Goal: Information Seeking & Learning: Learn about a topic

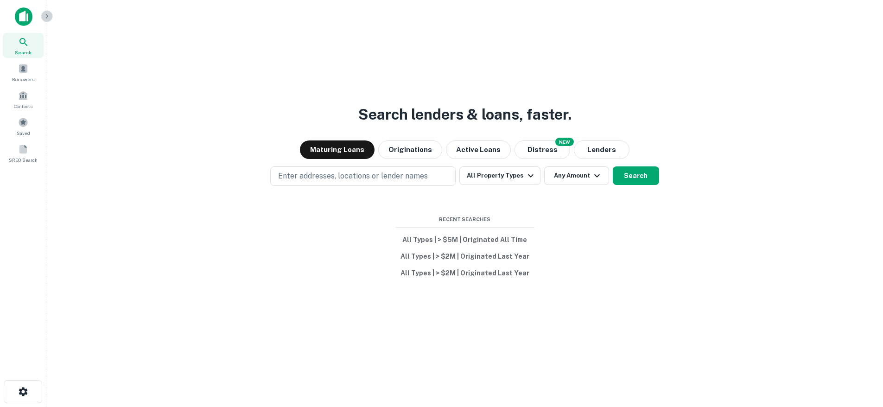
click at [49, 17] on icon "button" at bounding box center [46, 16] width 7 height 7
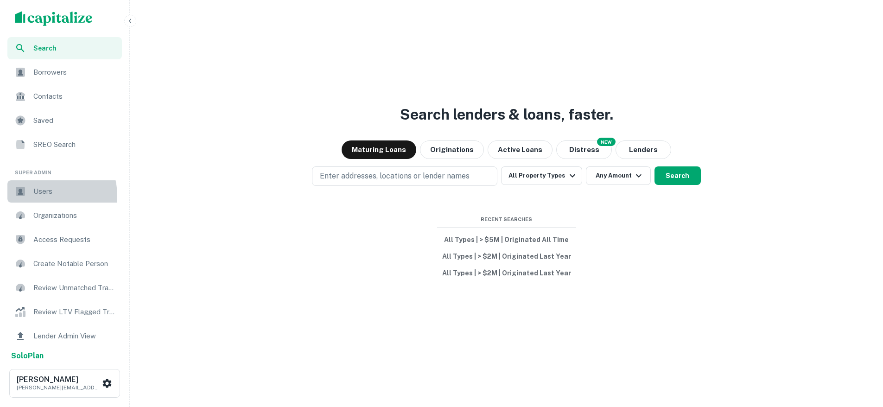
click at [51, 195] on span "Users" at bounding box center [74, 191] width 83 height 11
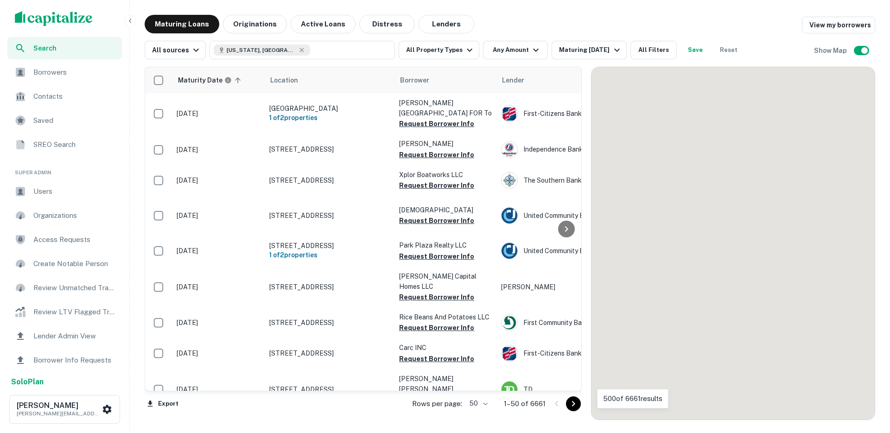
click at [125, 21] on button "button" at bounding box center [130, 21] width 12 height 12
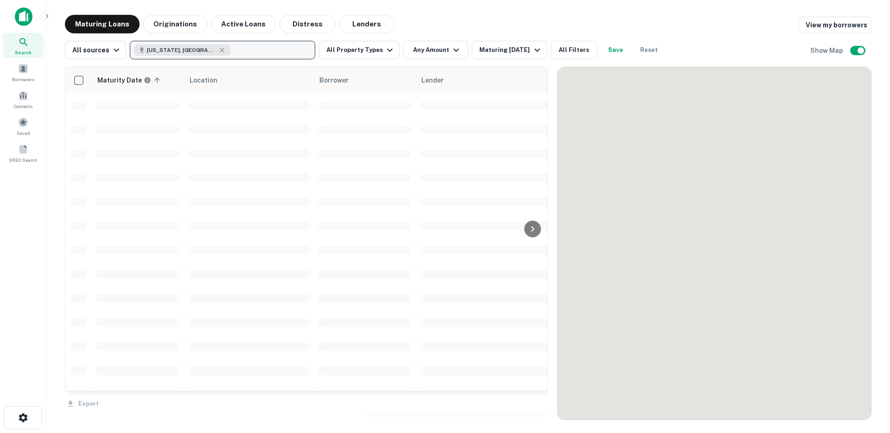
click at [249, 53] on button "South Carolina, USA" at bounding box center [222, 50] width 185 height 19
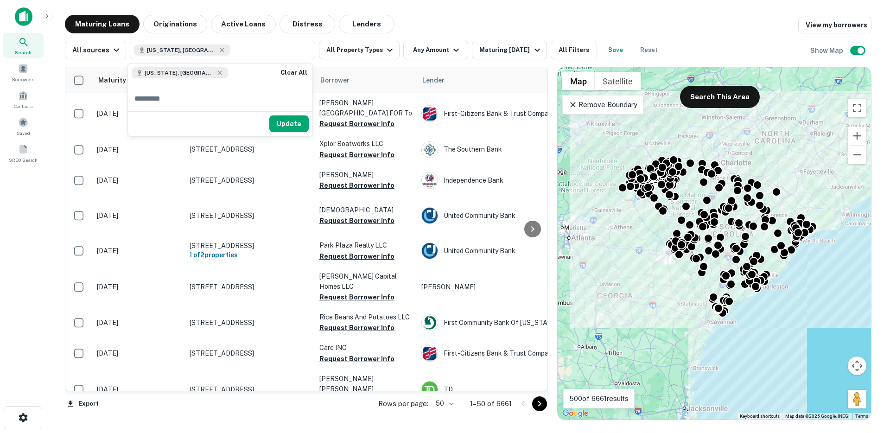
click at [232, 103] on input "text" at bounding box center [220, 98] width 185 height 26
type input "**********"
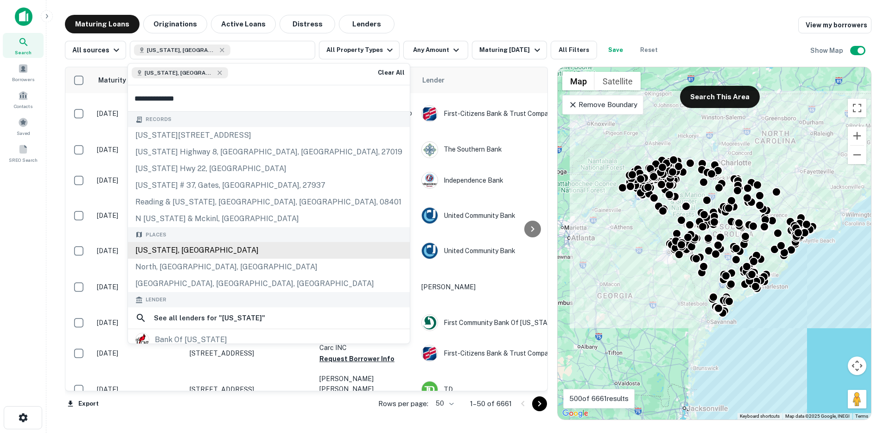
click at [179, 252] on div "North Carolina, USA" at bounding box center [269, 250] width 282 height 17
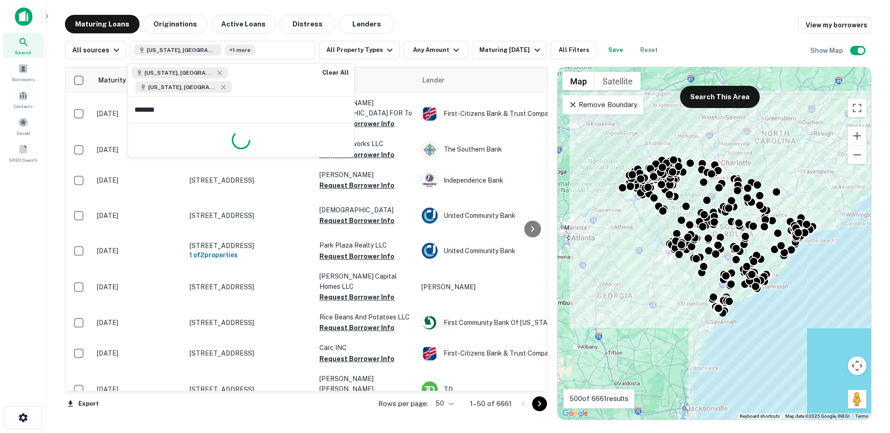
type input "********"
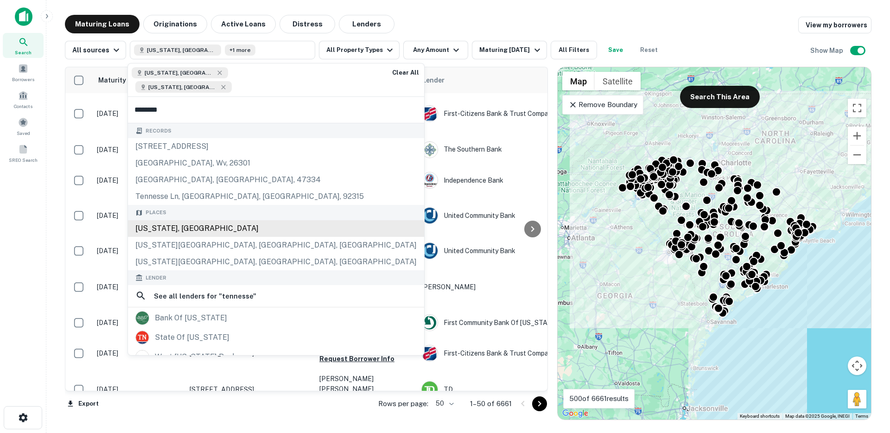
click at [172, 220] on div "Tennessee, USA" at bounding box center [276, 228] width 296 height 17
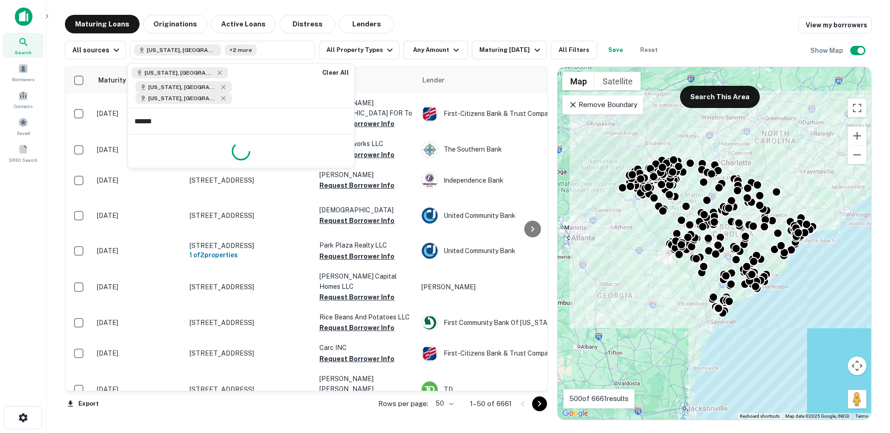
type input "*******"
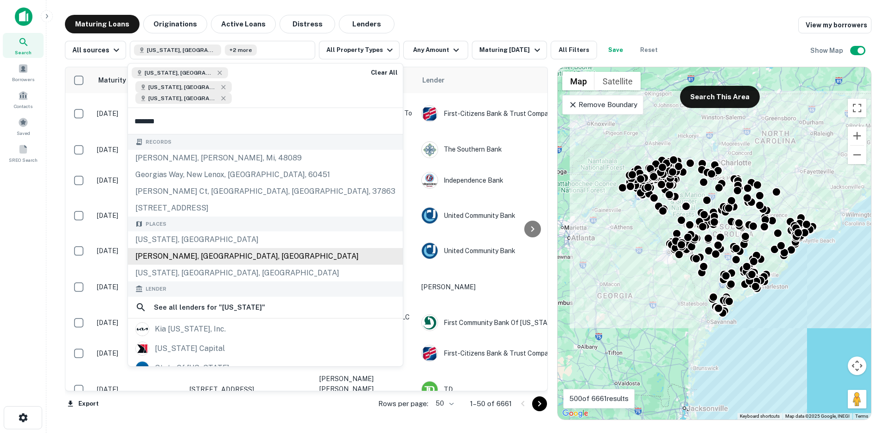
click at [175, 248] on div "Georgiana, AL, USA" at bounding box center [265, 256] width 275 height 17
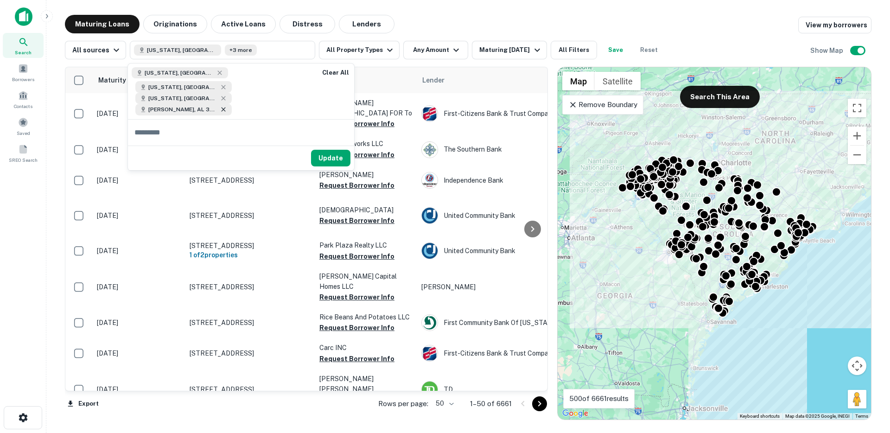
click at [227, 106] on icon at bounding box center [223, 109] width 7 height 7
click at [236, 114] on input "text" at bounding box center [241, 121] width 226 height 26
type input "*******"
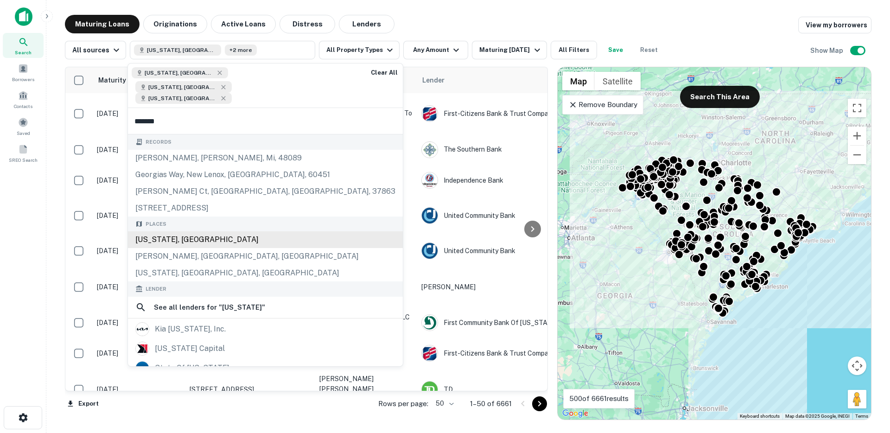
click at [210, 231] on div "Georgia, USA" at bounding box center [265, 239] width 275 height 17
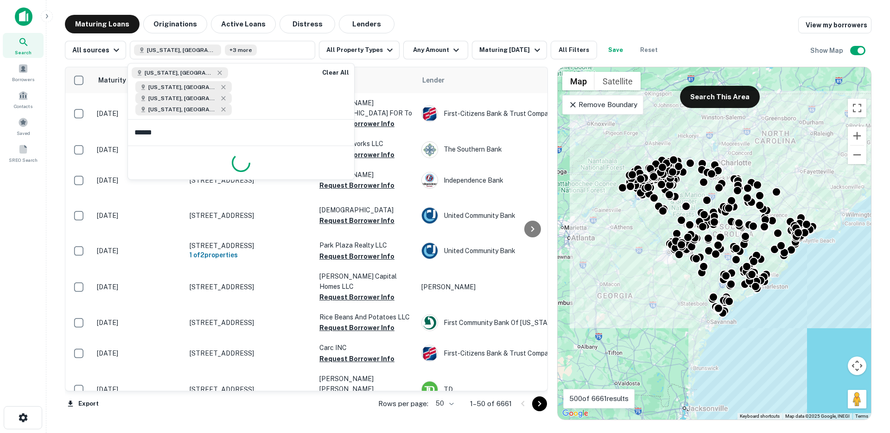
type input "*******"
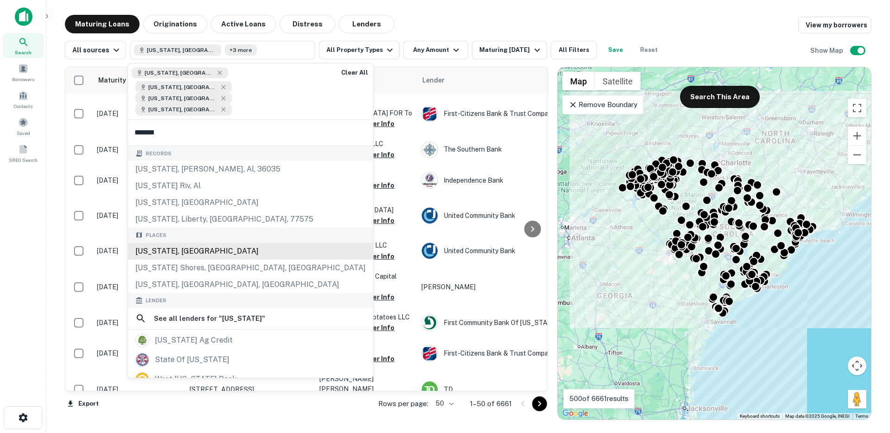
click at [187, 243] on div "Alabama, USA" at bounding box center [250, 251] width 245 height 17
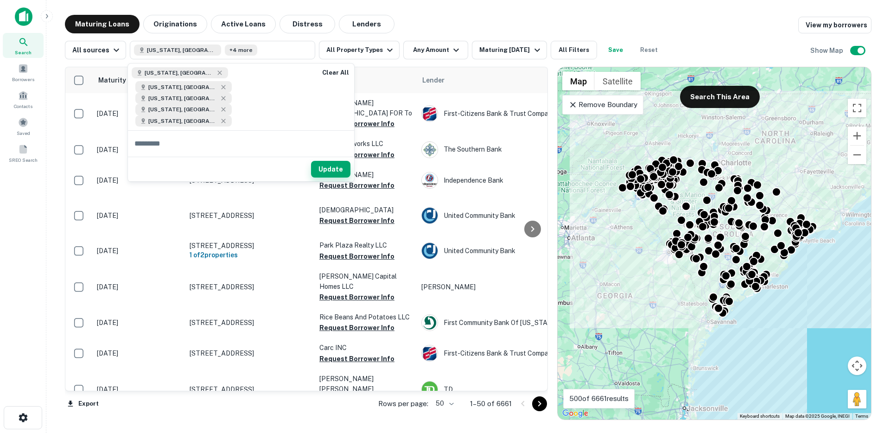
click at [337, 161] on button "Update" at bounding box center [330, 169] width 39 height 17
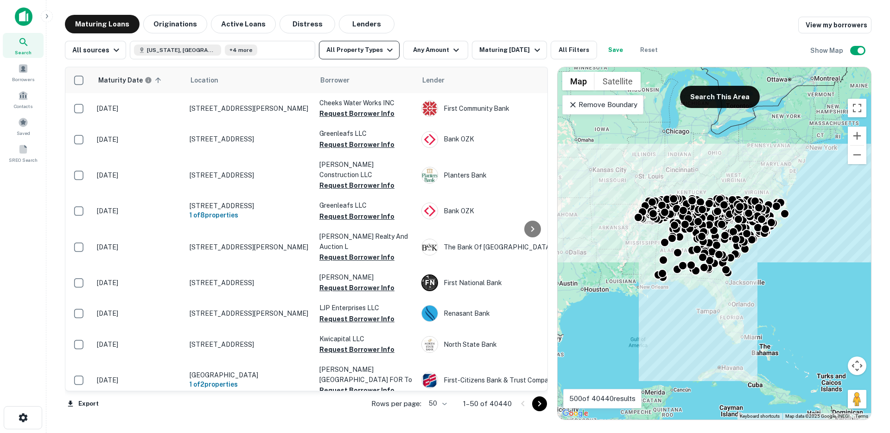
click at [361, 52] on button "All Property Types" at bounding box center [359, 50] width 81 height 19
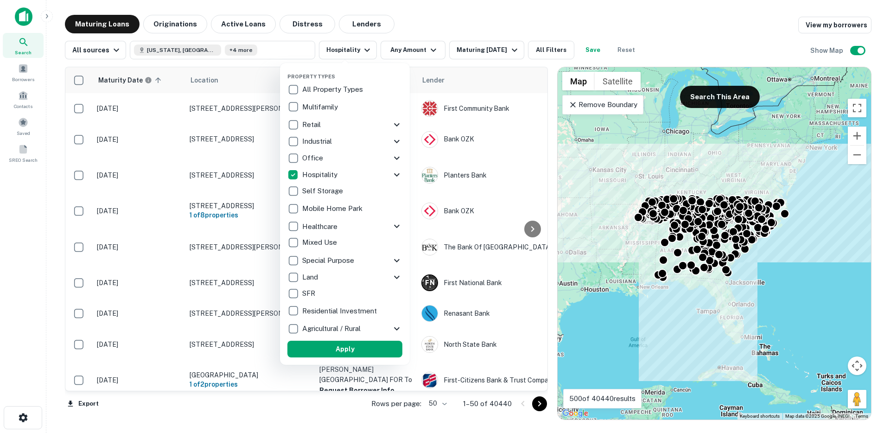
click at [399, 121] on icon at bounding box center [396, 124] width 11 height 11
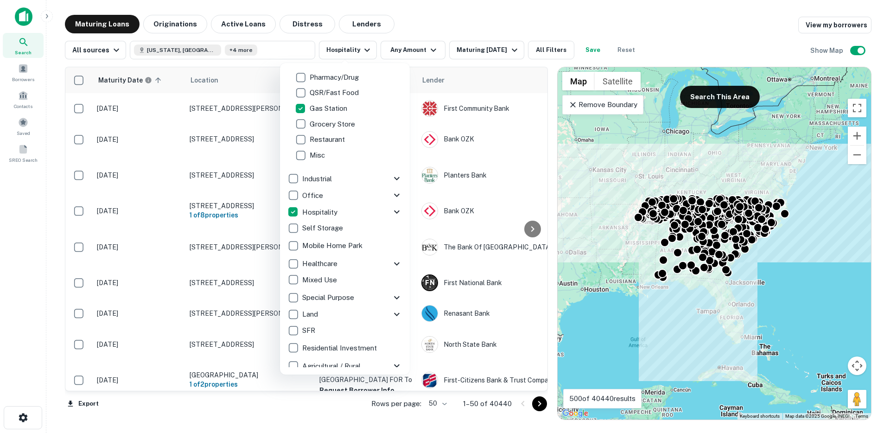
scroll to position [188, 0]
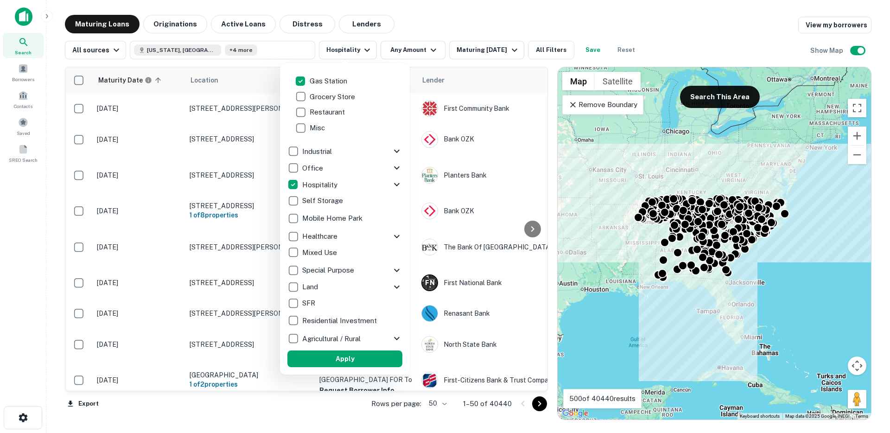
click at [322, 358] on button "Apply" at bounding box center [344, 359] width 115 height 17
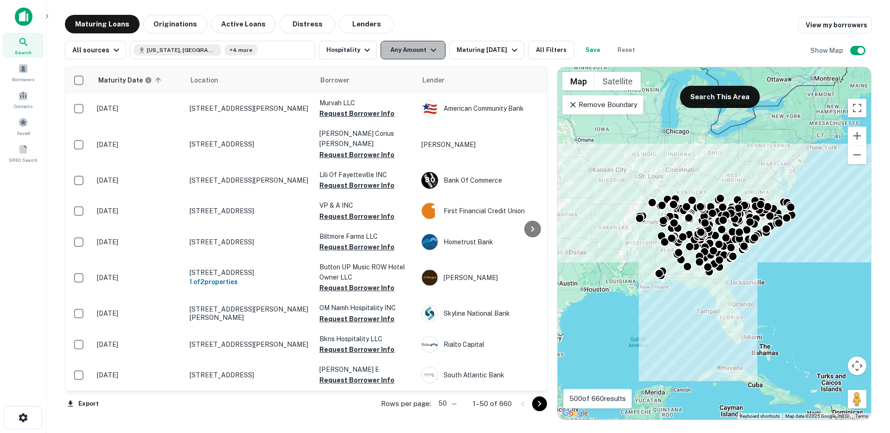
click at [396, 50] on button "Any Amount" at bounding box center [413, 50] width 65 height 19
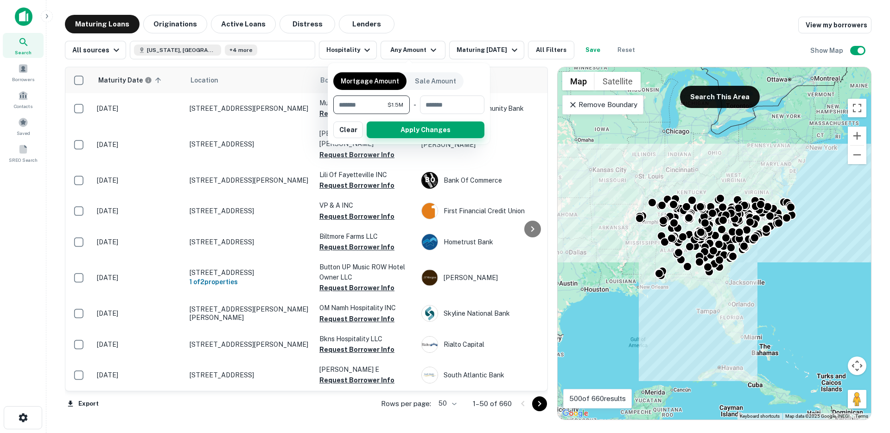
type input "*******"
drag, startPoint x: 436, startPoint y: 135, endPoint x: 433, endPoint y: 145, distance: 10.7
click at [433, 145] on div "Mortgage Amount Sale Amount ******* $1.5M ​ - ​ Apply Changes Clear" at bounding box center [445, 216] width 890 height 433
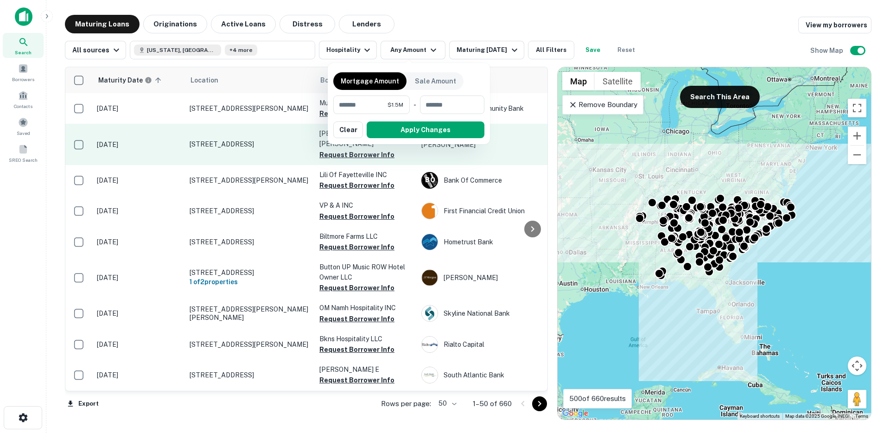
click at [431, 134] on button "Apply Changes" at bounding box center [426, 129] width 118 height 17
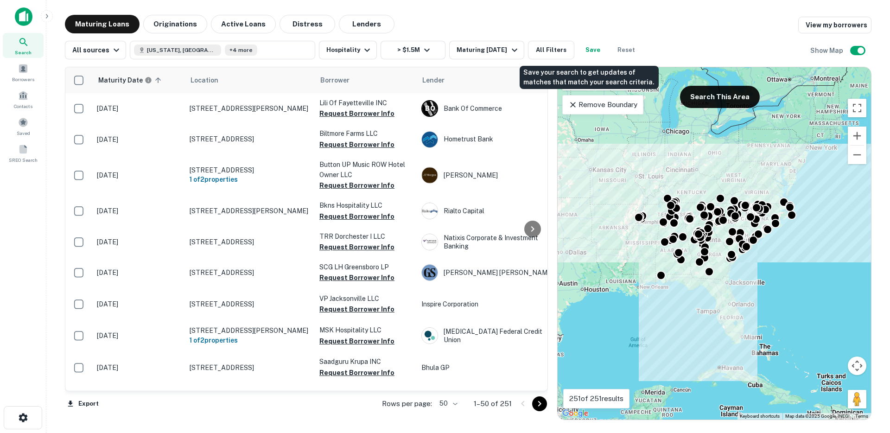
click at [591, 50] on button "Save" at bounding box center [593, 50] width 30 height 19
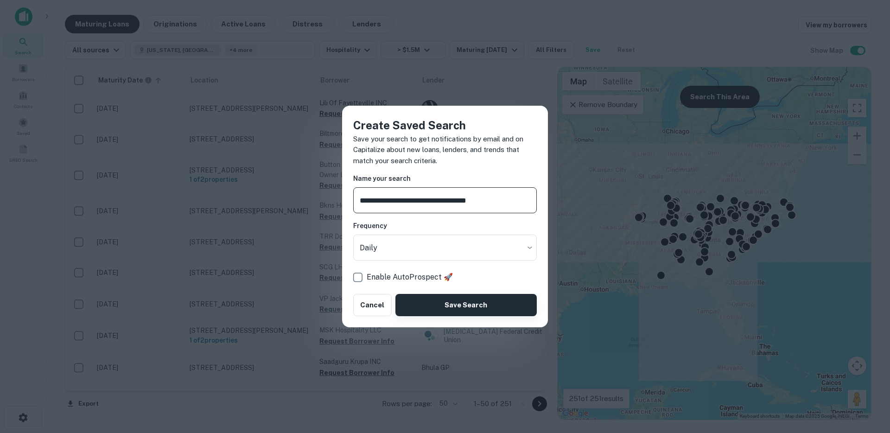
type input "**********"
click at [461, 297] on button "Save Search" at bounding box center [466, 305] width 141 height 22
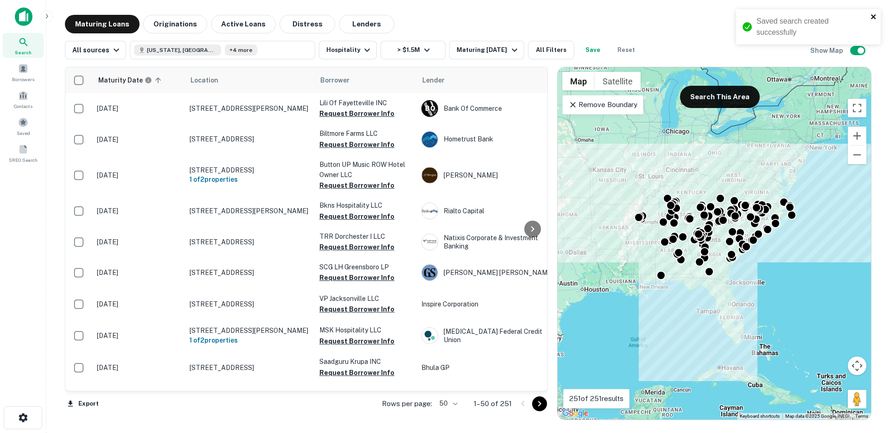
click at [876, 17] on icon "close" at bounding box center [874, 16] width 6 height 7
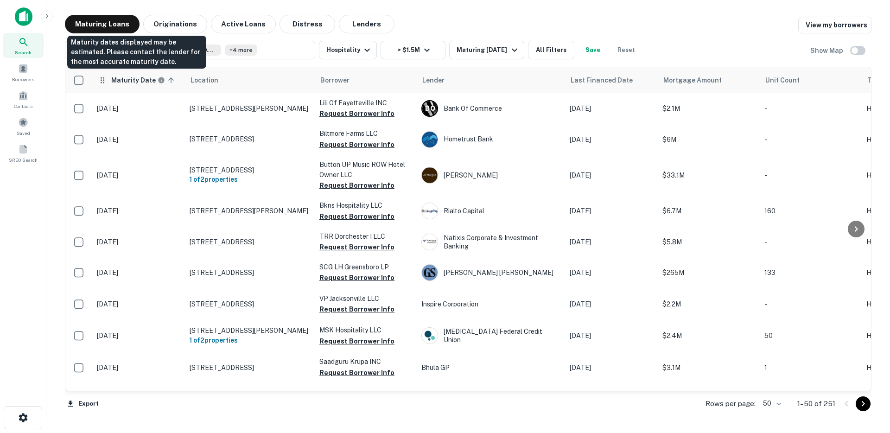
click at [145, 81] on h6 "Maturity Date" at bounding box center [133, 80] width 45 height 10
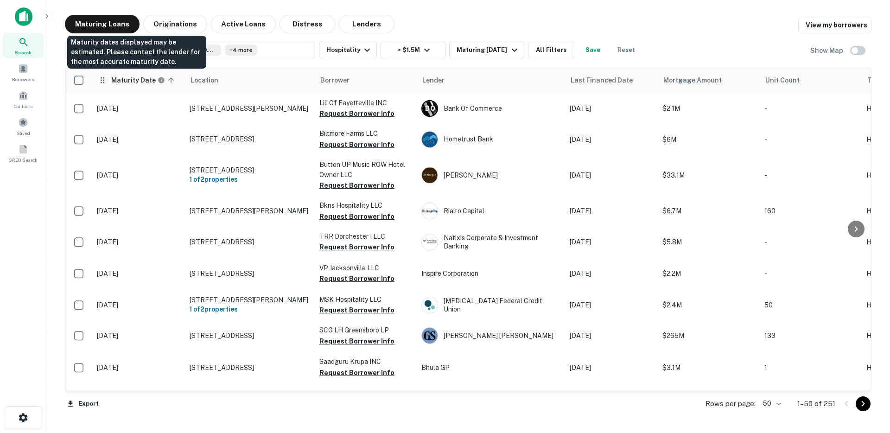
click at [143, 82] on h6 "Maturity Date" at bounding box center [133, 80] width 45 height 10
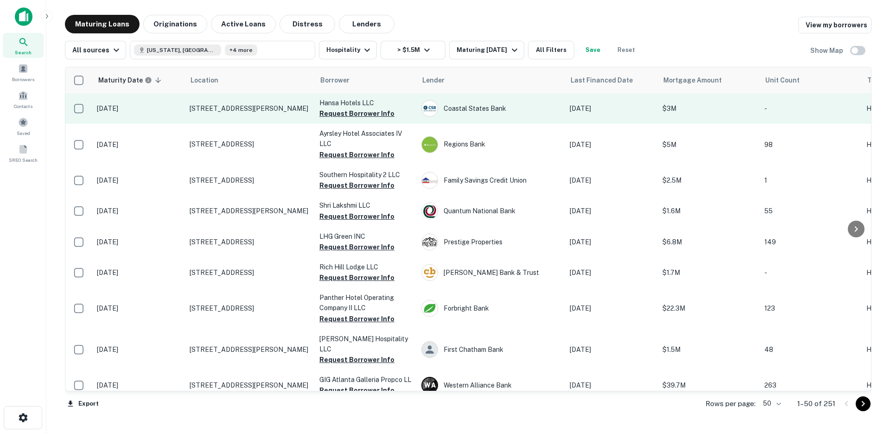
click at [259, 117] on td "5021 Academy Ln Bessemer, AL 35022" at bounding box center [250, 108] width 130 height 31
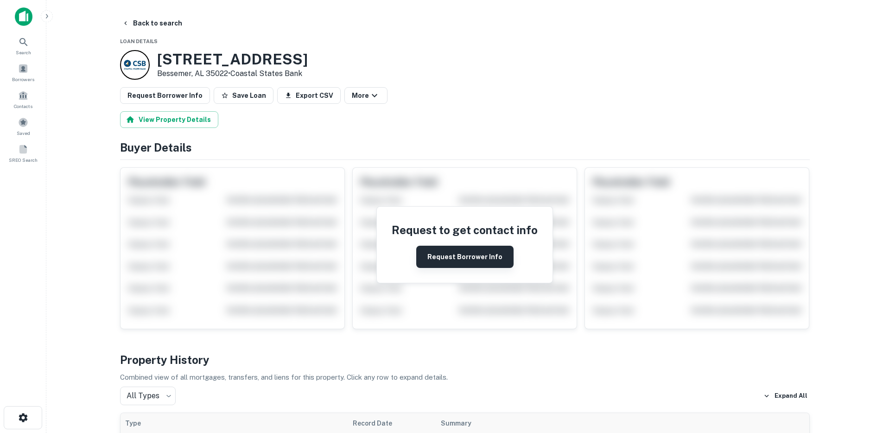
click at [444, 251] on button "Request Borrower Info" at bounding box center [464, 257] width 97 height 22
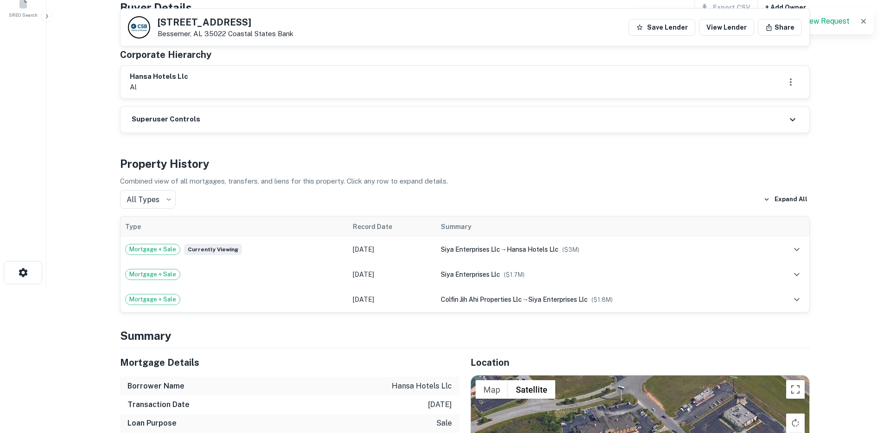
scroll to position [217, 0]
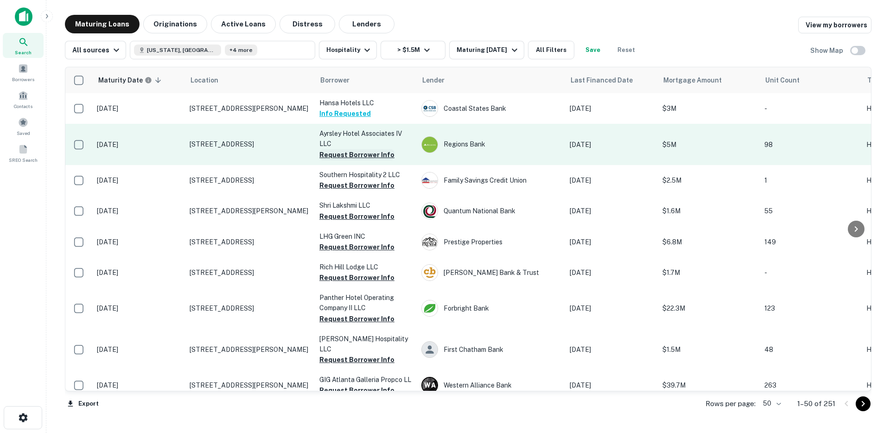
click at [343, 153] on button "Request Borrower Info" at bounding box center [356, 154] width 75 height 11
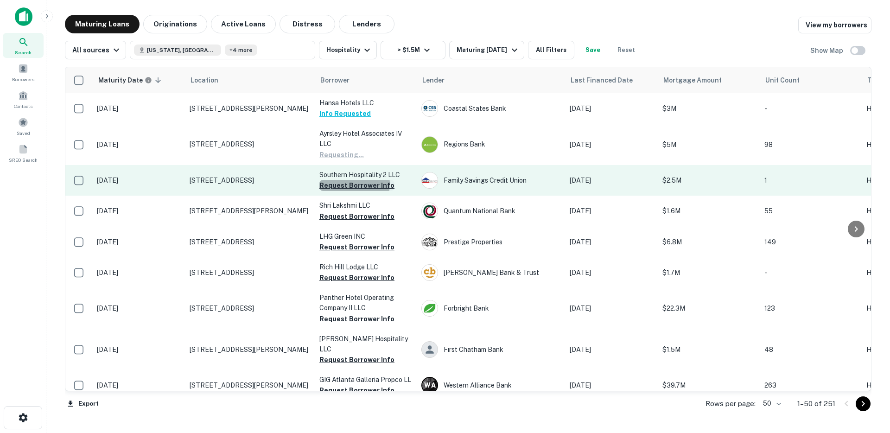
click at [344, 184] on button "Request Borrower Info" at bounding box center [356, 185] width 75 height 11
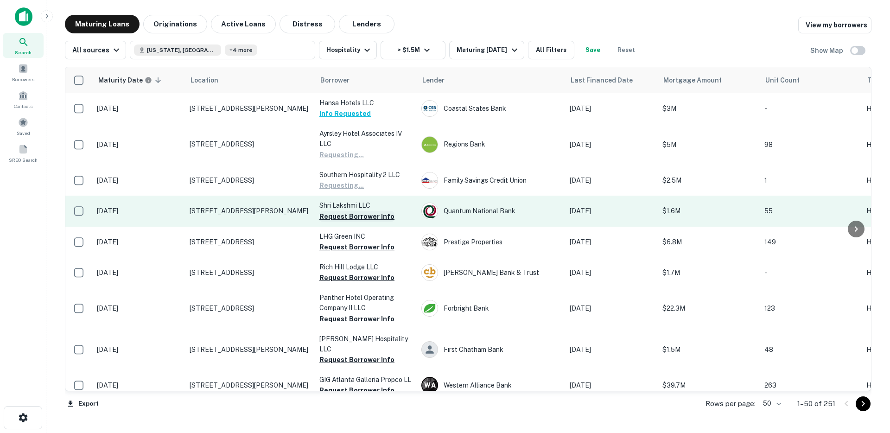
click at [345, 218] on button "Request Borrower Info" at bounding box center [356, 216] width 75 height 11
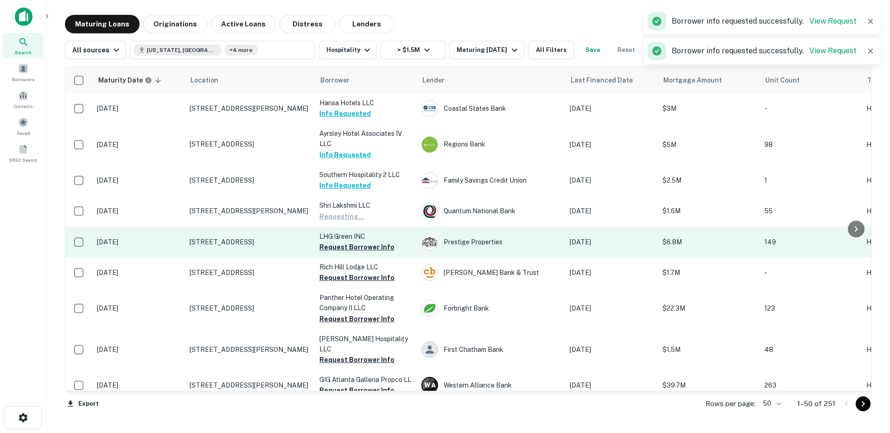
click at [345, 253] on td "LHG Green INC Request Borrower Info" at bounding box center [366, 242] width 102 height 31
click at [346, 247] on button "Request Borrower Info" at bounding box center [356, 247] width 75 height 11
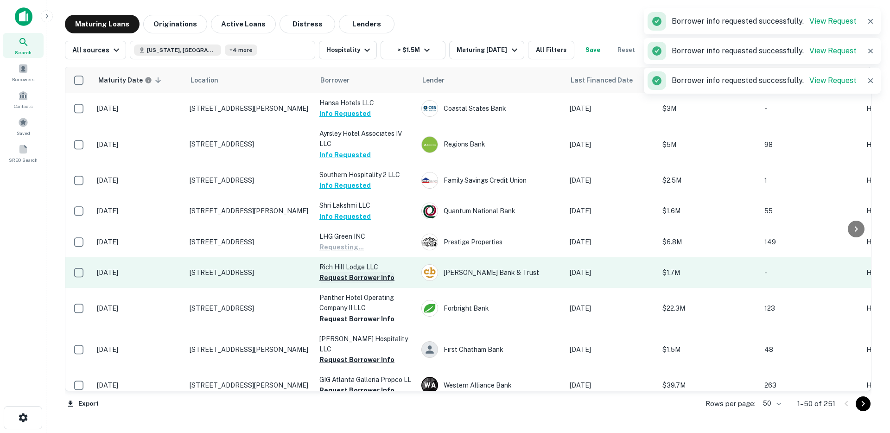
click at [344, 281] on button "Request Borrower Info" at bounding box center [356, 277] width 75 height 11
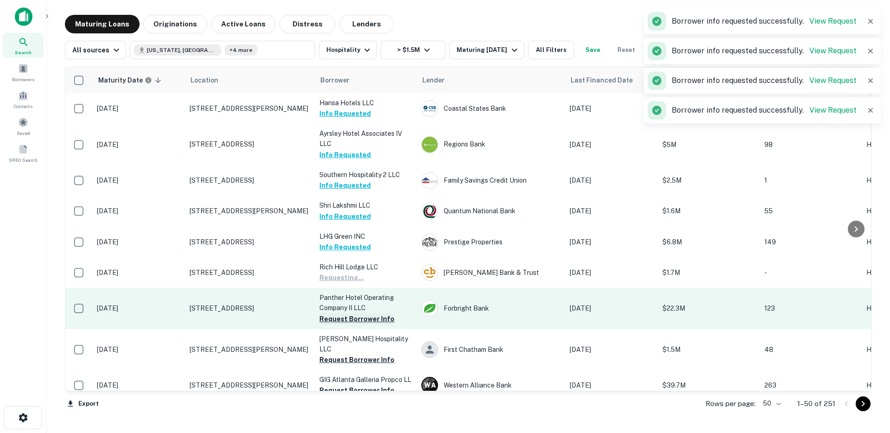
click at [340, 318] on button "Request Borrower Info" at bounding box center [356, 318] width 75 height 11
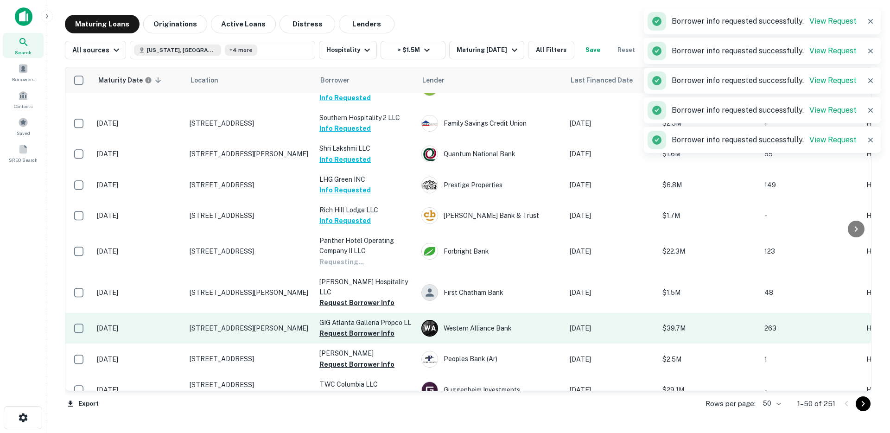
scroll to position [68, 0]
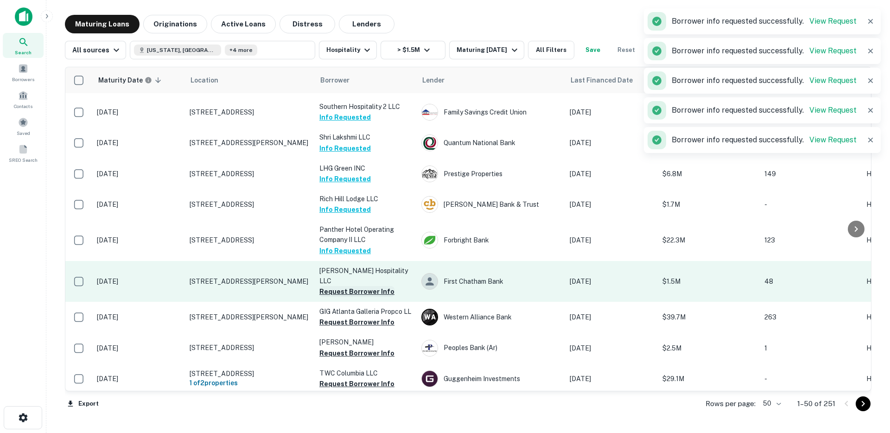
click at [349, 286] on button "Request Borrower Info" at bounding box center [356, 291] width 75 height 11
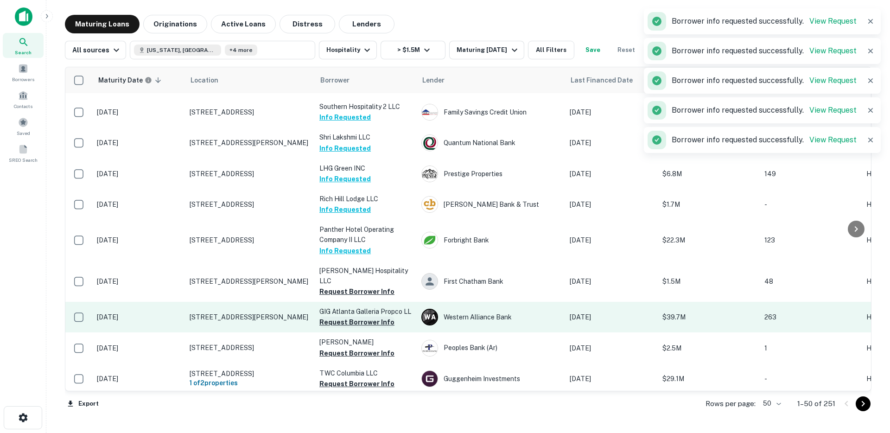
click at [346, 317] on button "Request Borrower Info" at bounding box center [356, 322] width 75 height 11
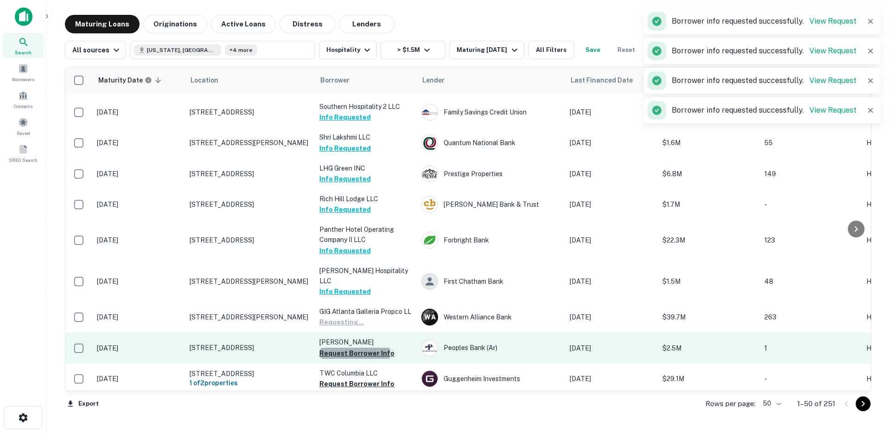
click at [341, 348] on button "Request Borrower Info" at bounding box center [356, 353] width 75 height 11
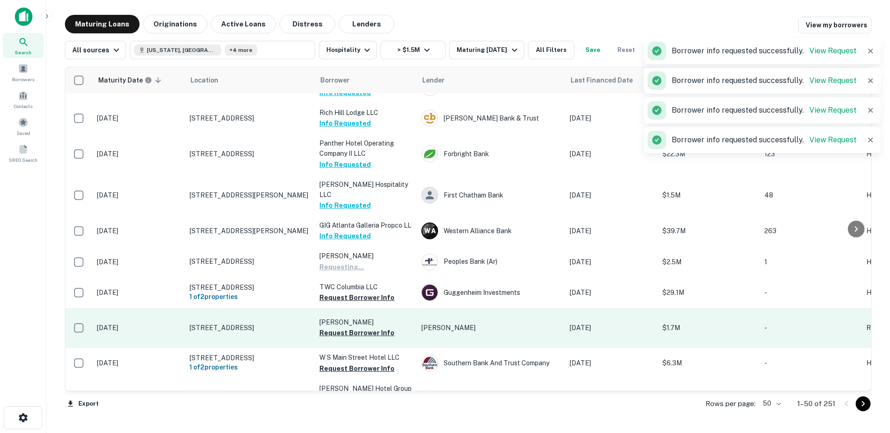
scroll to position [155, 0]
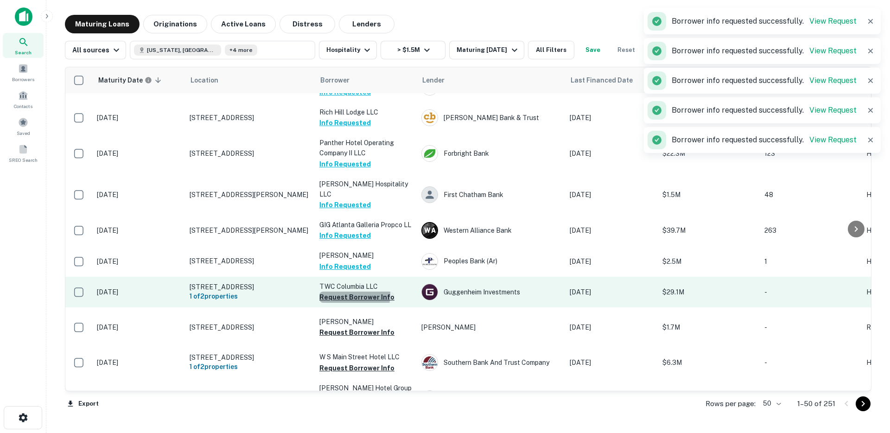
click at [343, 292] on button "Request Borrower Info" at bounding box center [356, 297] width 75 height 11
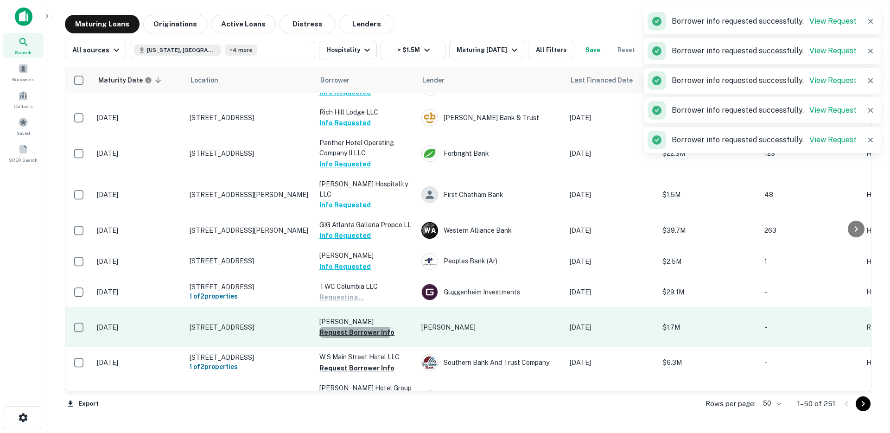
click at [342, 327] on button "Request Borrower Info" at bounding box center [356, 332] width 75 height 11
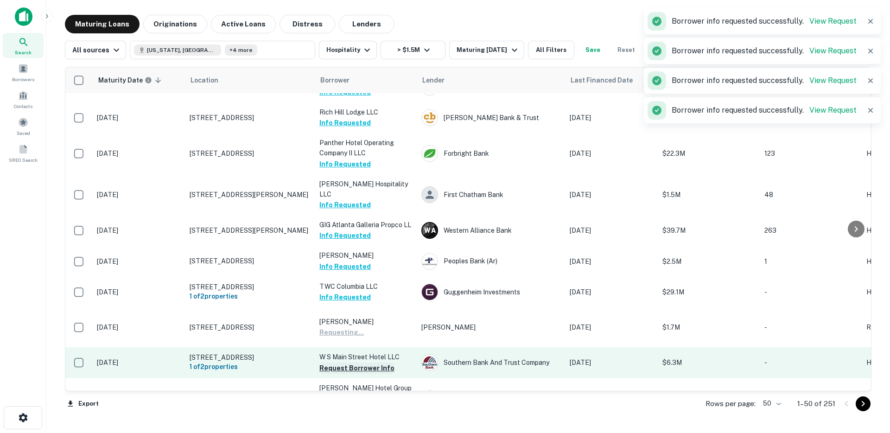
click at [340, 364] on button "Request Borrower Info" at bounding box center [356, 368] width 75 height 11
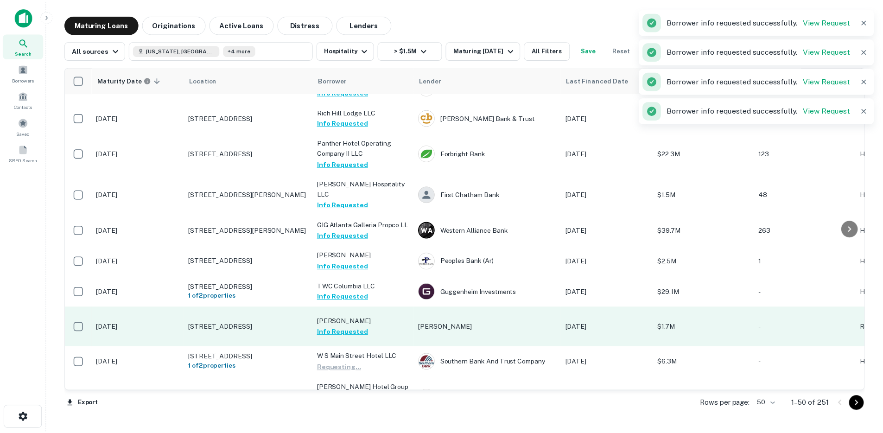
scroll to position [0, 0]
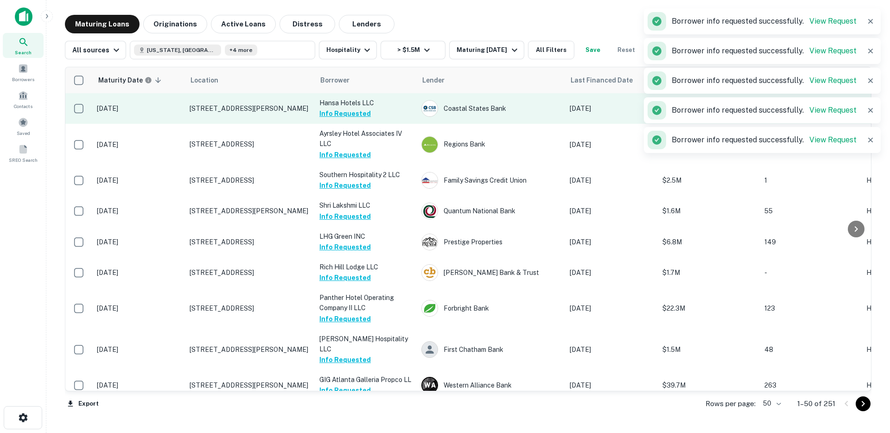
click at [262, 107] on p "5021 Academy Ln Bessemer, AL 35022" at bounding box center [250, 108] width 121 height 8
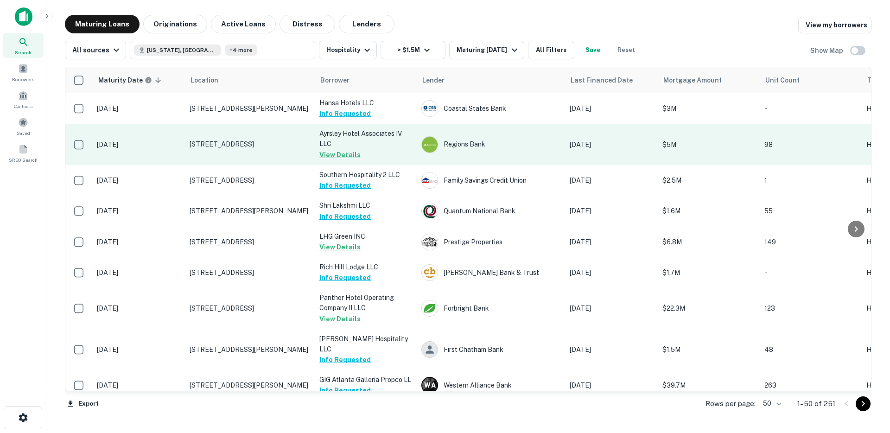
click at [253, 153] on td "9233 Kings Parade Blvd Charlotte, NC 28273" at bounding box center [250, 144] width 130 height 41
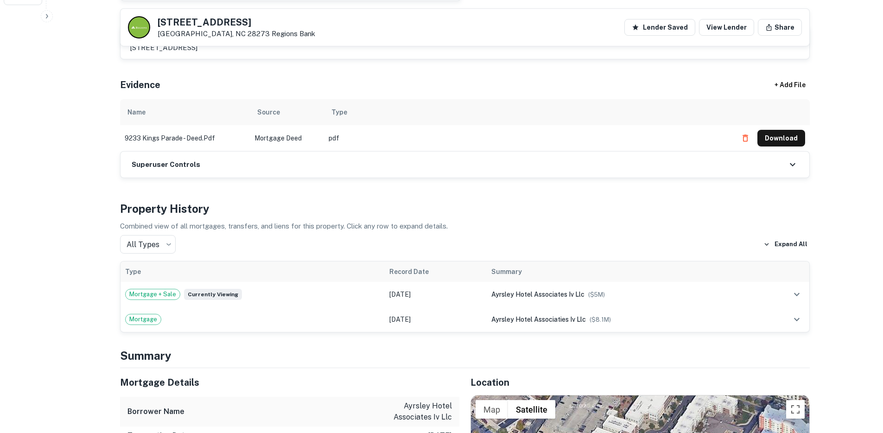
scroll to position [690, 0]
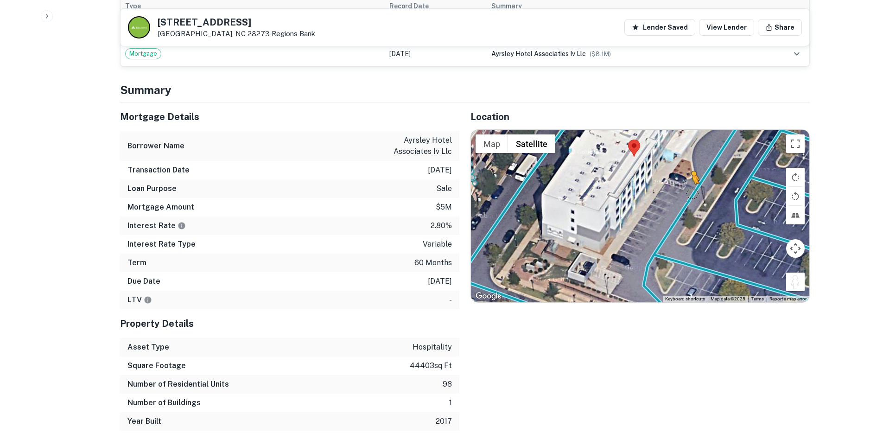
drag, startPoint x: 797, startPoint y: 276, endPoint x: 691, endPoint y: 182, distance: 142.2
click at [691, 182] on div "To activate drag with keyboard, press Alt + Enter. Once in keyboard drag state,…" at bounding box center [640, 216] width 338 height 172
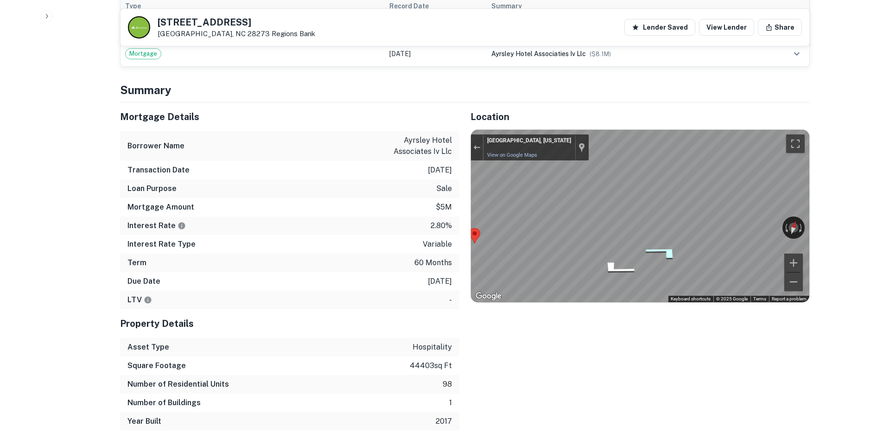
click at [666, 243] on icon "Go Northeast" at bounding box center [664, 252] width 69 height 22
click at [667, 241] on icon "Go Northeast" at bounding box center [664, 252] width 69 height 22
click at [744, 290] on div "← Move left → Move right ↑ Move up ↓ Move down + Zoom in - Zoom out Charlotte, …" at bounding box center [640, 216] width 338 height 172
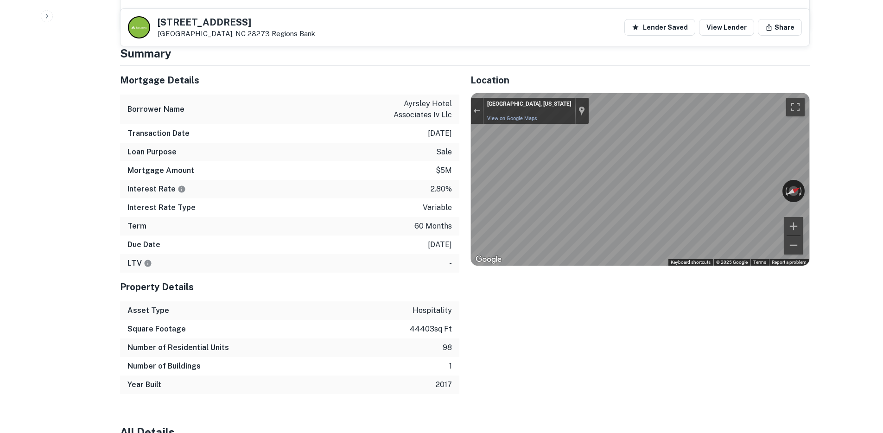
scroll to position [740, 0]
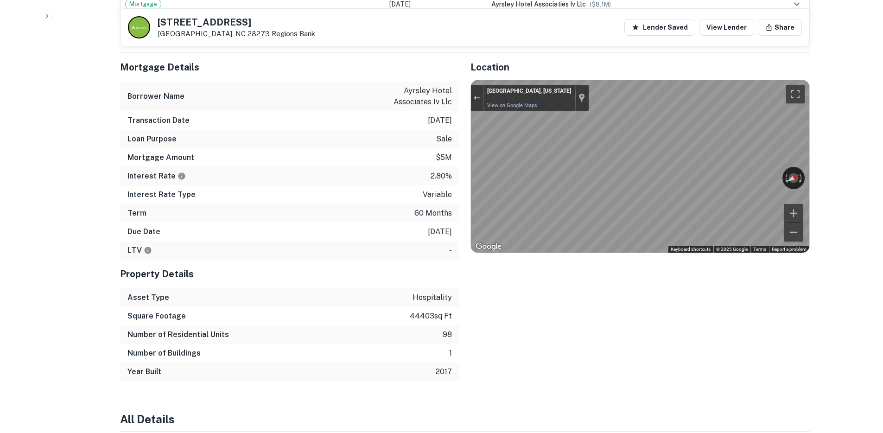
click at [443, 329] on p "98" at bounding box center [447, 334] width 9 height 11
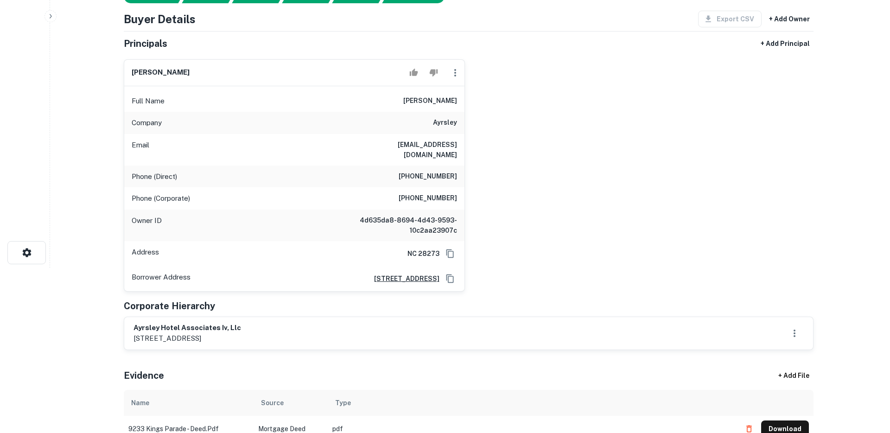
scroll to position [0, 0]
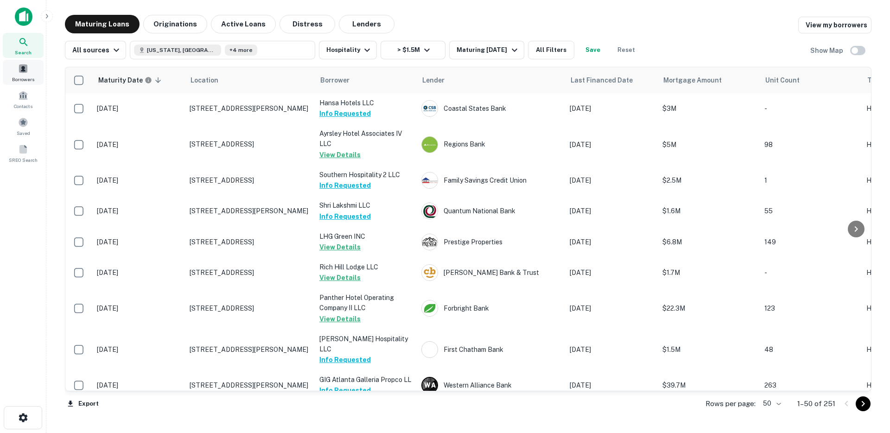
click at [22, 69] on span at bounding box center [23, 69] width 10 height 10
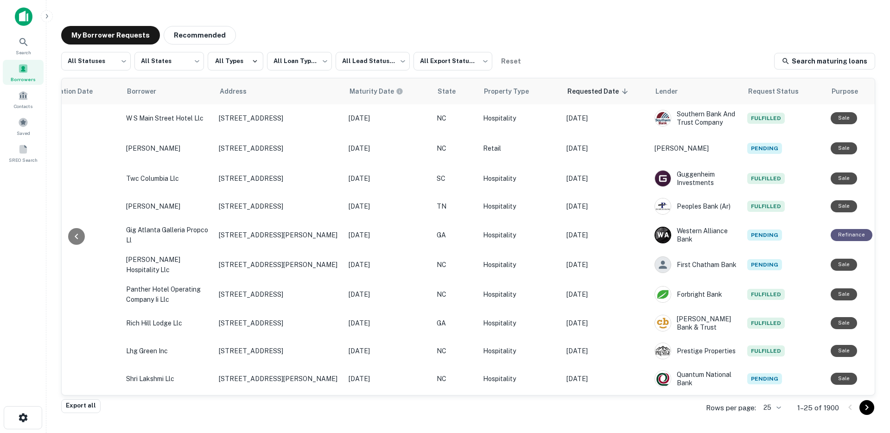
scroll to position [0, 284]
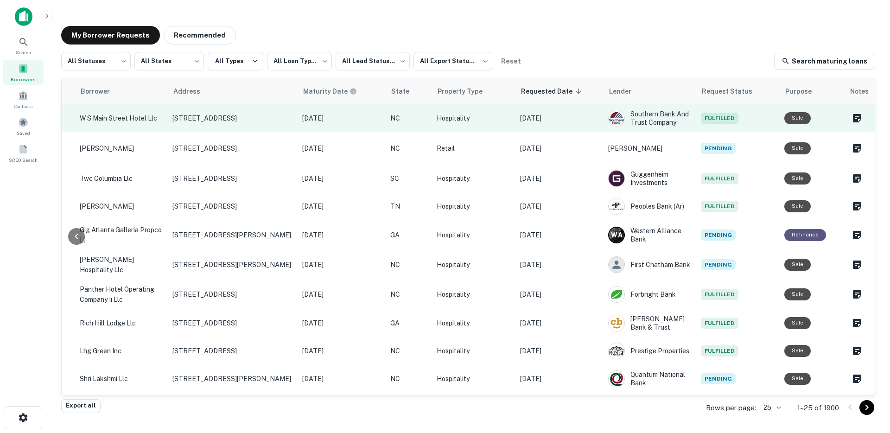
click at [589, 119] on p "Oct 09, 2025" at bounding box center [559, 118] width 79 height 10
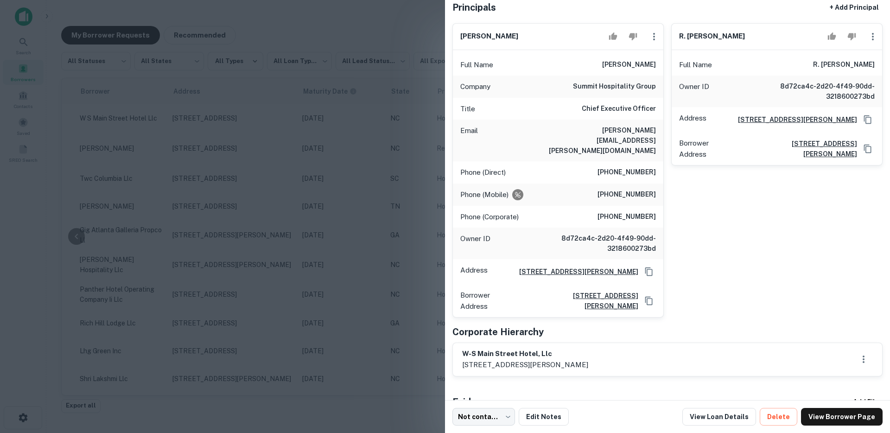
scroll to position [140, 0]
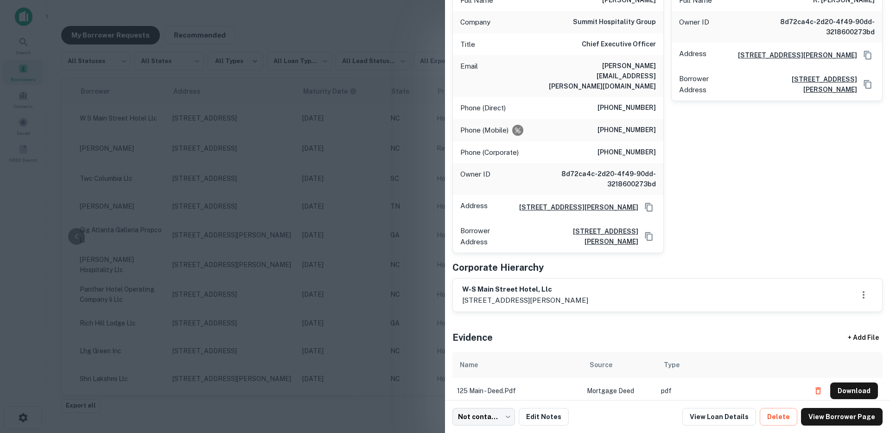
click at [344, 196] on div at bounding box center [445, 216] width 890 height 433
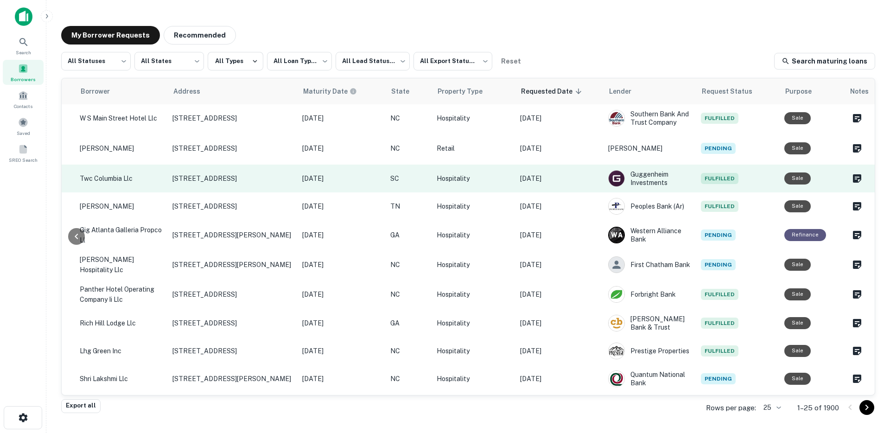
click at [581, 184] on td "Oct 09, 2025" at bounding box center [560, 179] width 88 height 28
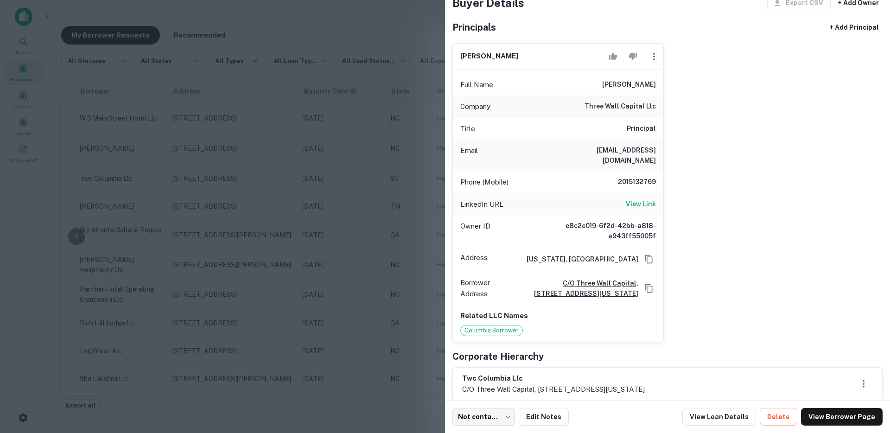
scroll to position [57, 0]
click at [636, 198] on h6 "View Link" at bounding box center [641, 203] width 30 height 10
click at [420, 170] on div at bounding box center [445, 216] width 890 height 433
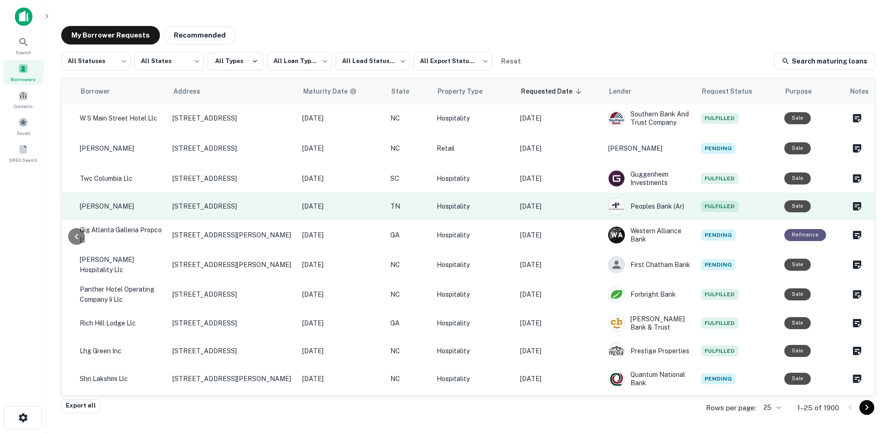
click at [576, 217] on td "Oct 09, 2025" at bounding box center [560, 206] width 88 height 28
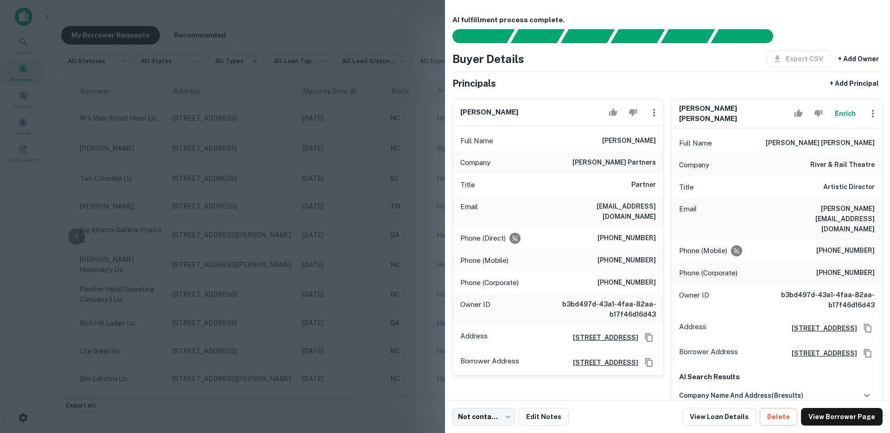
click at [385, 259] on div at bounding box center [445, 216] width 890 height 433
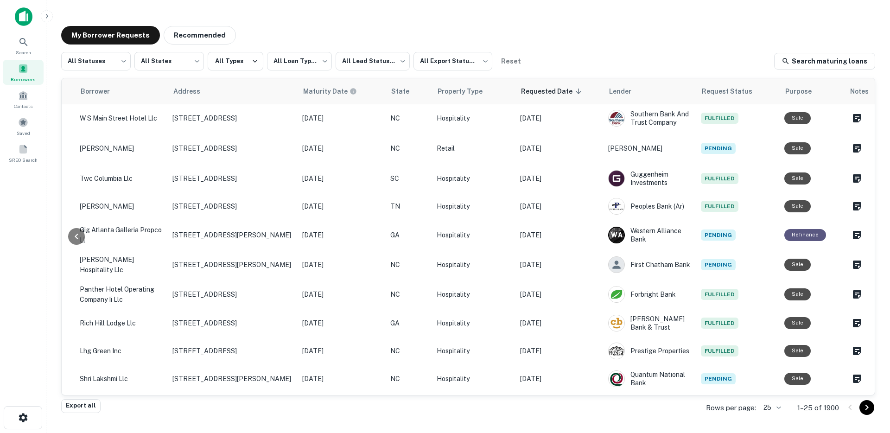
scroll to position [0, 0]
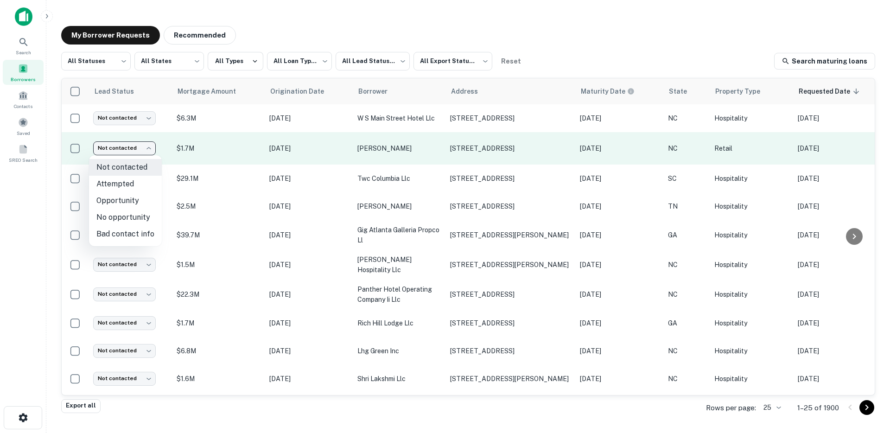
click at [143, 149] on body "**********" at bounding box center [445, 216] width 890 height 433
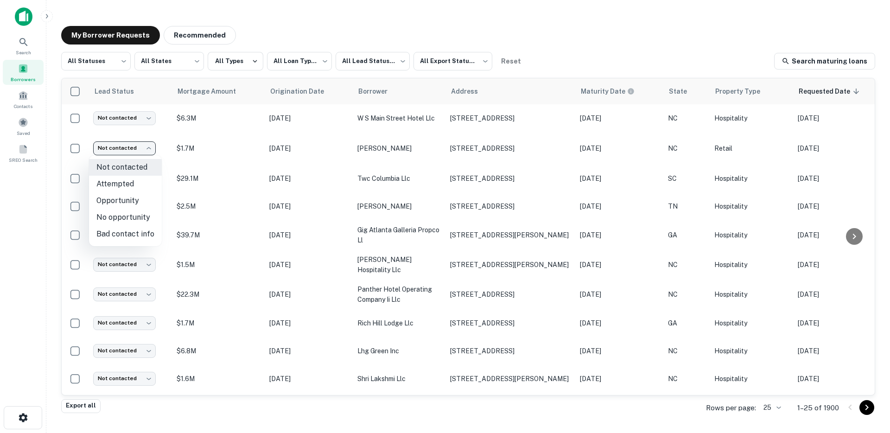
drag, startPoint x: 217, startPoint y: 393, endPoint x: 249, endPoint y: 392, distance: 31.1
click at [249, 392] on div at bounding box center [445, 216] width 890 height 433
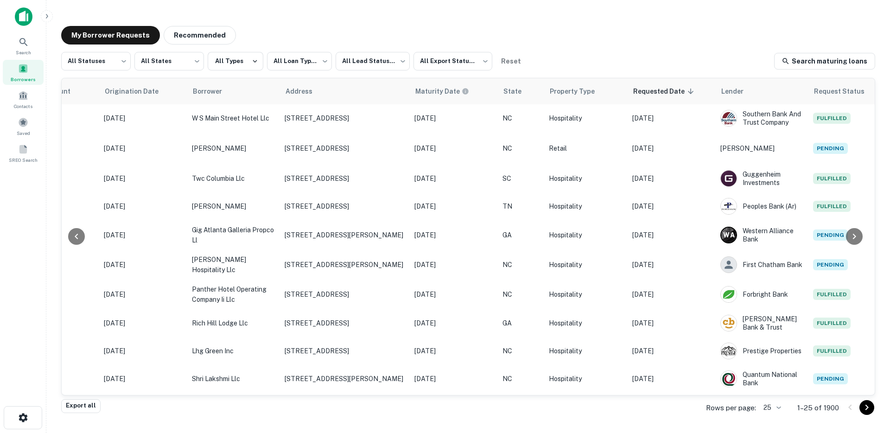
scroll to position [0, 284]
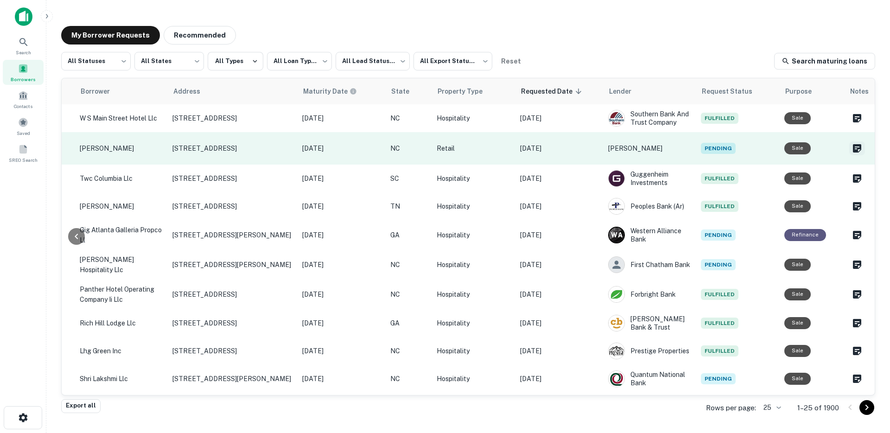
click at [852, 153] on icon "Create a note for this borrower request" at bounding box center [857, 148] width 11 height 11
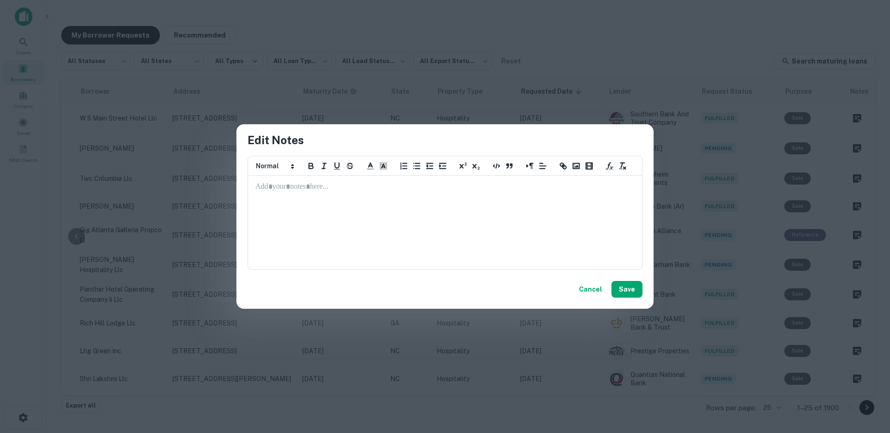
click at [517, 242] on div at bounding box center [445, 222] width 393 height 93
click at [602, 45] on div "Edit Notes ********* ********* ********* ********* ********* ********* ****** C…" at bounding box center [445, 216] width 890 height 433
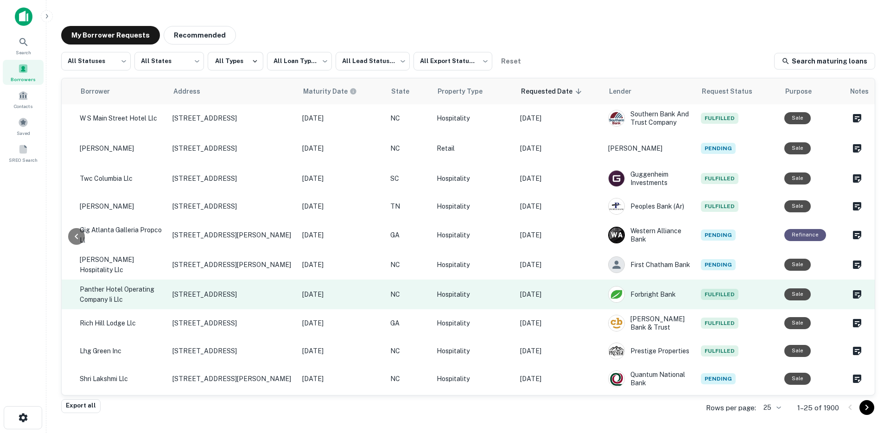
click at [577, 284] on td "Oct 09, 2025" at bounding box center [560, 295] width 88 height 30
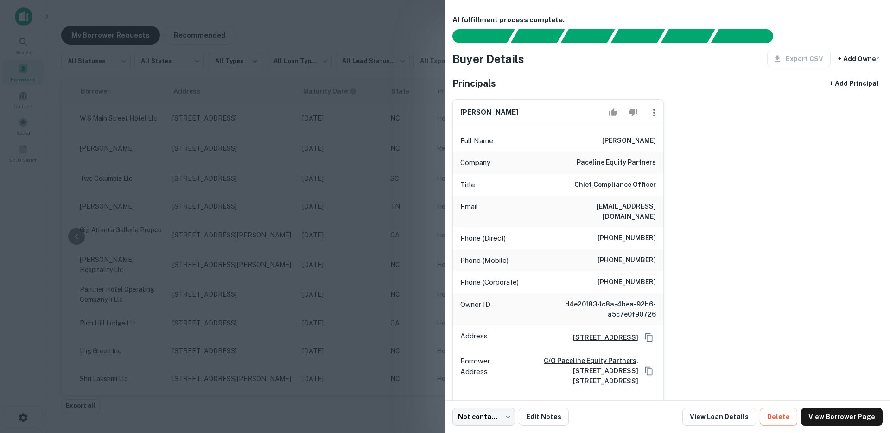
click at [373, 301] on div at bounding box center [445, 216] width 890 height 433
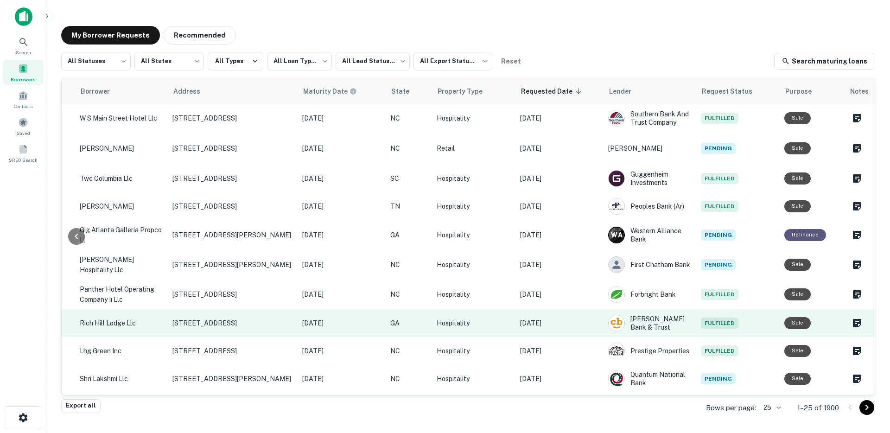
click at [581, 321] on p "Oct 09, 2025" at bounding box center [559, 323] width 79 height 10
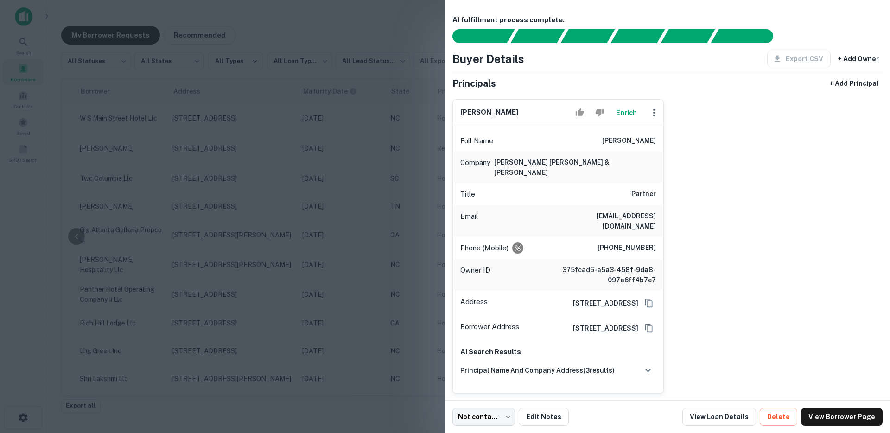
click at [306, 313] on div at bounding box center [445, 216] width 890 height 433
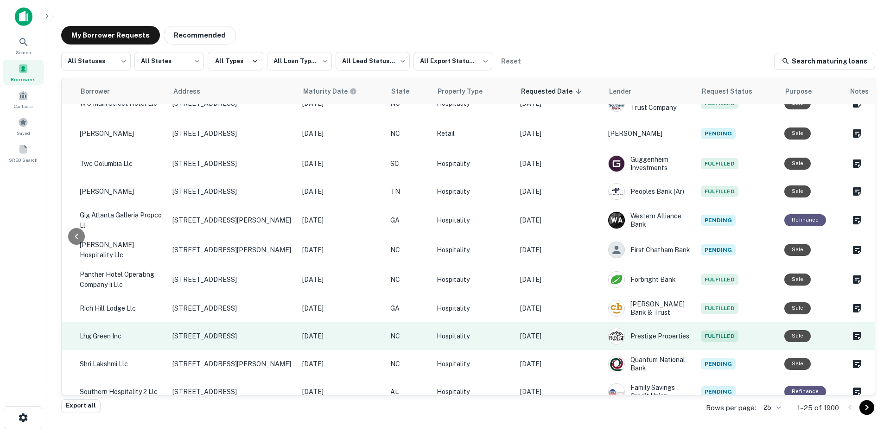
scroll to position [68, 284]
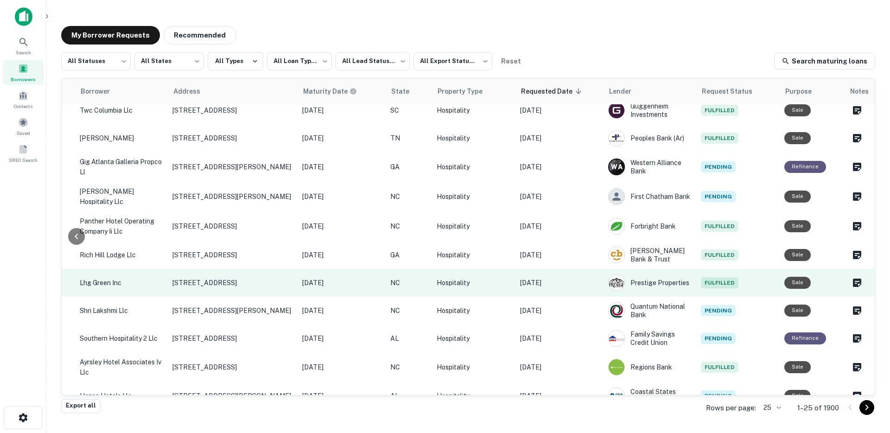
click at [495, 283] on p "Hospitality" at bounding box center [474, 283] width 74 height 10
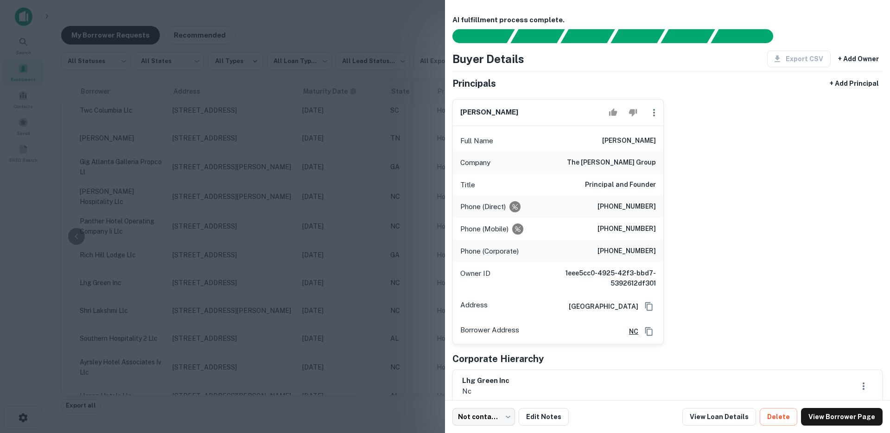
click at [369, 255] on div at bounding box center [445, 216] width 890 height 433
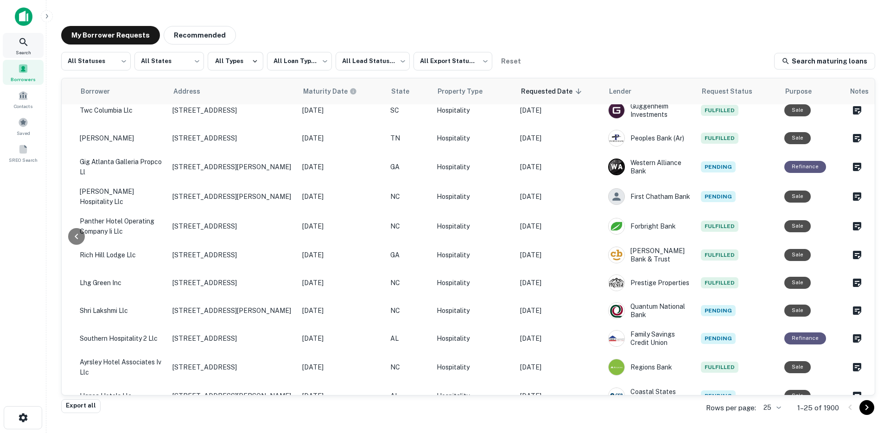
click at [29, 46] on icon at bounding box center [23, 42] width 11 height 11
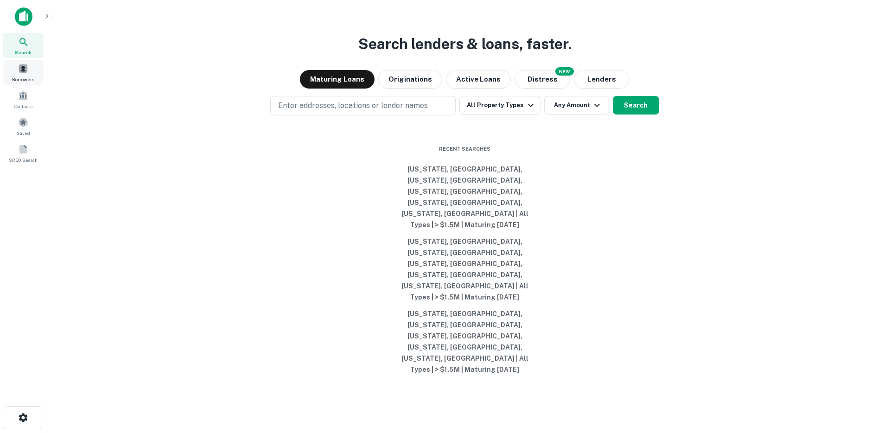
click at [17, 69] on div "Borrowers" at bounding box center [23, 72] width 41 height 25
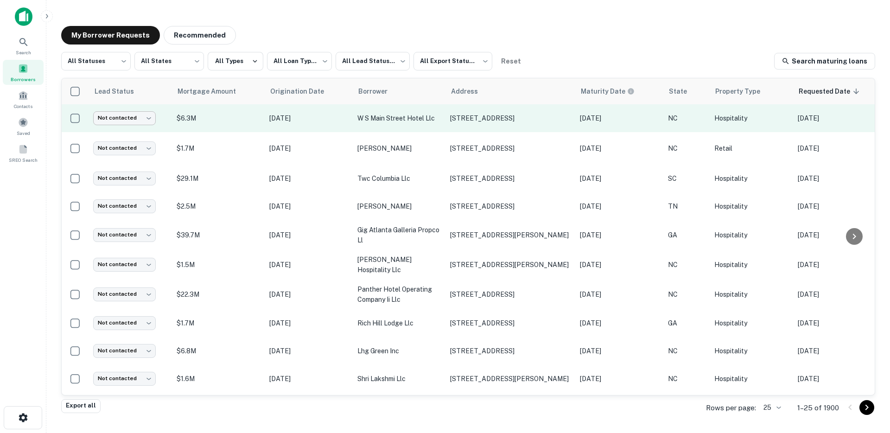
click at [131, 116] on body "**********" at bounding box center [445, 216] width 890 height 433
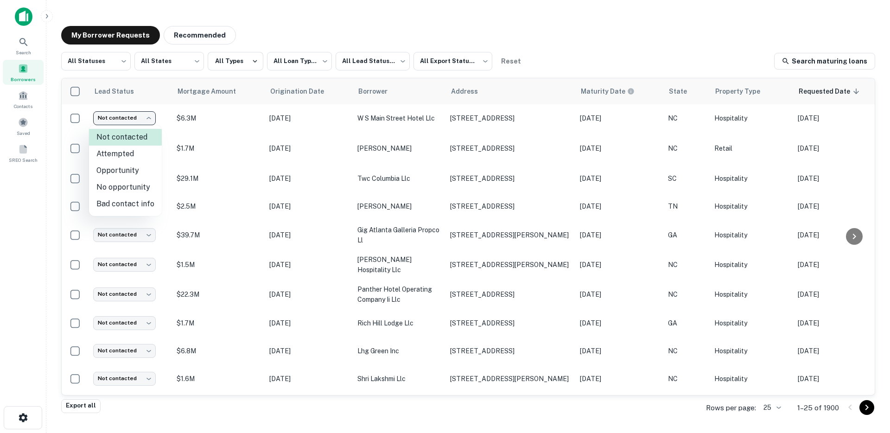
click at [132, 157] on li "Attempted" at bounding box center [125, 154] width 73 height 17
type input "*********"
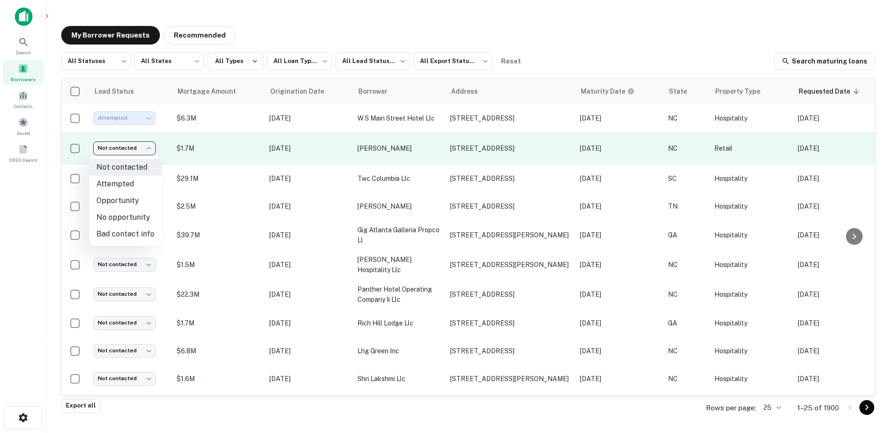
click at [132, 147] on body "**********" at bounding box center [445, 216] width 890 height 433
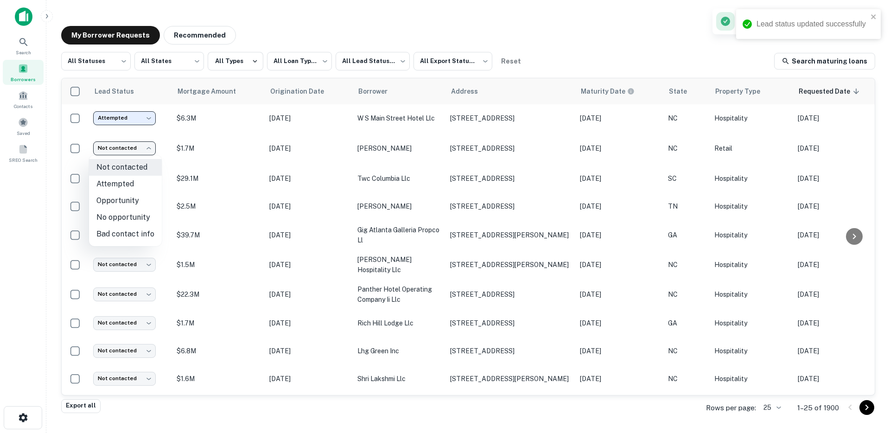
click at [130, 183] on li "Attempted" at bounding box center [125, 184] width 73 height 17
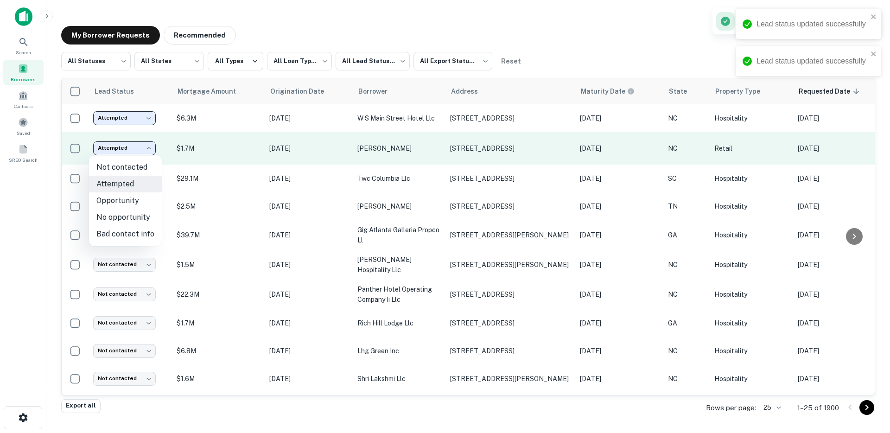
click at [134, 144] on body "**********" at bounding box center [445, 216] width 890 height 433
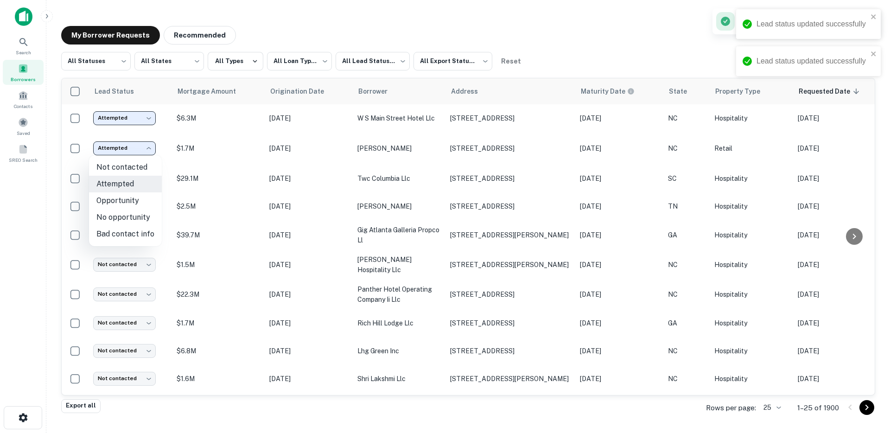
click at [130, 199] on li "Opportunity" at bounding box center [125, 200] width 73 height 17
type input "**********"
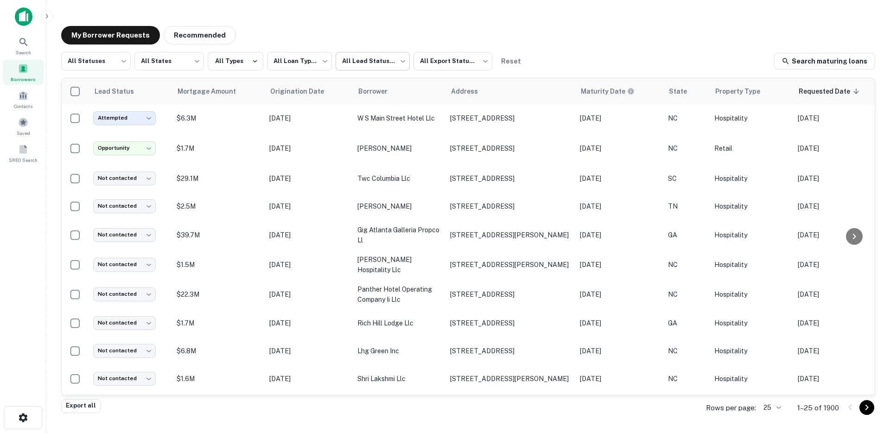
click at [380, 64] on body "**********" at bounding box center [445, 216] width 890 height 433
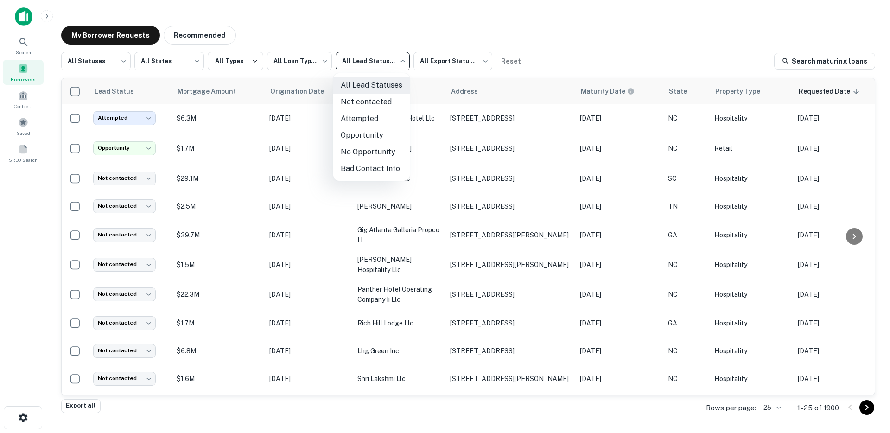
click at [366, 138] on li "Opportunity" at bounding box center [371, 135] width 77 height 17
type input "**********"
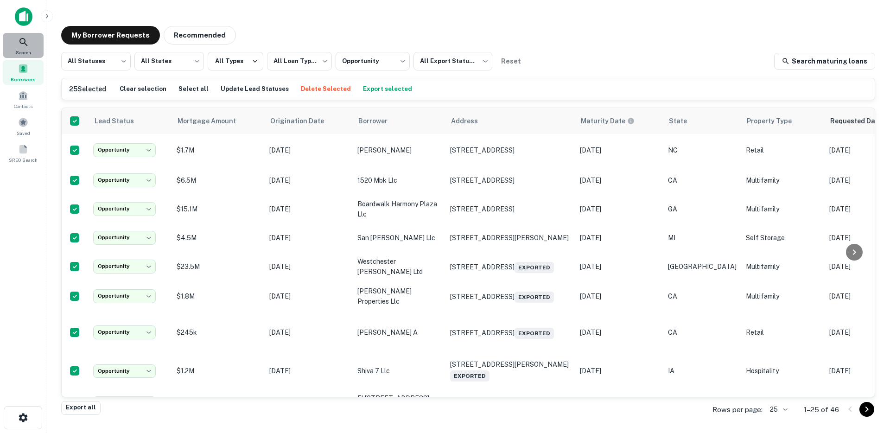
click at [37, 44] on div "Search" at bounding box center [23, 45] width 41 height 25
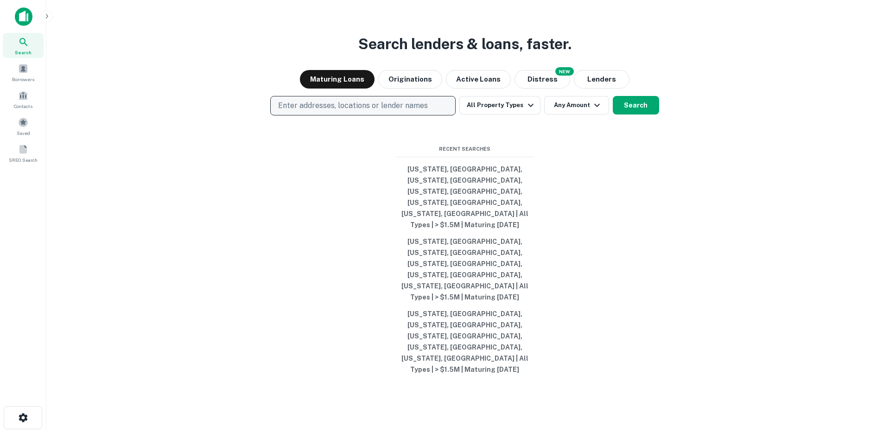
click at [368, 115] on button "Enter addresses, locations or lender names" at bounding box center [362, 105] width 185 height 19
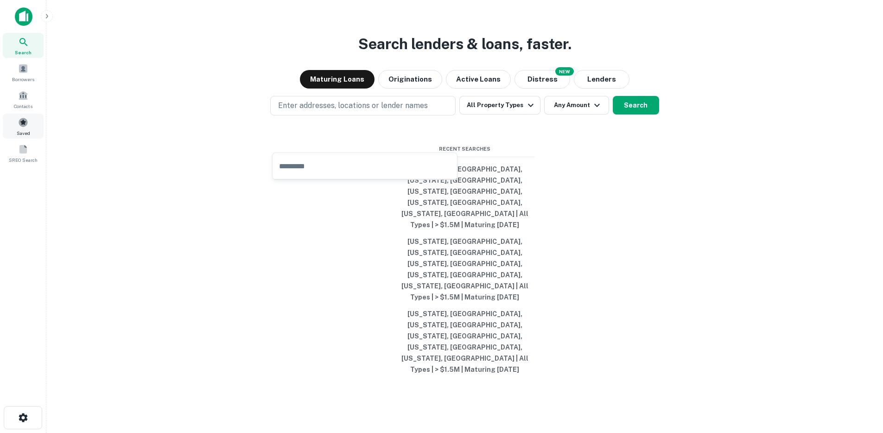
click at [28, 132] on span "Saved" at bounding box center [23, 132] width 13 height 7
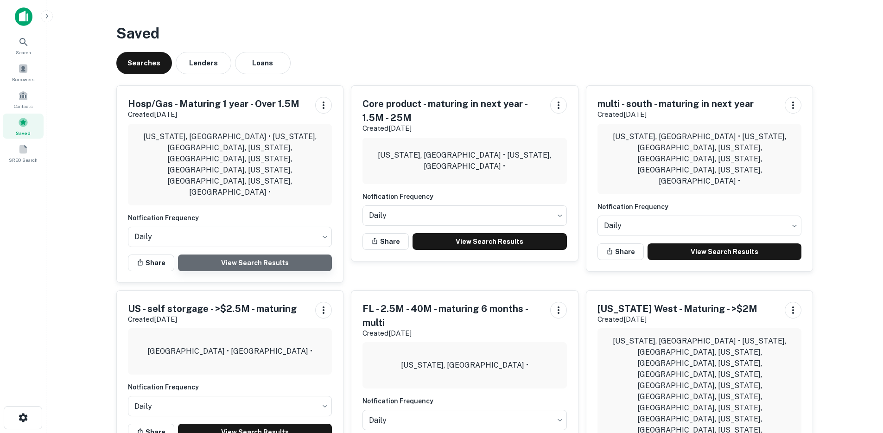
click at [248, 255] on link "View Search Results" at bounding box center [255, 263] width 154 height 17
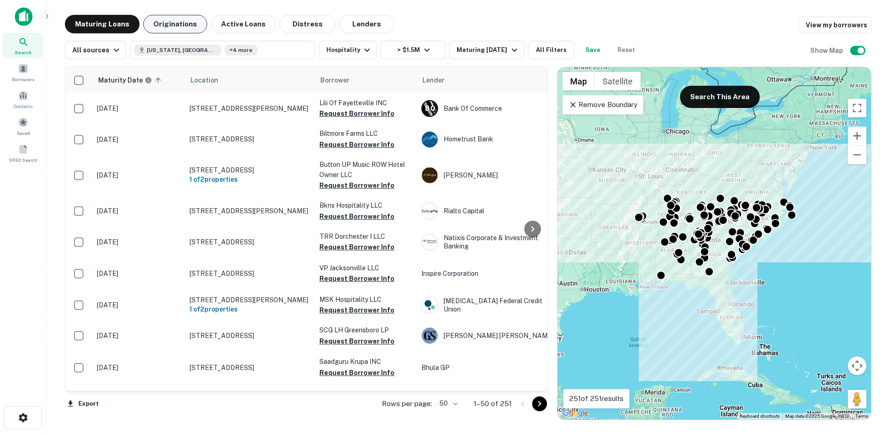
click at [181, 27] on button "Originations" at bounding box center [175, 24] width 64 height 19
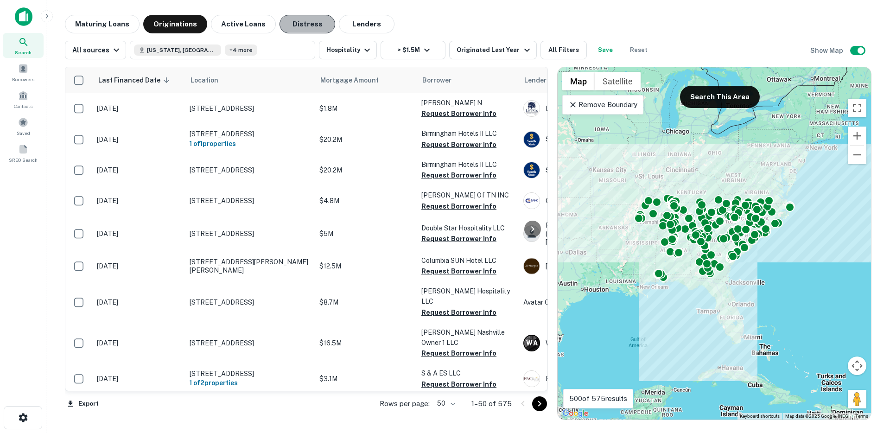
click at [292, 27] on button "Distress" at bounding box center [308, 24] width 56 height 19
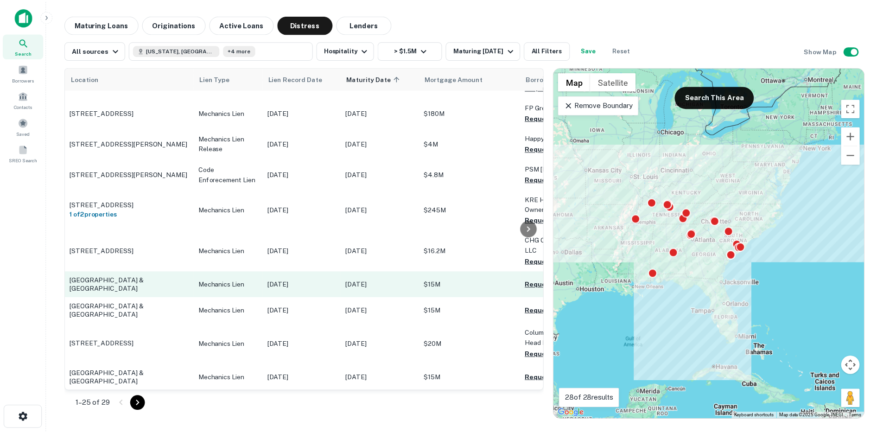
scroll to position [676, 0]
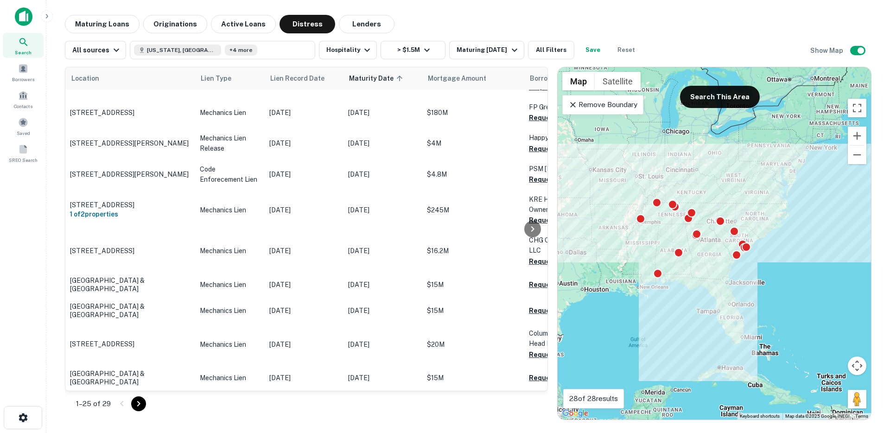
click at [137, 409] on button "Go to next page" at bounding box center [138, 403] width 15 height 15
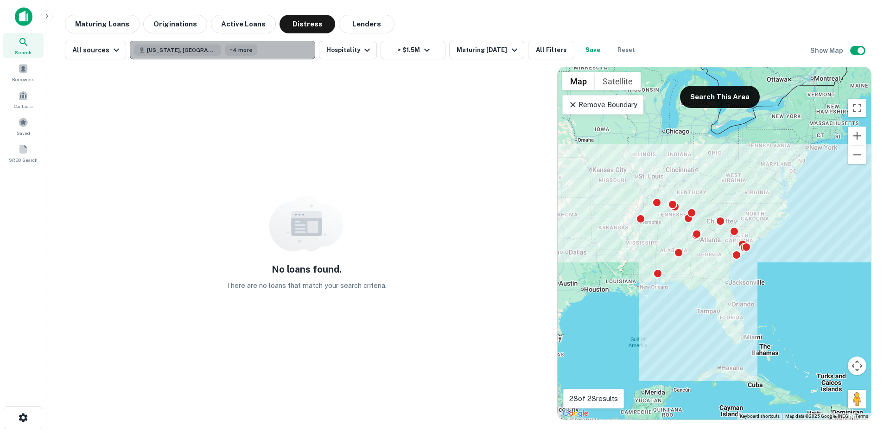
click at [262, 51] on button "South Carolina, USA +4 more" at bounding box center [222, 50] width 185 height 19
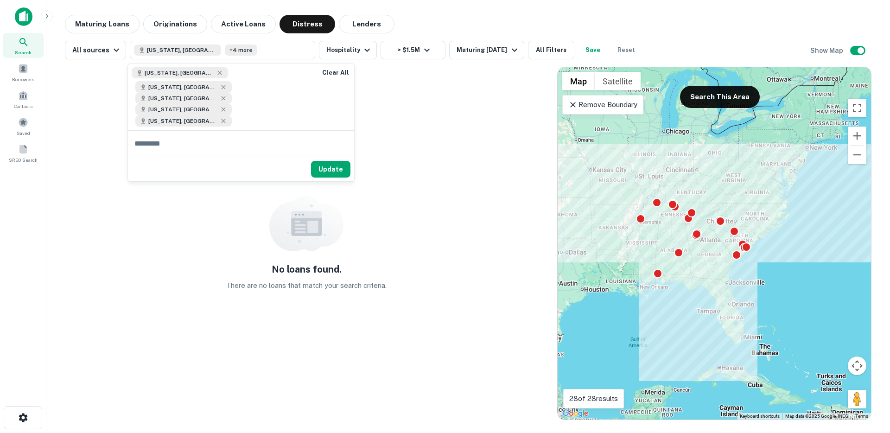
click at [337, 161] on button "Update" at bounding box center [330, 169] width 39 height 17
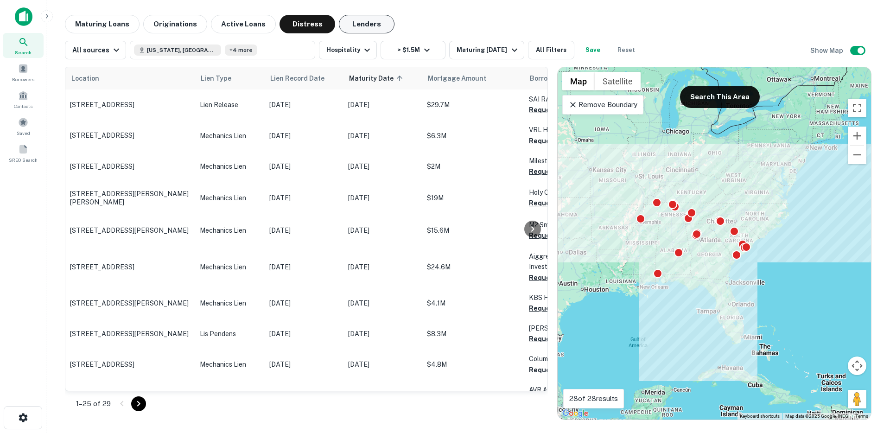
click at [357, 29] on button "Lenders" at bounding box center [367, 24] width 56 height 19
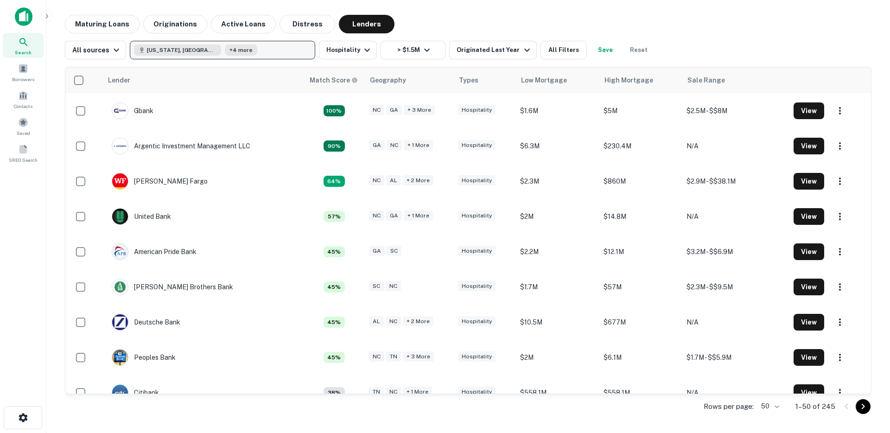
click at [262, 52] on button "South Carolina, USA +4 more" at bounding box center [222, 50] width 185 height 19
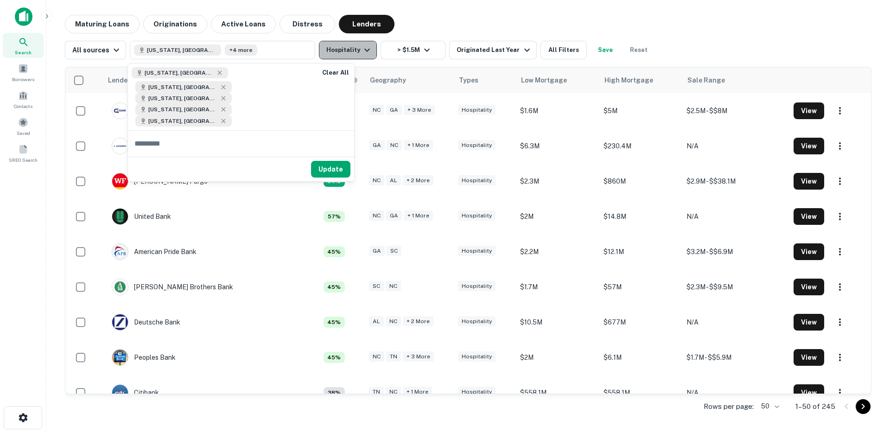
click at [344, 52] on button "Hospitality" at bounding box center [348, 50] width 58 height 19
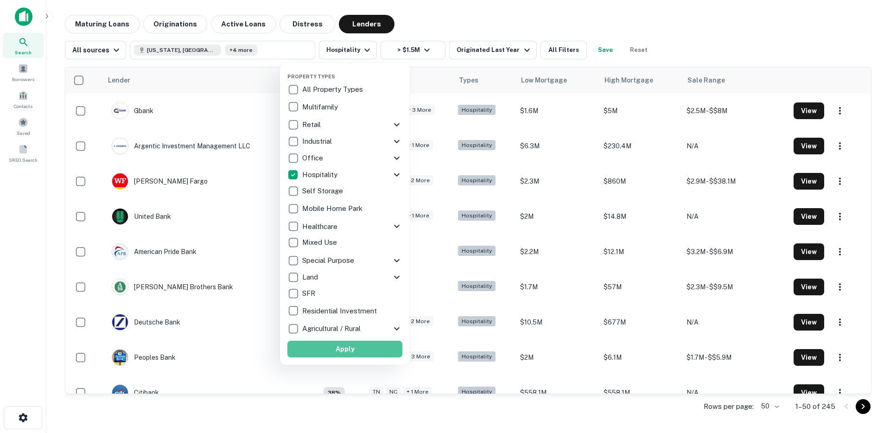
click at [330, 347] on button "Apply" at bounding box center [344, 349] width 115 height 17
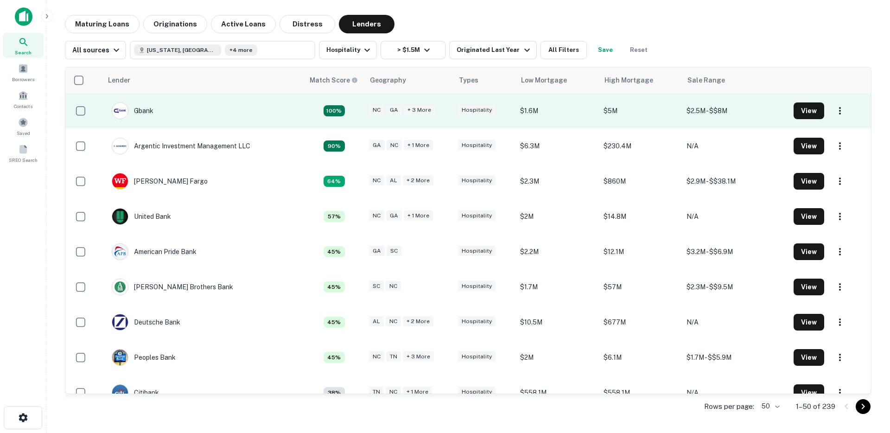
click at [185, 108] on td "Gbank" at bounding box center [203, 110] width 202 height 35
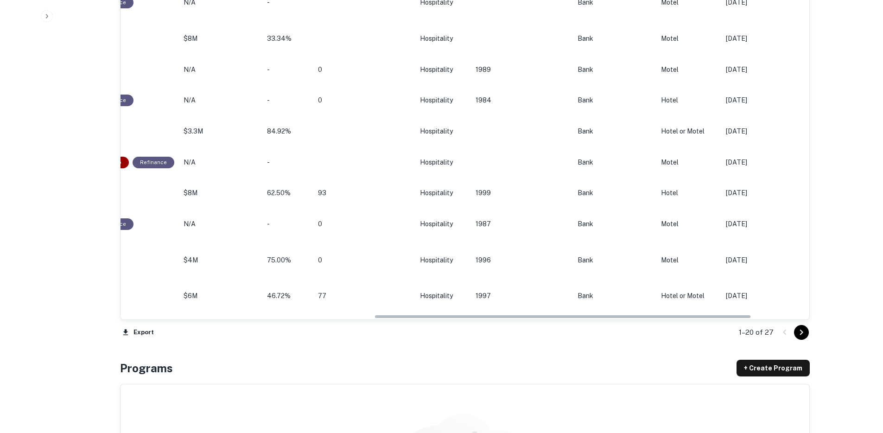
scroll to position [0, 463]
drag, startPoint x: 391, startPoint y: 316, endPoint x: 644, endPoint y: 311, distance: 253.7
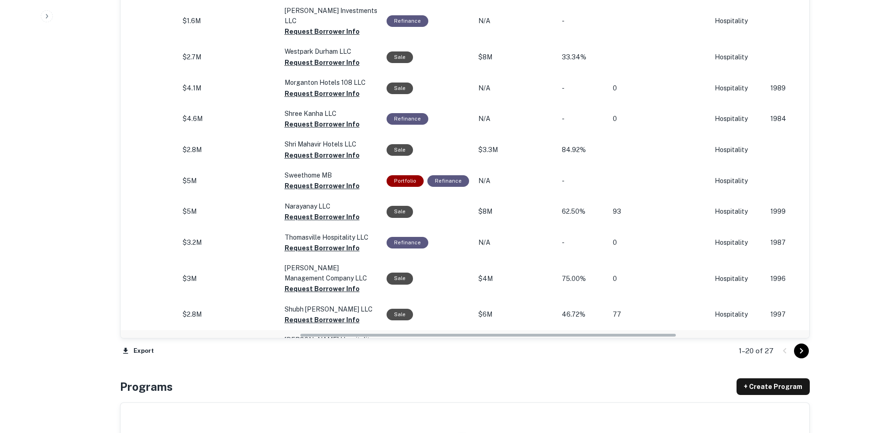
scroll to position [0, 0]
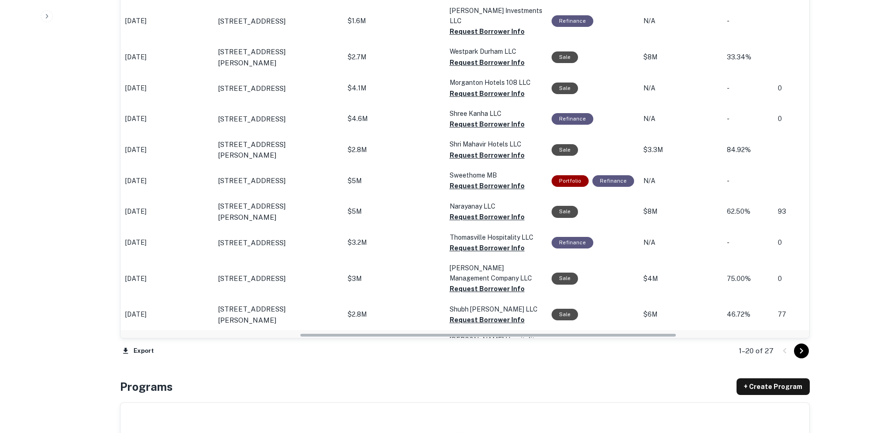
drag, startPoint x: 474, startPoint y: 338, endPoint x: 199, endPoint y: 332, distance: 275.0
click at [199, 334] on div "Origination Date sorted descending Location Mortgage Amount Borrower Purpose Sa…" at bounding box center [465, 9] width 689 height 657
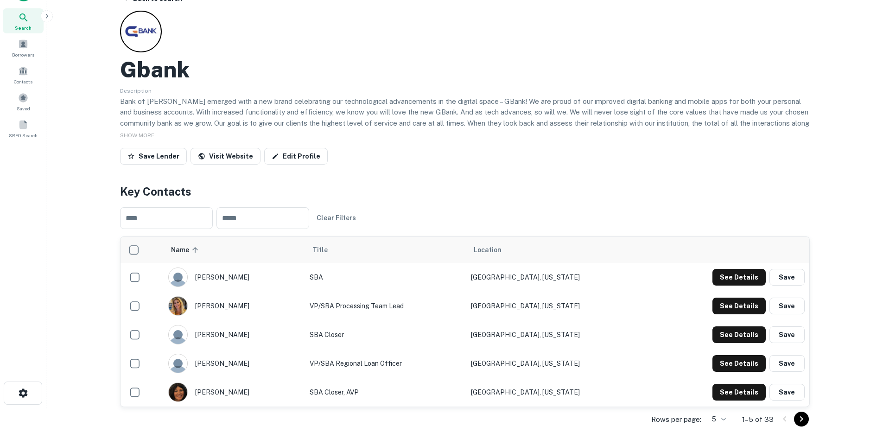
scroll to position [36, 0]
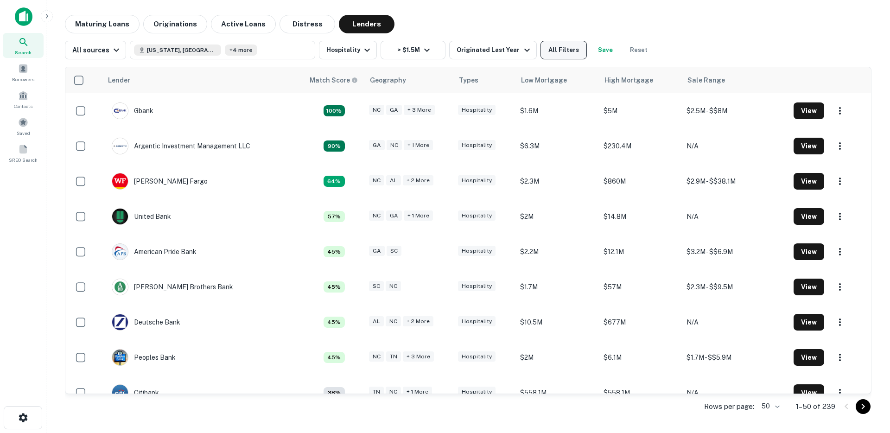
click at [569, 54] on button "All Filters" at bounding box center [564, 50] width 46 height 19
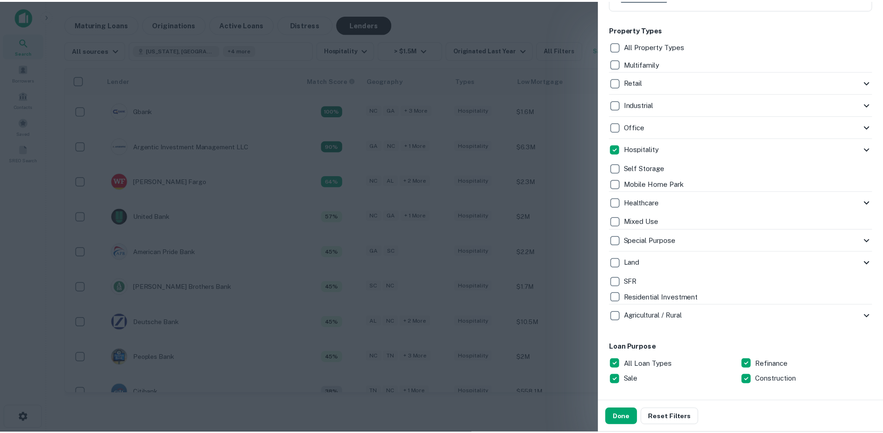
scroll to position [480, 0]
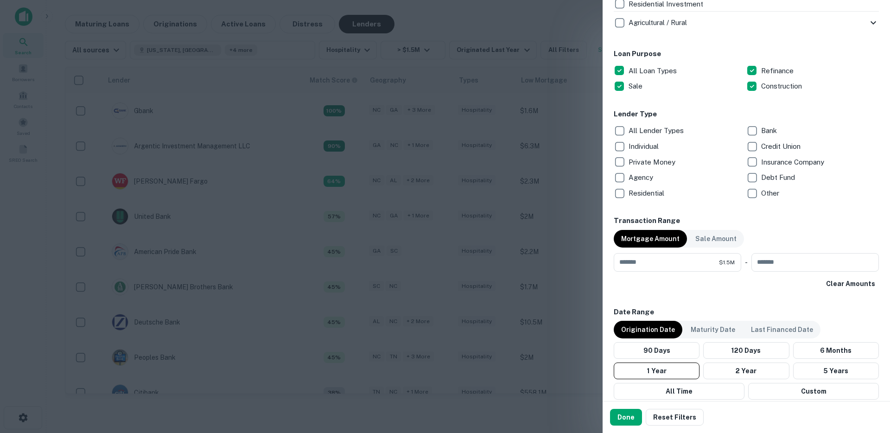
click at [761, 147] on p "Credit Union" at bounding box center [781, 146] width 41 height 11
click at [627, 425] on button "Done" at bounding box center [626, 417] width 32 height 17
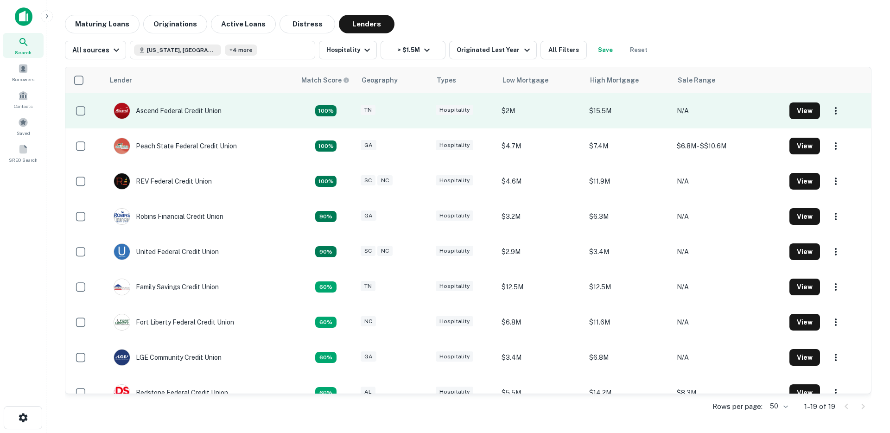
click at [196, 123] on td "Ascend Federal Credit Union" at bounding box center [167, 111] width 117 height 26
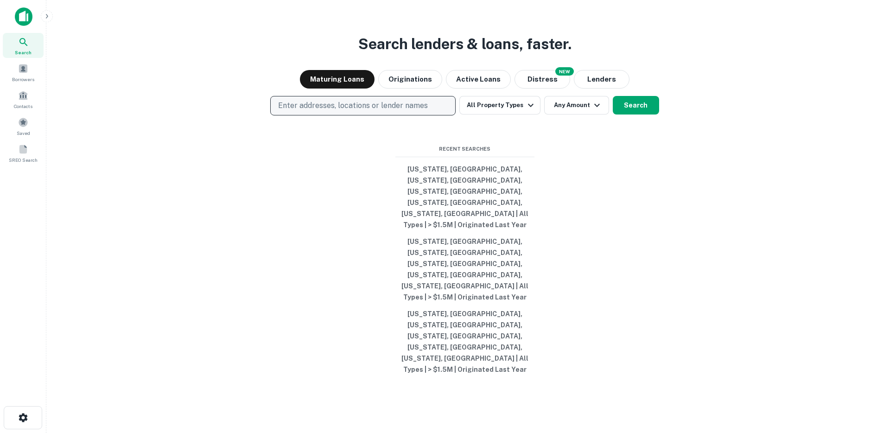
click at [368, 111] on p "Enter addresses, locations or lender names" at bounding box center [353, 105] width 150 height 11
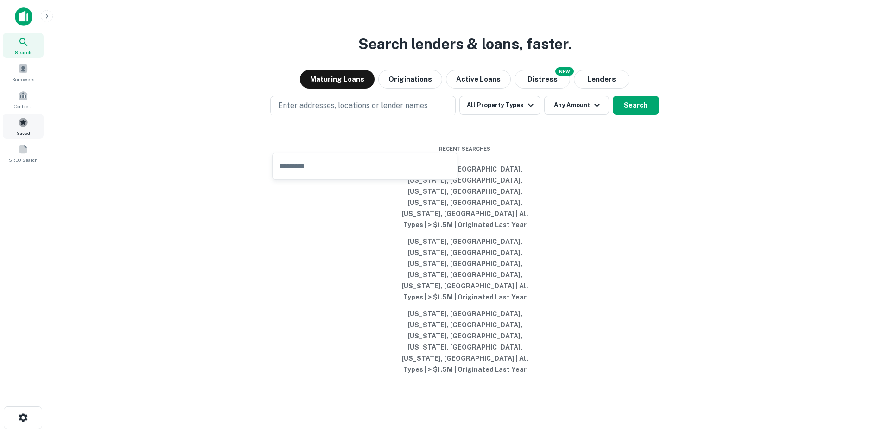
click at [32, 126] on div "Saved" at bounding box center [23, 126] width 41 height 25
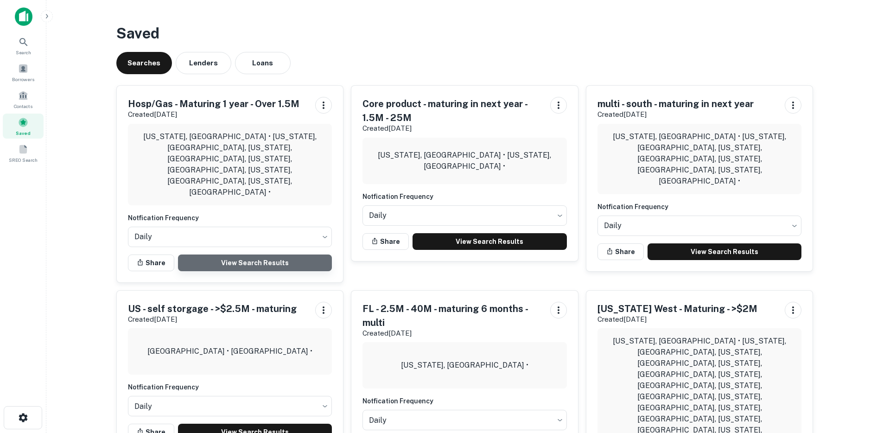
click at [210, 255] on link "View Search Results" at bounding box center [255, 263] width 154 height 17
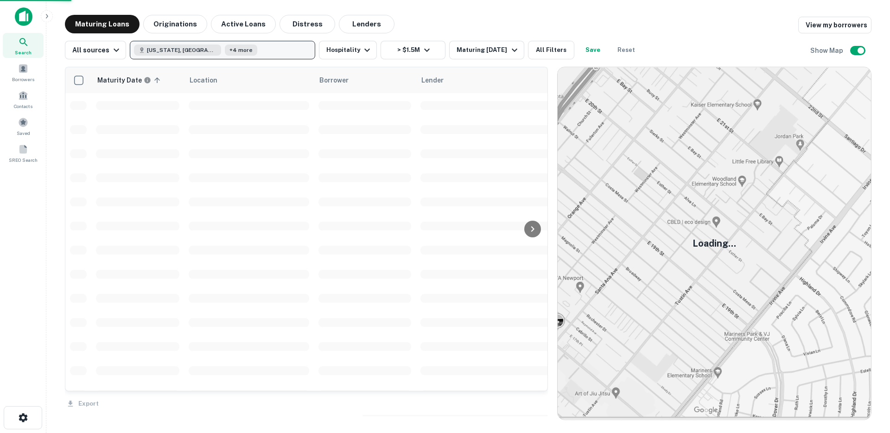
click at [274, 51] on button "South Carolina, USA +4 more" at bounding box center [222, 50] width 185 height 19
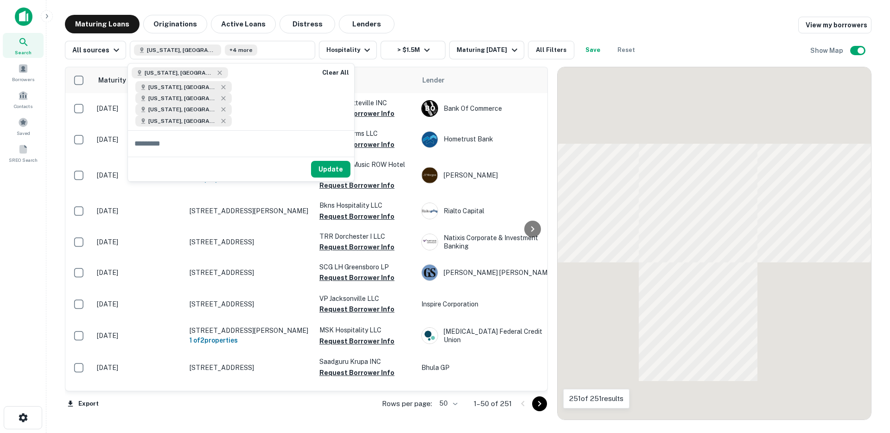
click at [246, 102] on div "South Carolina, USA North Carolina, USA Tennessee, USA Georgia, USA Alabama, USA" at bounding box center [220, 97] width 185 height 67
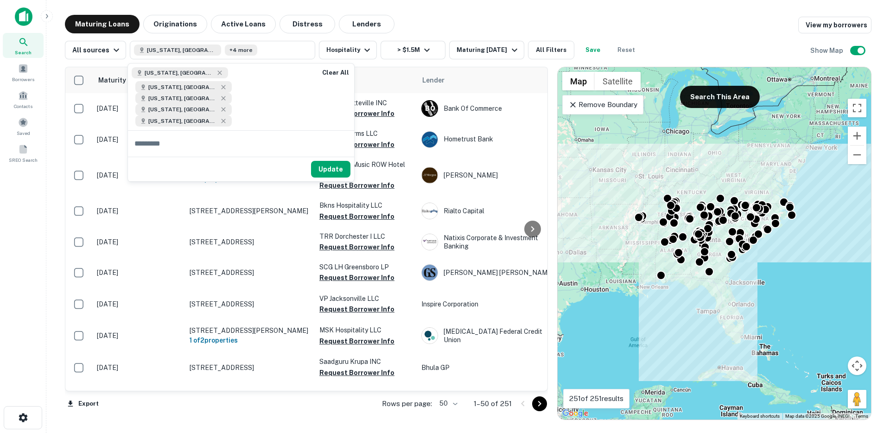
click at [211, 131] on input "text" at bounding box center [241, 144] width 226 height 26
type input "*******"
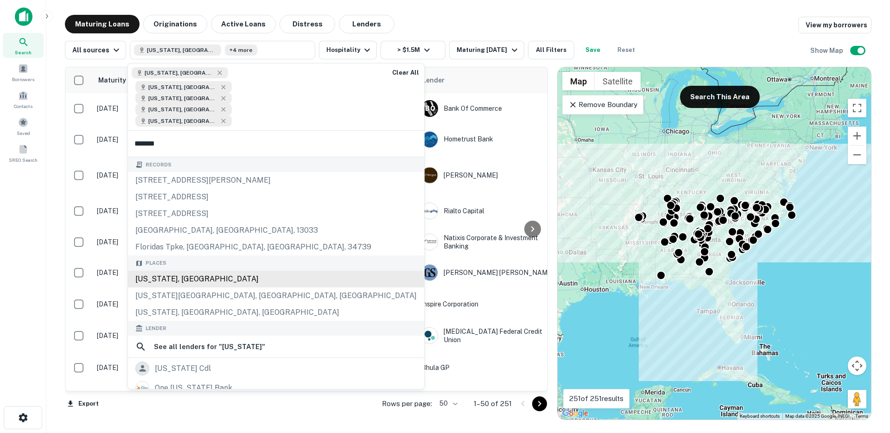
click at [173, 271] on div "Florida, USA" at bounding box center [276, 279] width 296 height 17
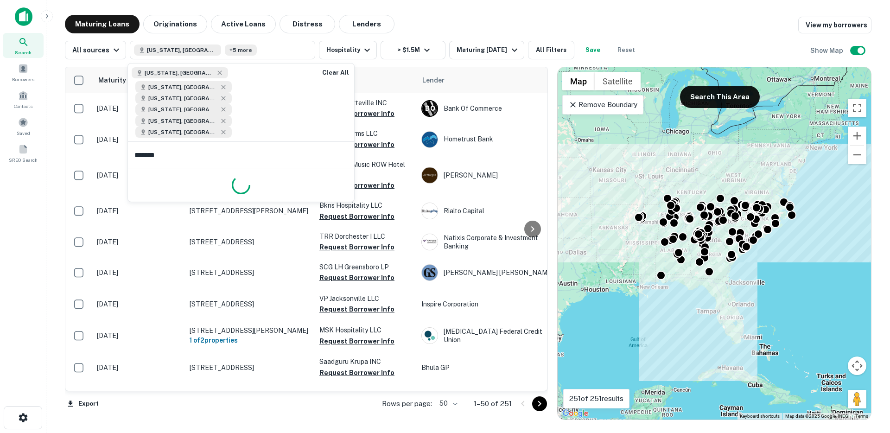
type input "********"
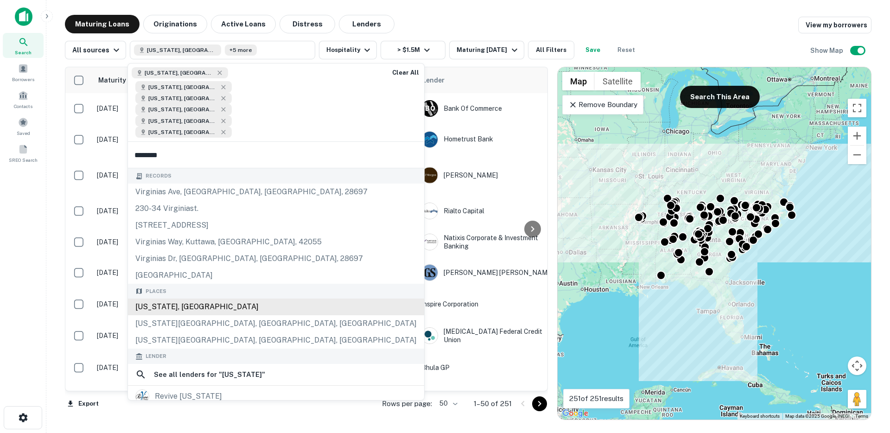
click at [179, 299] on div "Virginia, USA" at bounding box center [276, 307] width 296 height 17
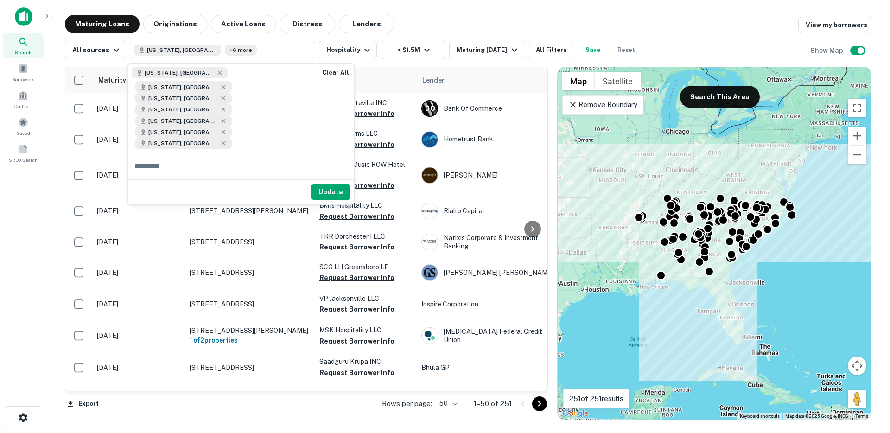
click at [174, 153] on input "text" at bounding box center [241, 166] width 226 height 26
click at [338, 184] on button "Update" at bounding box center [330, 192] width 39 height 17
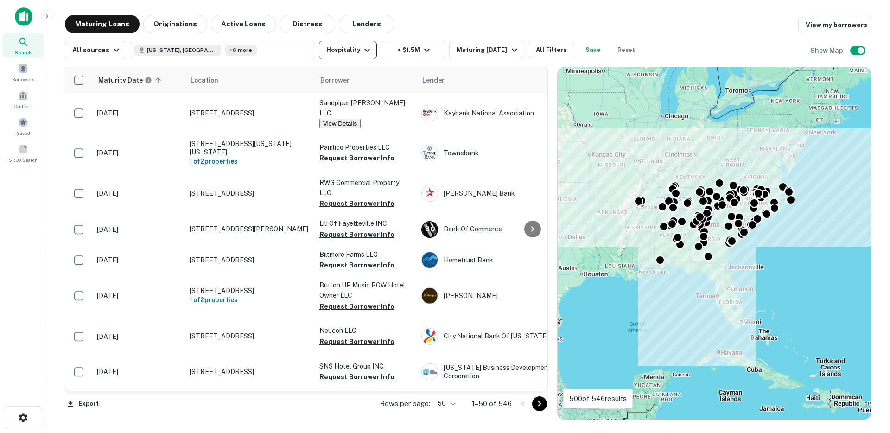
click at [336, 60] on div "Maturity Date sorted ascending Location Borrower Lender Last Financed Date Mort…" at bounding box center [468, 239] width 807 height 361
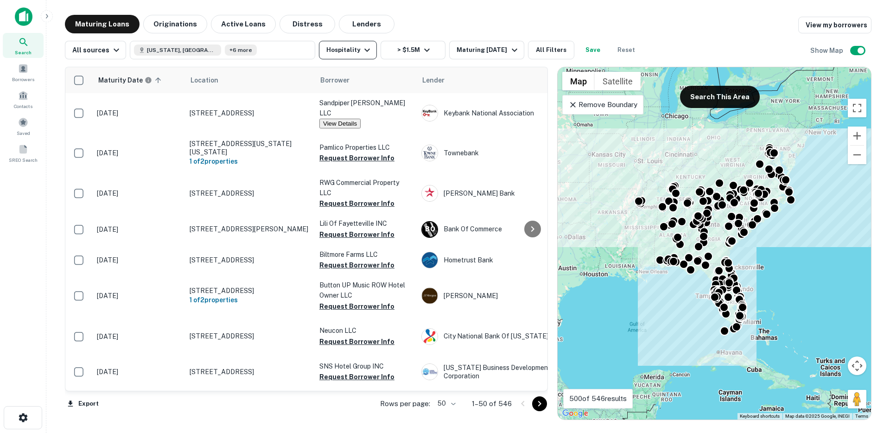
click at [340, 57] on button "Hospitality" at bounding box center [348, 50] width 58 height 19
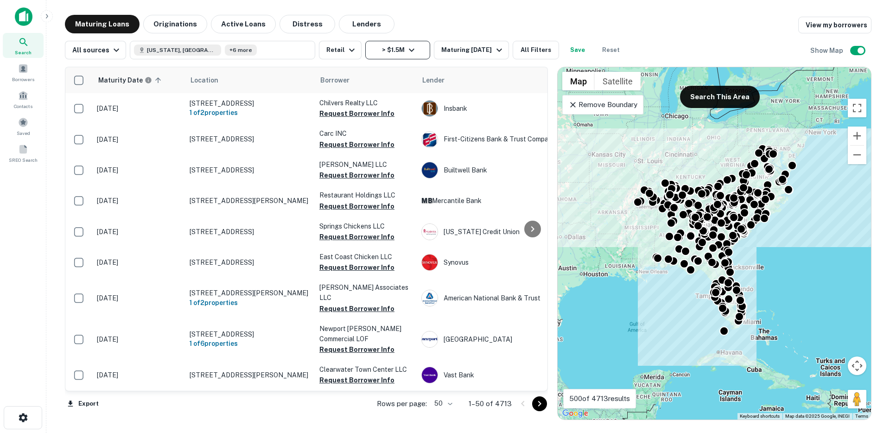
click at [410, 51] on icon "button" at bounding box center [411, 50] width 11 height 11
type input "*"
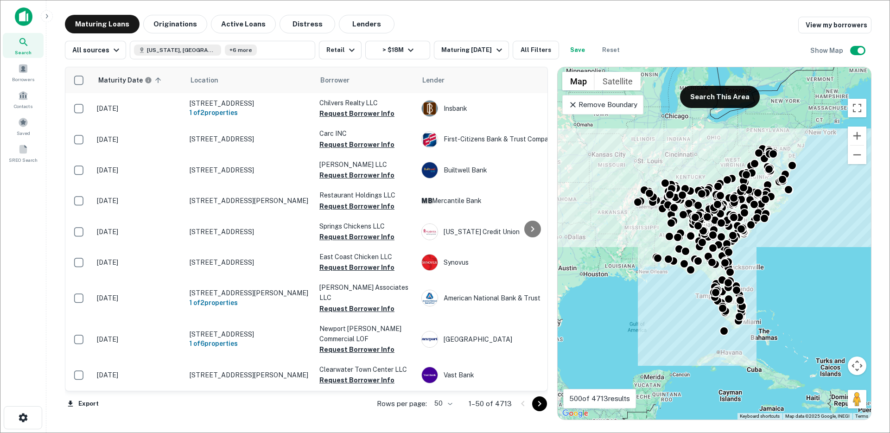
type input "********"
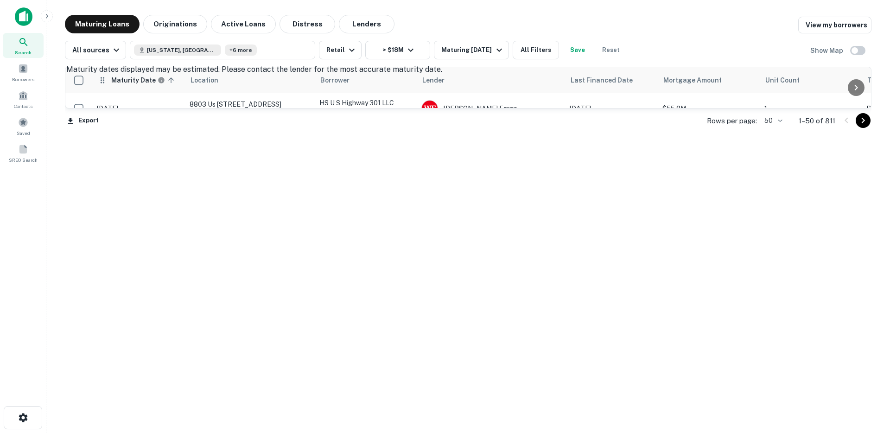
click at [132, 80] on h6 "Maturity Date" at bounding box center [133, 80] width 45 height 10
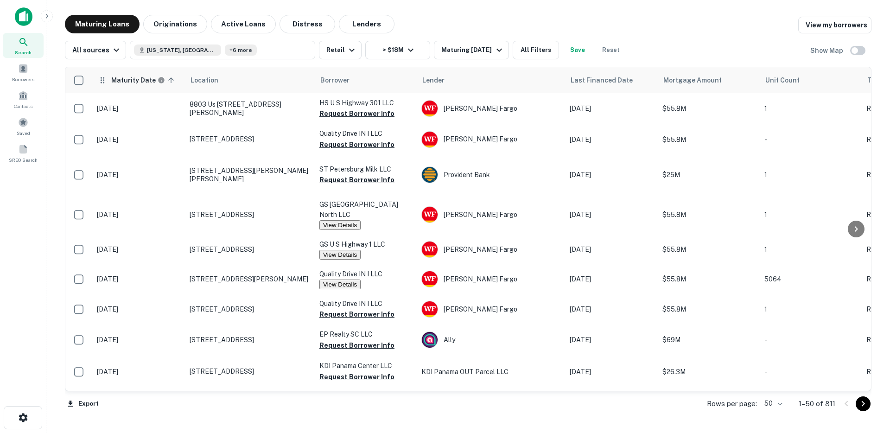
click at [125, 80] on h6 "Maturity Date" at bounding box center [133, 80] width 45 height 10
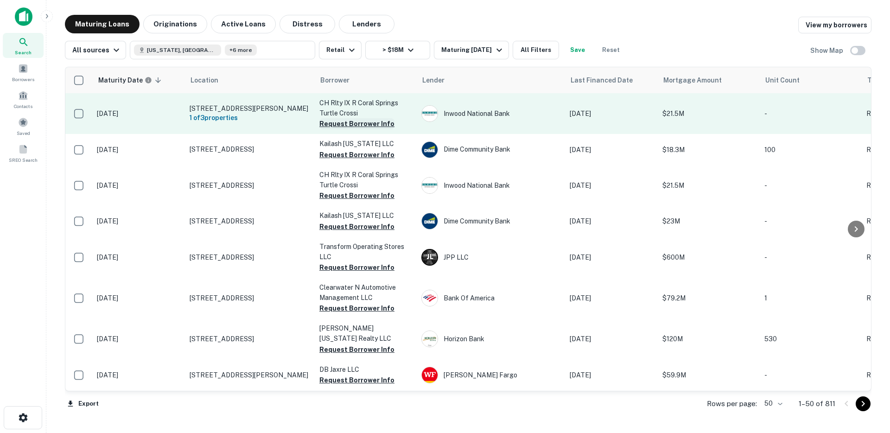
click at [351, 125] on button "Request Borrower Info" at bounding box center [356, 123] width 75 height 11
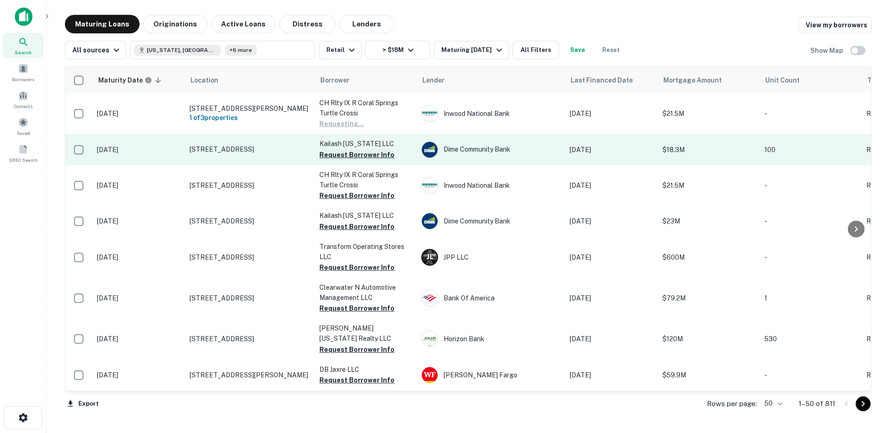
click at [347, 159] on button "Request Borrower Info" at bounding box center [356, 154] width 75 height 11
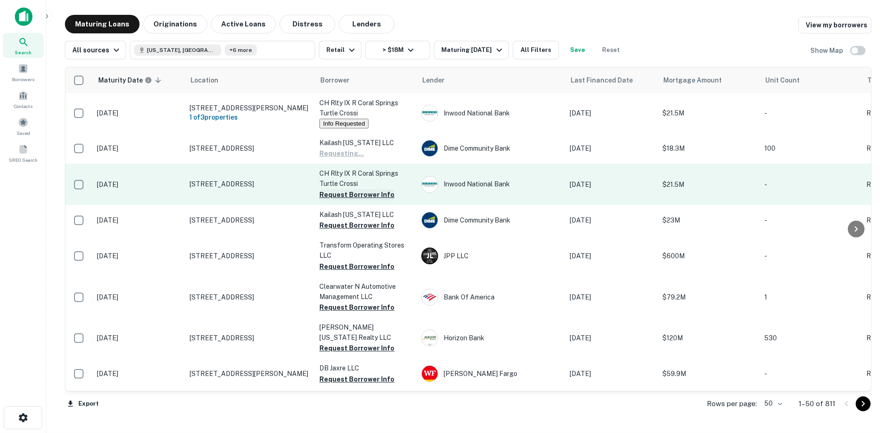
click at [342, 200] on button "Request Borrower Info" at bounding box center [356, 194] width 75 height 11
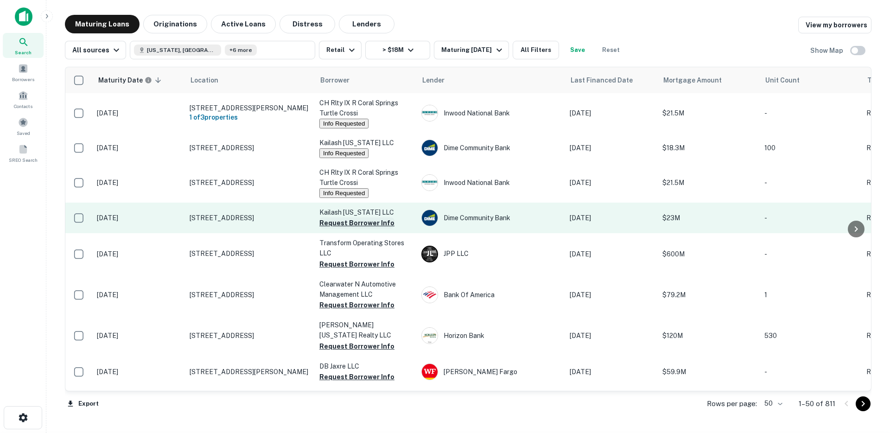
click at [340, 229] on button "Request Borrower Info" at bounding box center [356, 222] width 75 height 11
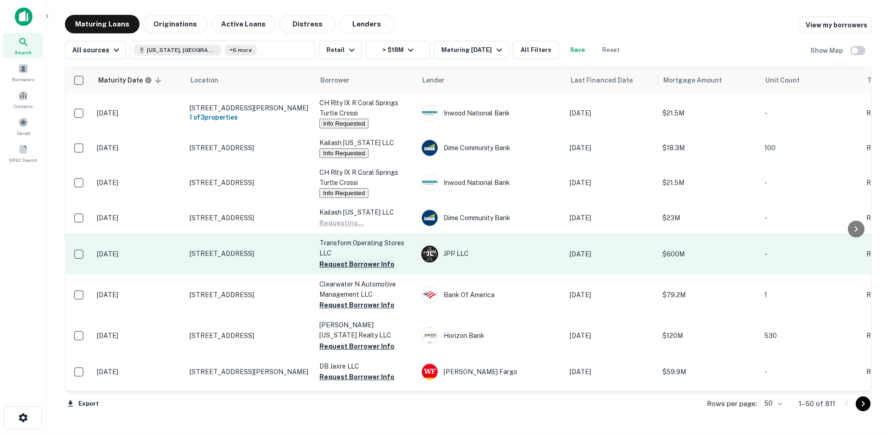
click at [338, 270] on button "Request Borrower Info" at bounding box center [356, 264] width 75 height 11
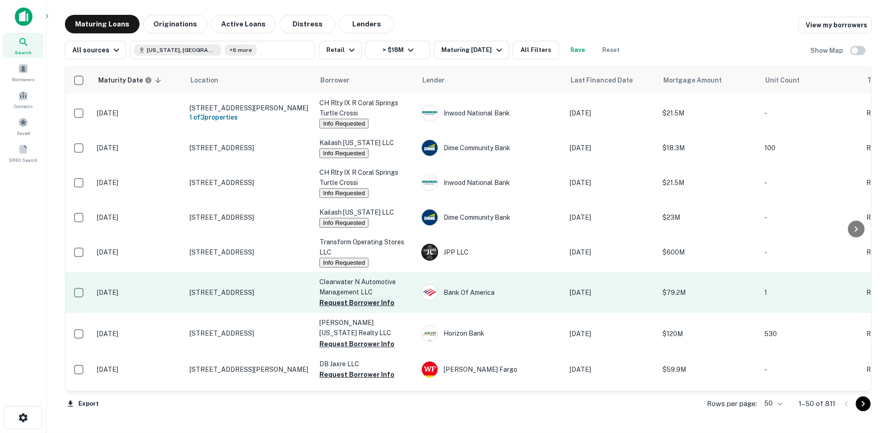
click at [354, 308] on button "Request Borrower Info" at bounding box center [356, 302] width 75 height 11
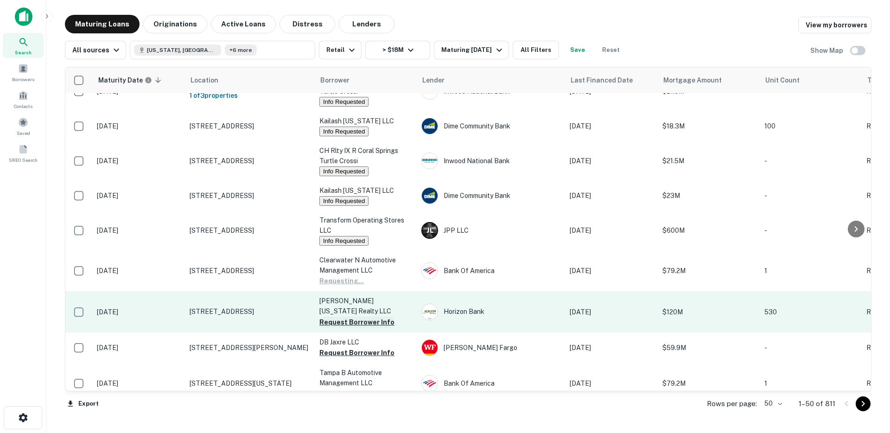
scroll to position [178, 0]
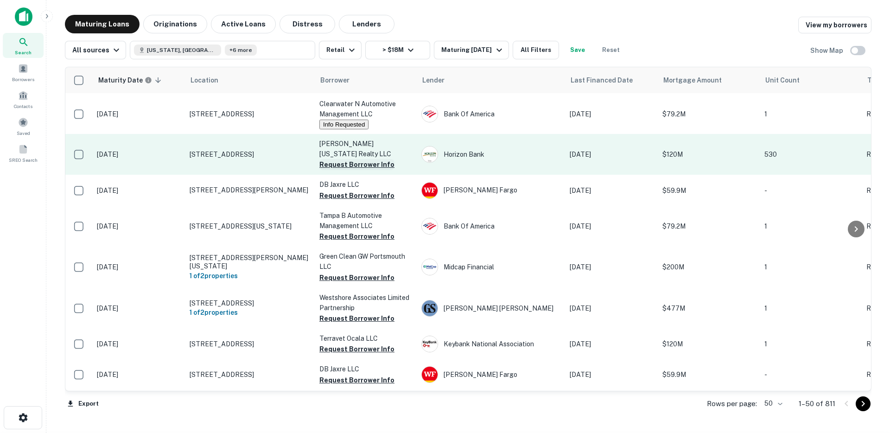
click at [349, 170] on button "Request Borrower Info" at bounding box center [356, 164] width 75 height 11
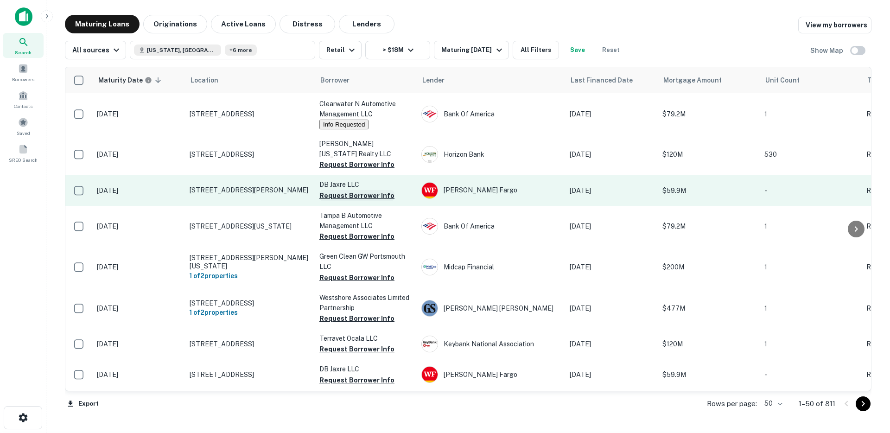
click at [353, 201] on button "Request Borrower Info" at bounding box center [356, 195] width 75 height 11
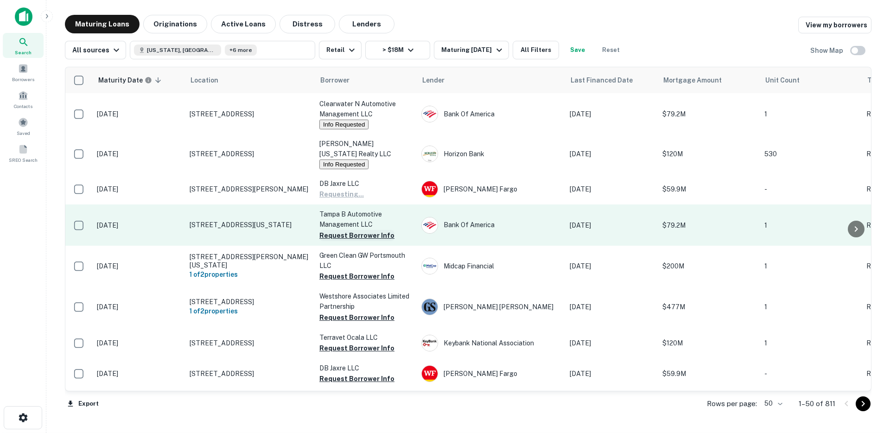
click at [344, 241] on button "Request Borrower Info" at bounding box center [356, 235] width 75 height 11
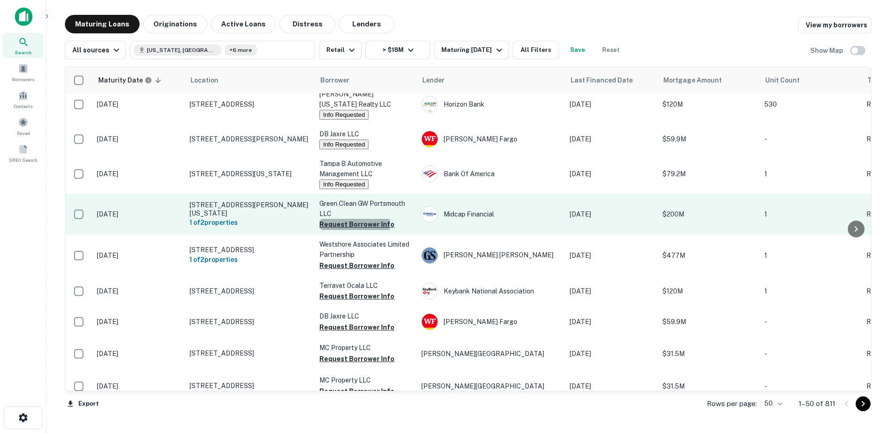
click at [344, 230] on button "Request Borrower Info" at bounding box center [356, 224] width 75 height 11
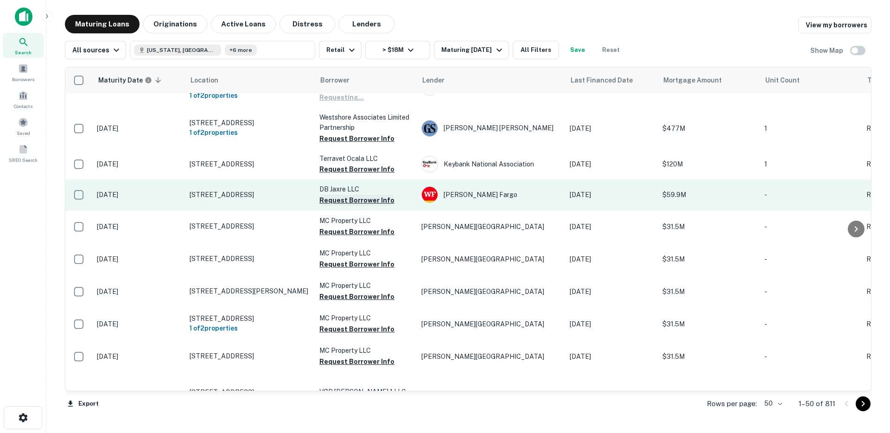
scroll to position [379, 0]
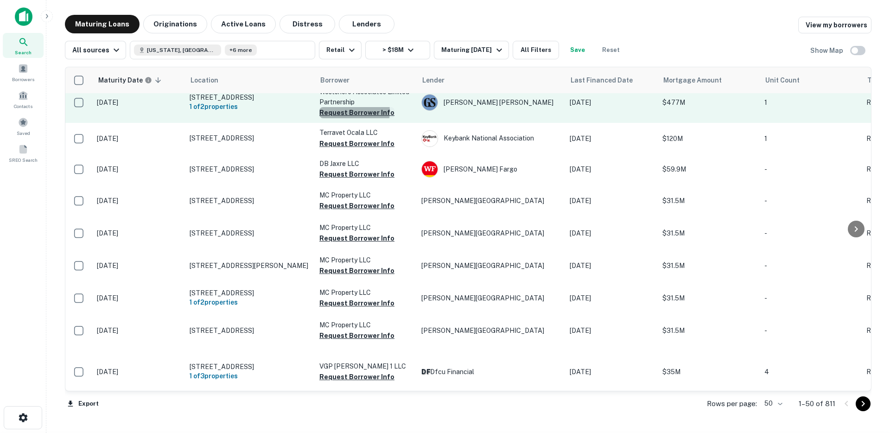
click at [348, 118] on button "Request Borrower Info" at bounding box center [356, 112] width 75 height 11
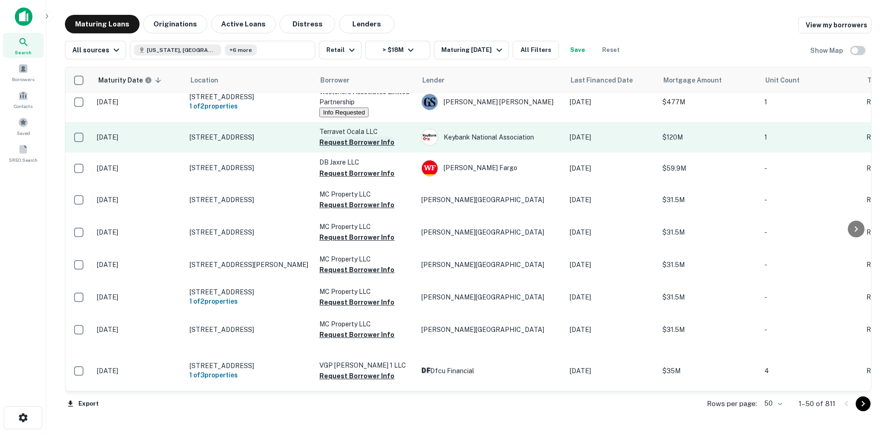
click at [352, 148] on button "Request Borrower Info" at bounding box center [356, 142] width 75 height 11
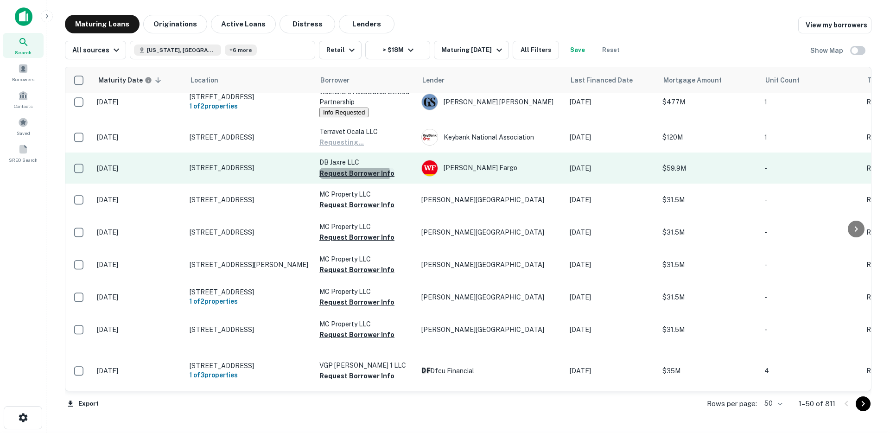
click at [354, 179] on button "Request Borrower Info" at bounding box center [356, 173] width 75 height 11
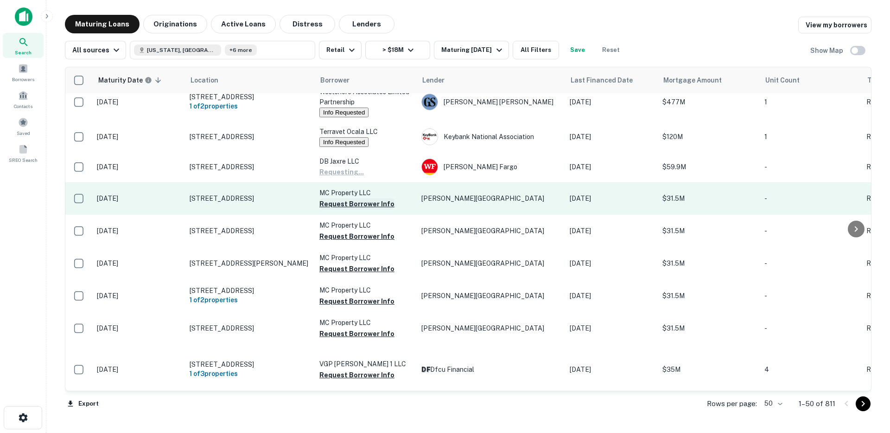
click at [353, 210] on button "Request Borrower Info" at bounding box center [356, 203] width 75 height 11
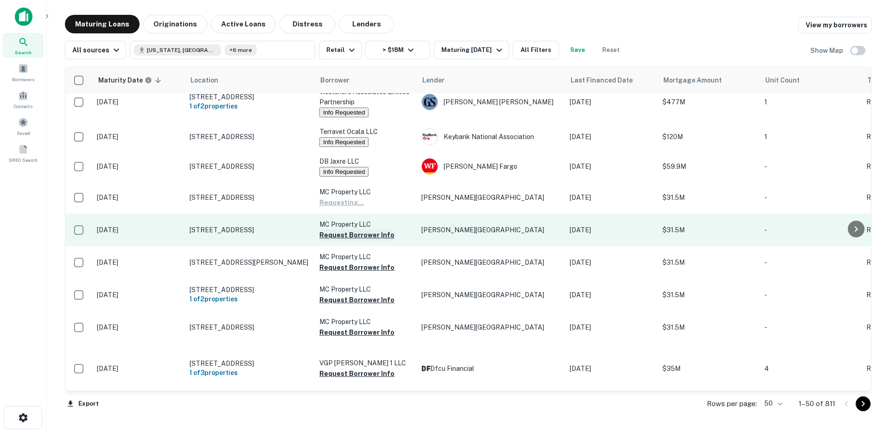
click at [353, 241] on button "Request Borrower Info" at bounding box center [356, 235] width 75 height 11
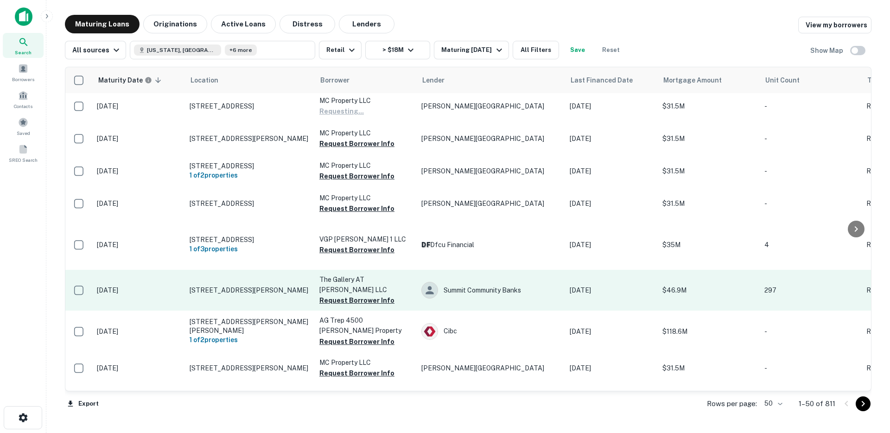
scroll to position [572, 0]
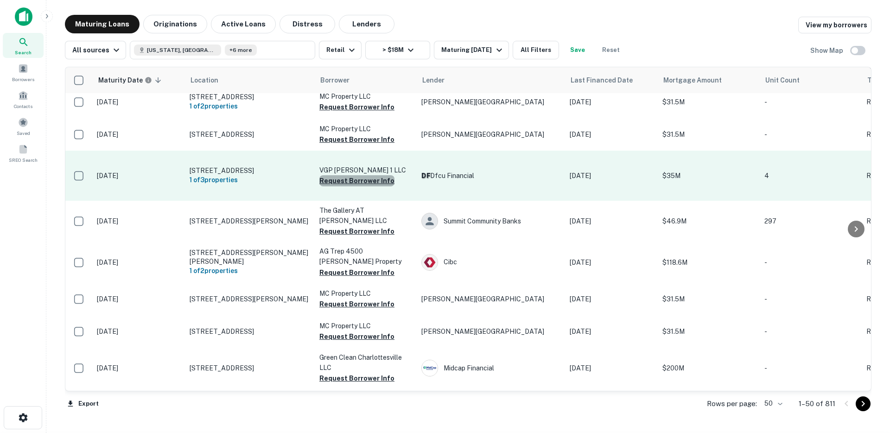
click at [357, 186] on button "Request Borrower Info" at bounding box center [356, 180] width 75 height 11
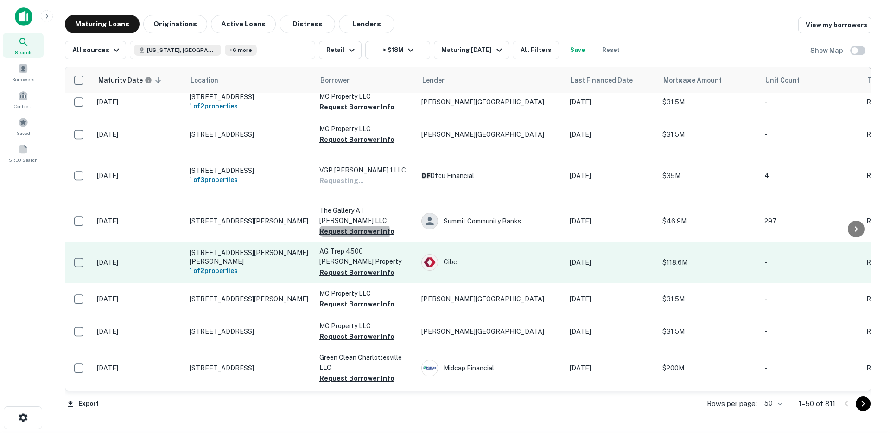
drag, startPoint x: 351, startPoint y: 292, endPoint x: 350, endPoint y: 318, distance: 26.0
click at [351, 237] on button "Request Borrower Info" at bounding box center [356, 231] width 75 height 11
click at [344, 277] on button "Request Borrower Info" at bounding box center [356, 271] width 75 height 11
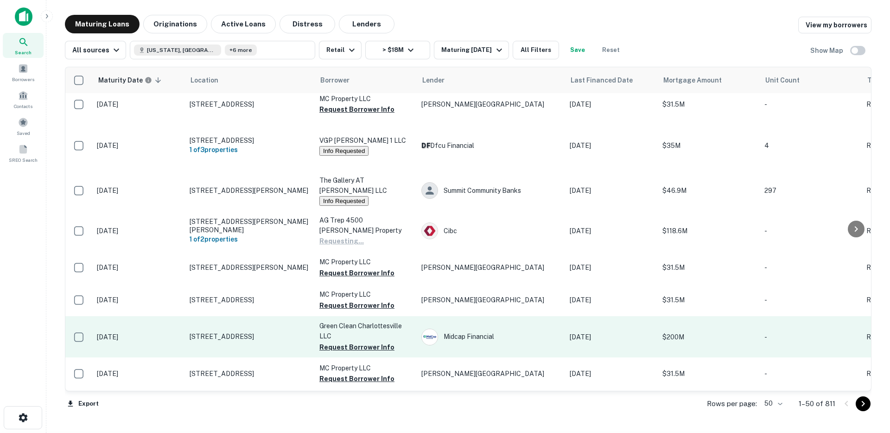
scroll to position [748, 0]
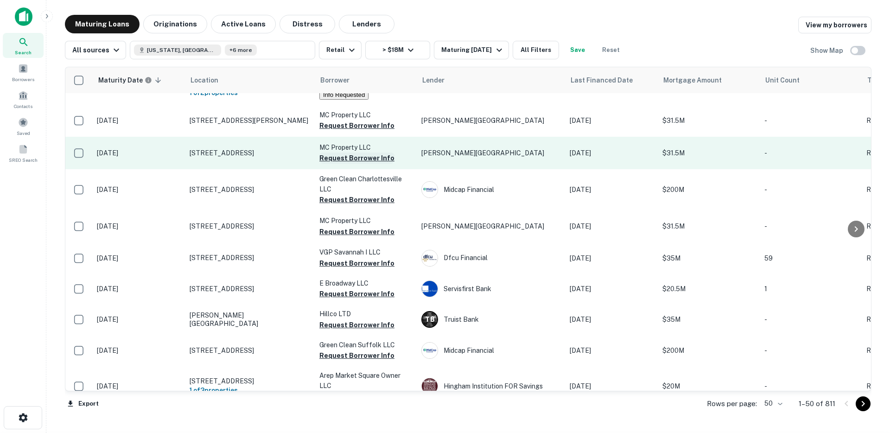
click at [356, 164] on button "Request Borrower Info" at bounding box center [356, 158] width 75 height 11
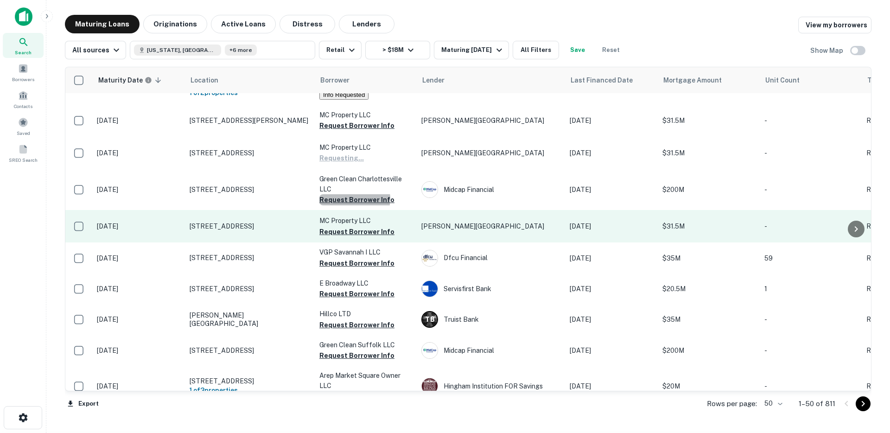
drag, startPoint x: 352, startPoint y: 261, endPoint x: 349, endPoint y: 285, distance: 24.8
click at [352, 205] on button "Request Borrower Info" at bounding box center [356, 199] width 75 height 11
click at [347, 237] on button "Request Borrower Info" at bounding box center [356, 231] width 75 height 11
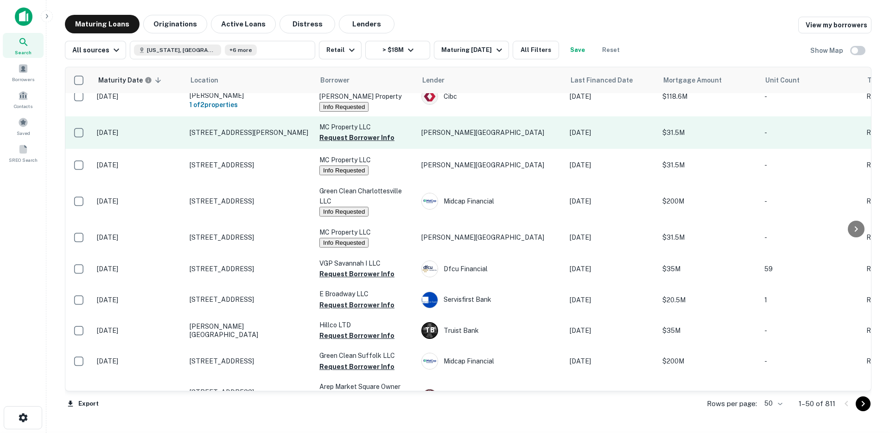
scroll to position [699, 0]
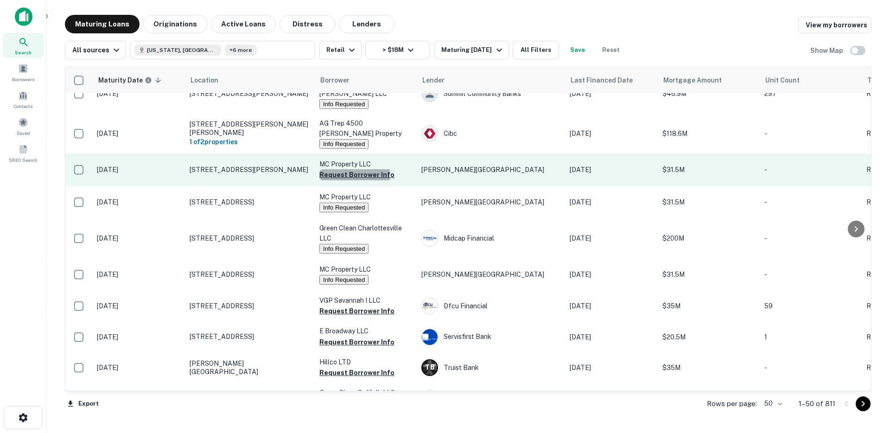
click at [329, 180] on button "Request Borrower Info" at bounding box center [356, 174] width 75 height 11
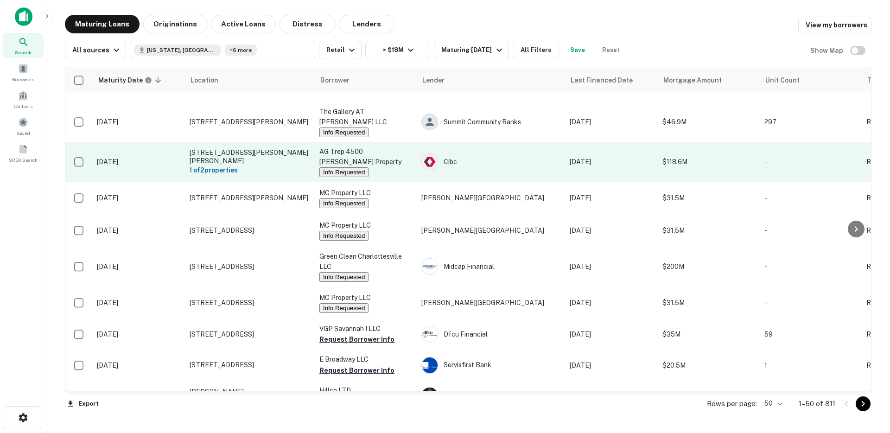
scroll to position [528, 0]
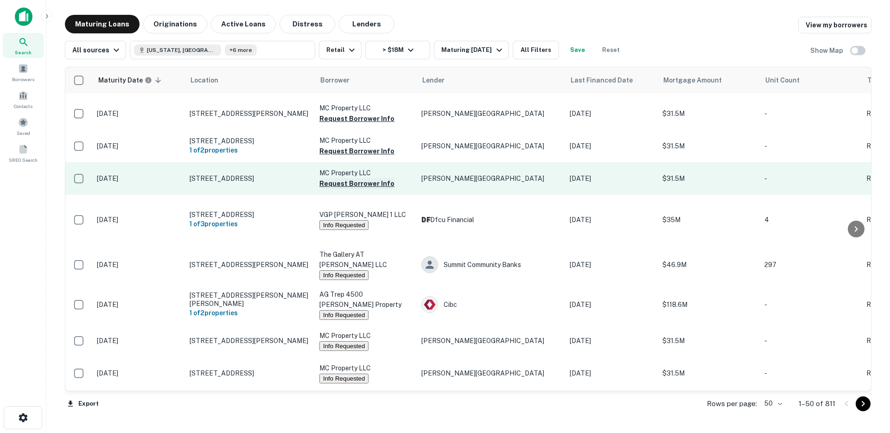
click at [332, 189] on button "Request Borrower Info" at bounding box center [356, 183] width 75 height 11
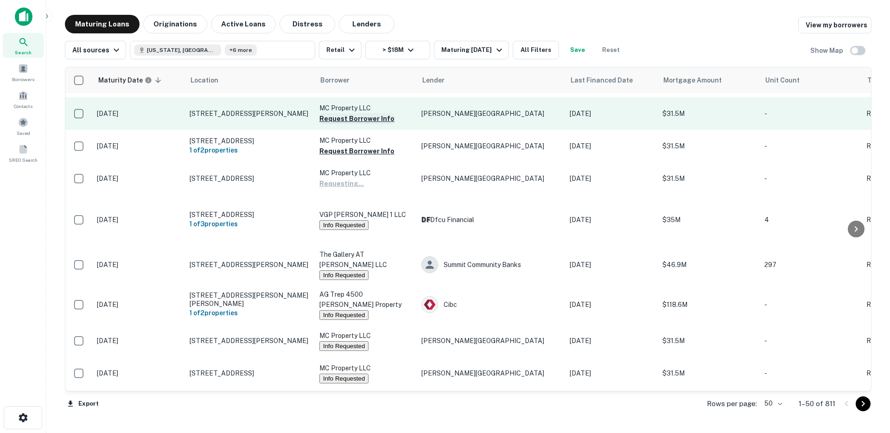
click at [340, 124] on button "Request Borrower Info" at bounding box center [356, 118] width 75 height 11
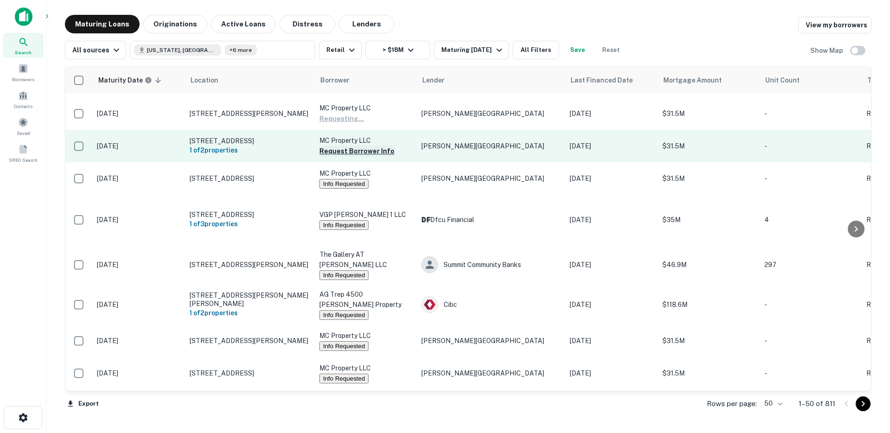
click at [336, 157] on button "Request Borrower Info" at bounding box center [356, 151] width 75 height 11
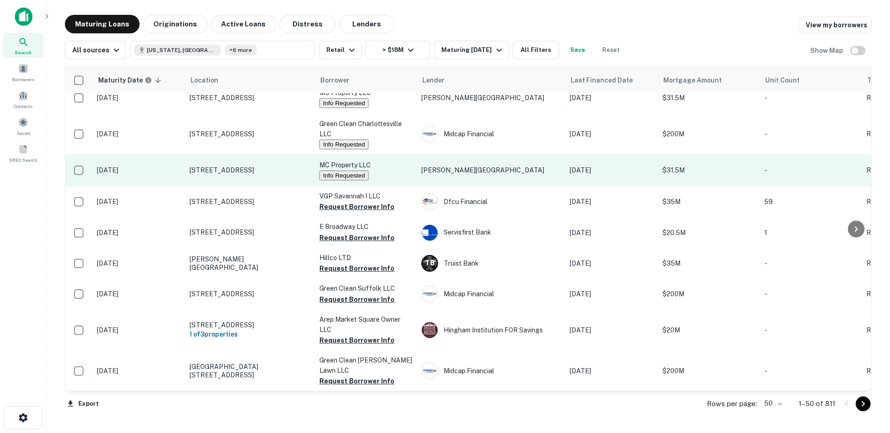
scroll to position [834, 0]
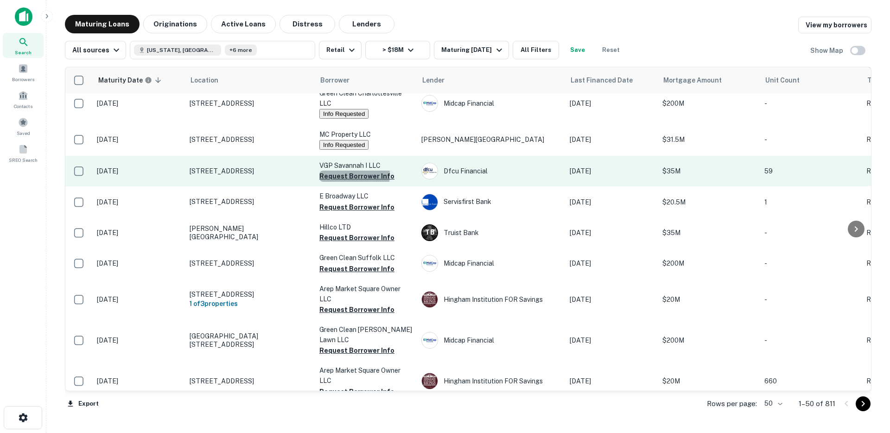
click at [329, 182] on button "Request Borrower Info" at bounding box center [356, 176] width 75 height 11
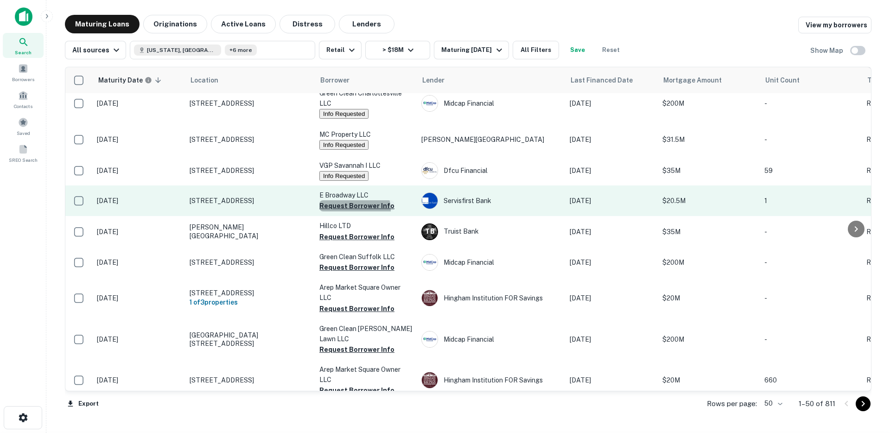
click at [349, 211] on button "Request Borrower Info" at bounding box center [356, 205] width 75 height 11
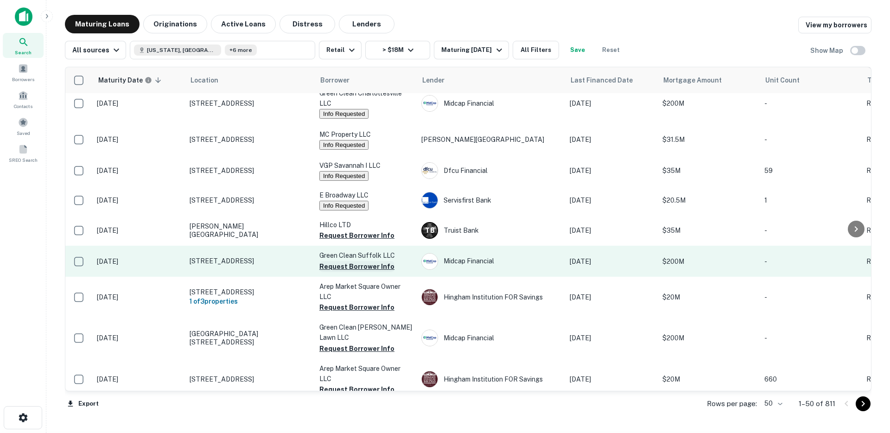
click at [341, 272] on button "Request Borrower Info" at bounding box center [356, 266] width 75 height 11
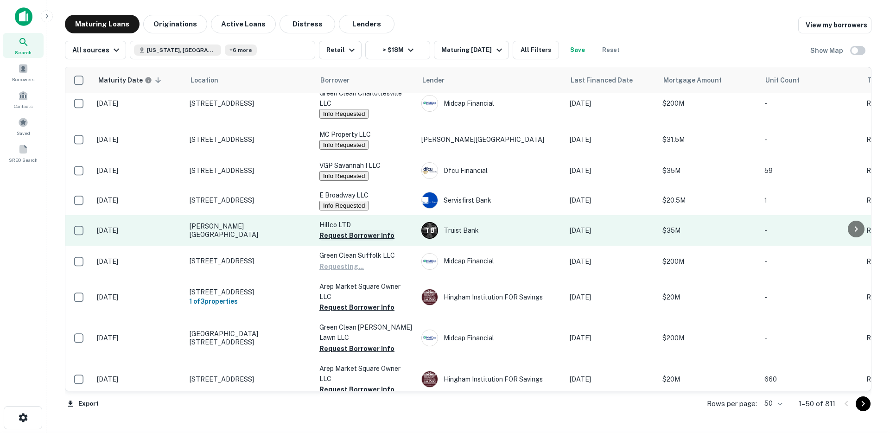
click at [344, 241] on button "Request Borrower Info" at bounding box center [356, 235] width 75 height 11
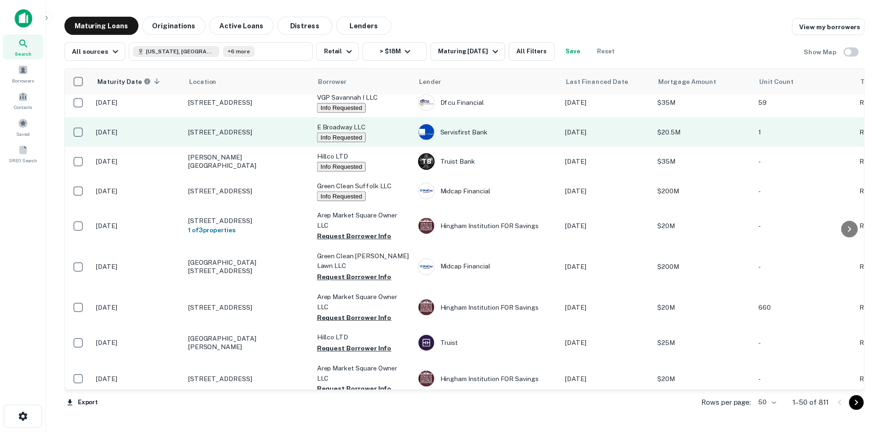
scroll to position [908, 0]
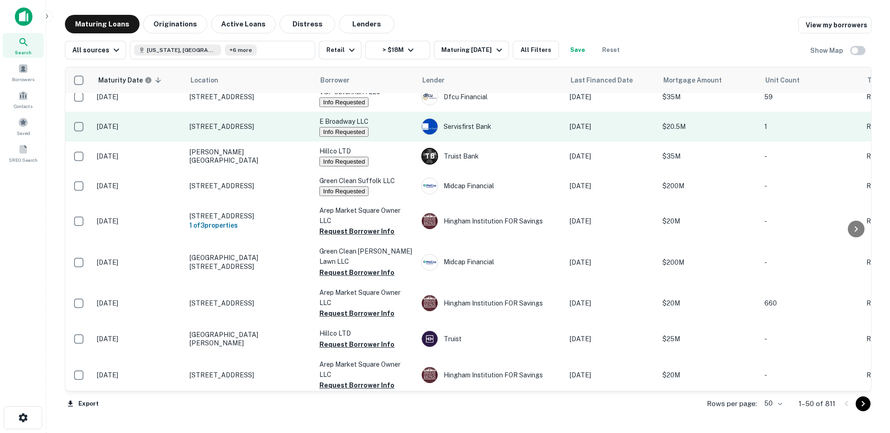
click at [258, 141] on td "[STREET_ADDRESS]" at bounding box center [250, 127] width 130 height 30
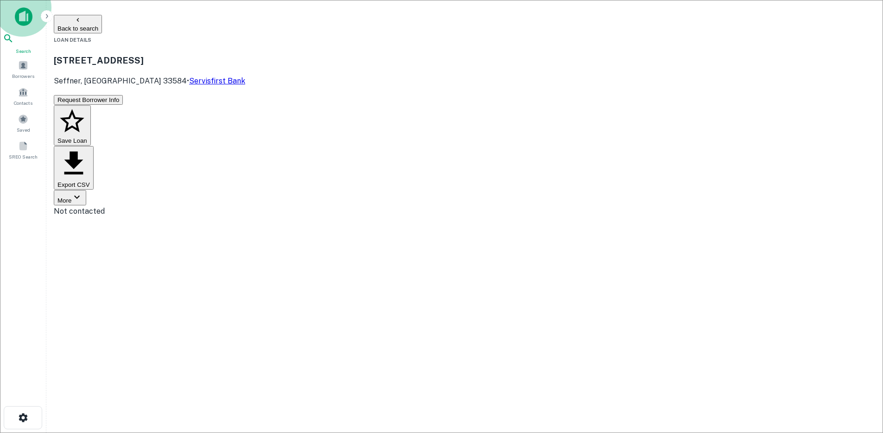
click at [12, 40] on icon at bounding box center [8, 38] width 8 height 8
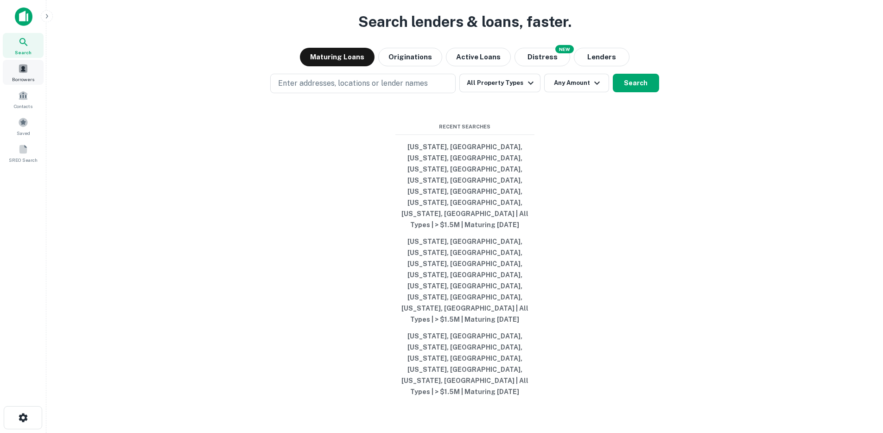
click at [29, 76] on span "Borrowers" at bounding box center [23, 79] width 22 height 7
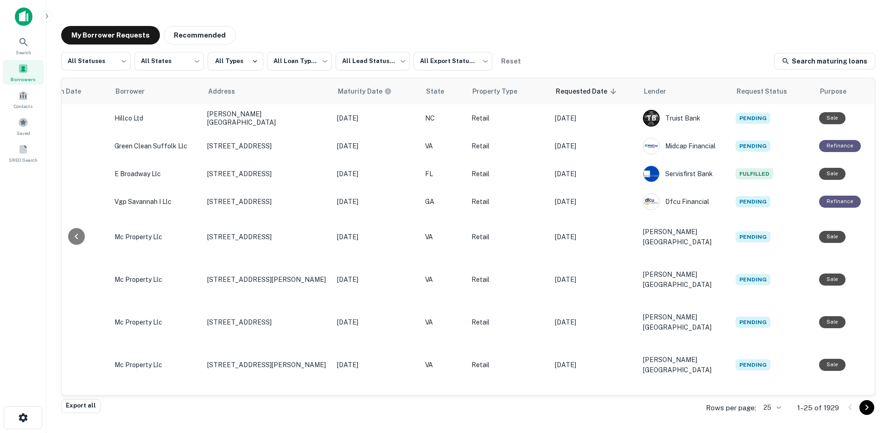
scroll to position [0, 284]
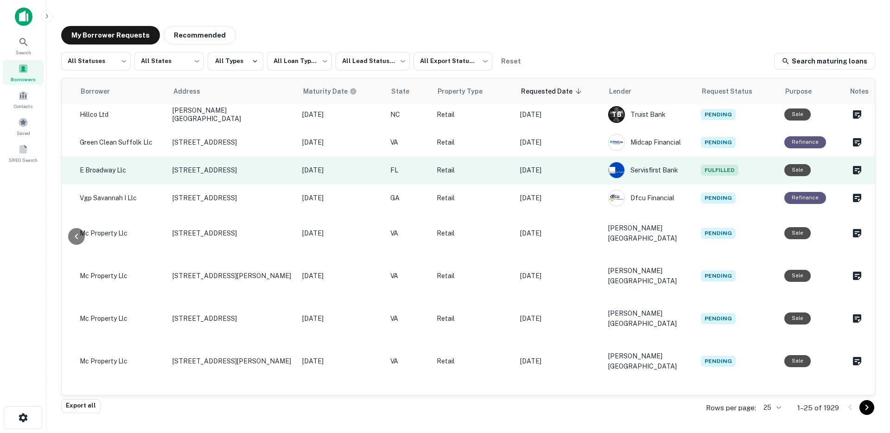
scroll to position [0, 284]
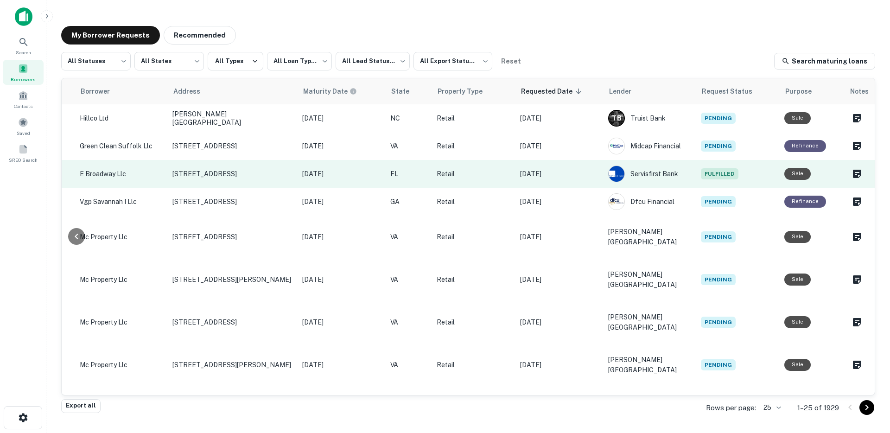
click at [493, 178] on p "Retail" at bounding box center [474, 174] width 74 height 10
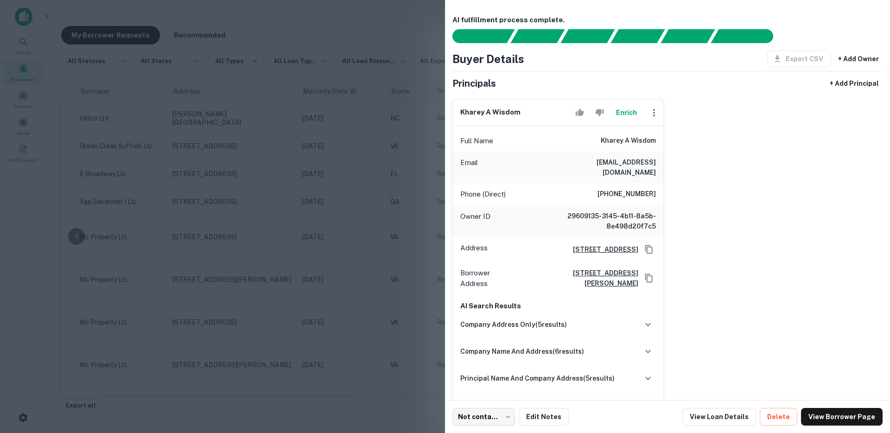
scroll to position [2, 0]
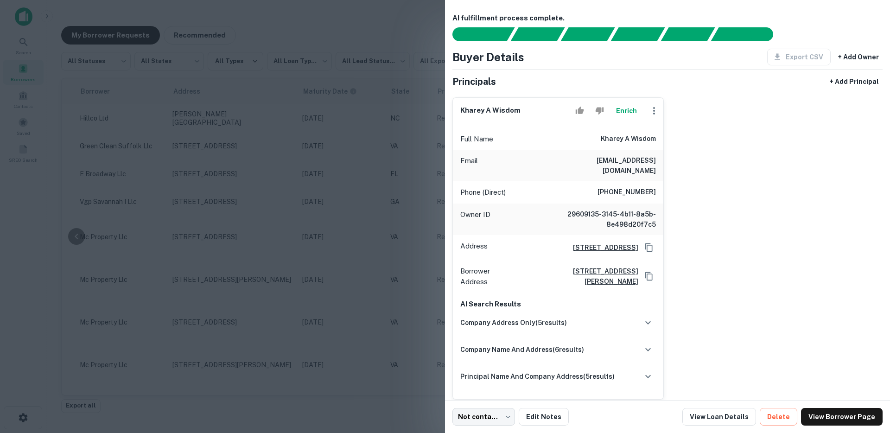
click at [385, 277] on div at bounding box center [445, 216] width 890 height 433
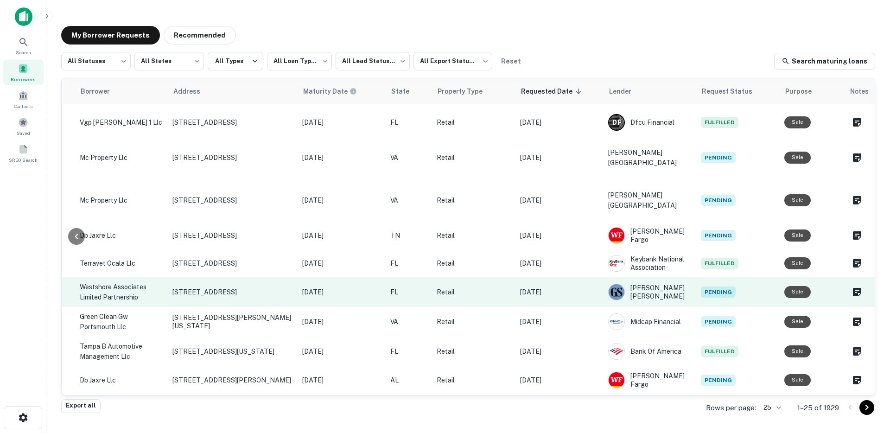
scroll to position [462, 284]
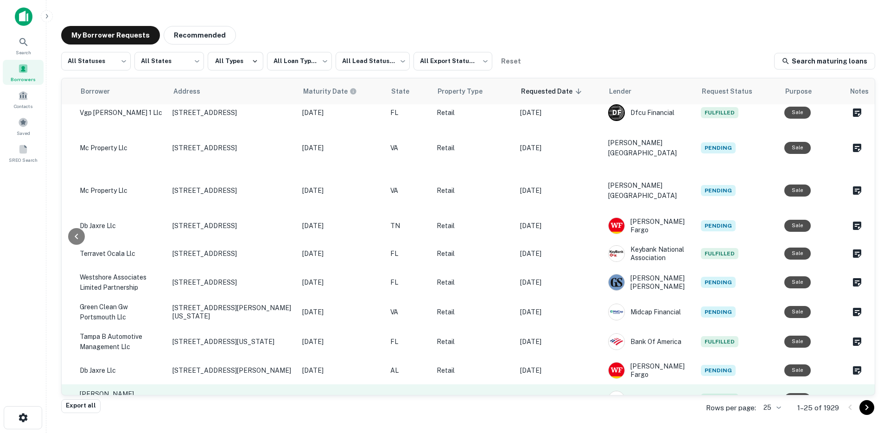
click at [581, 394] on p "[DATE]" at bounding box center [559, 399] width 79 height 10
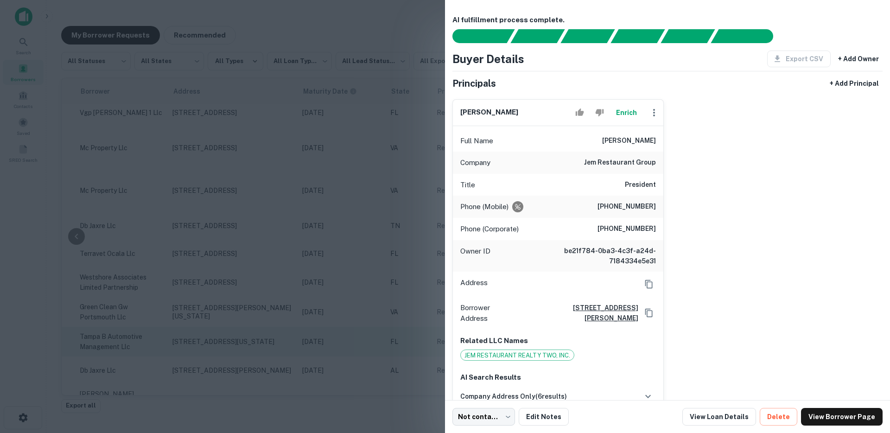
click at [338, 261] on div at bounding box center [445, 216] width 890 height 433
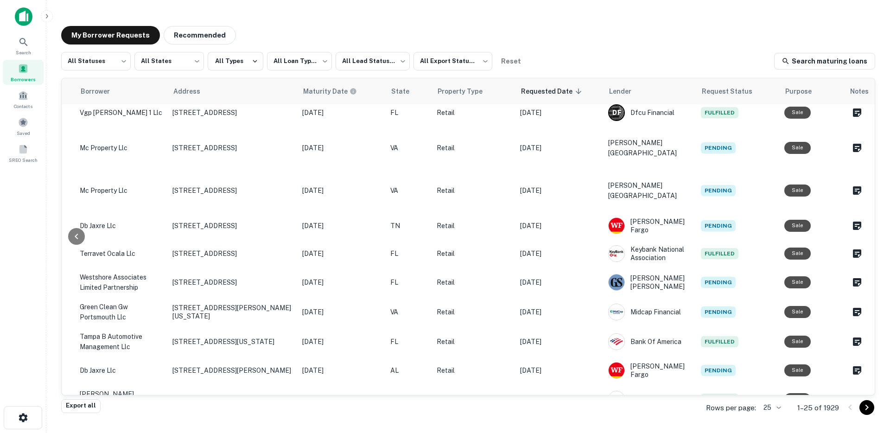
click at [565, 414] on td "[DATE]" at bounding box center [560, 429] width 88 height 30
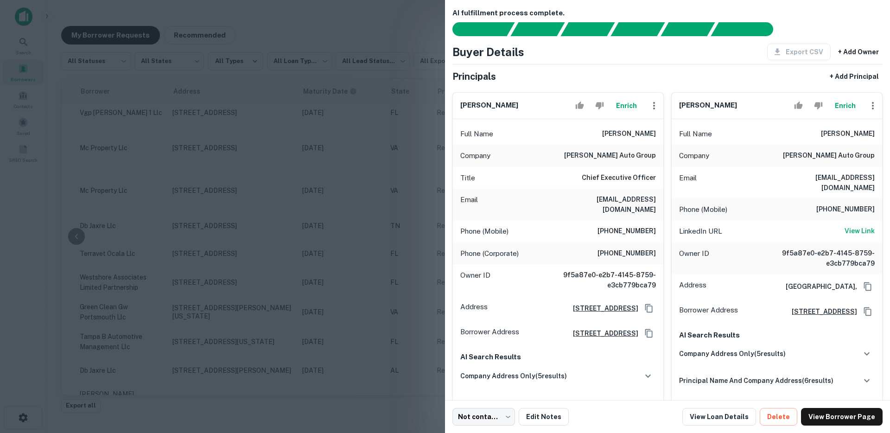
scroll to position [16, 0]
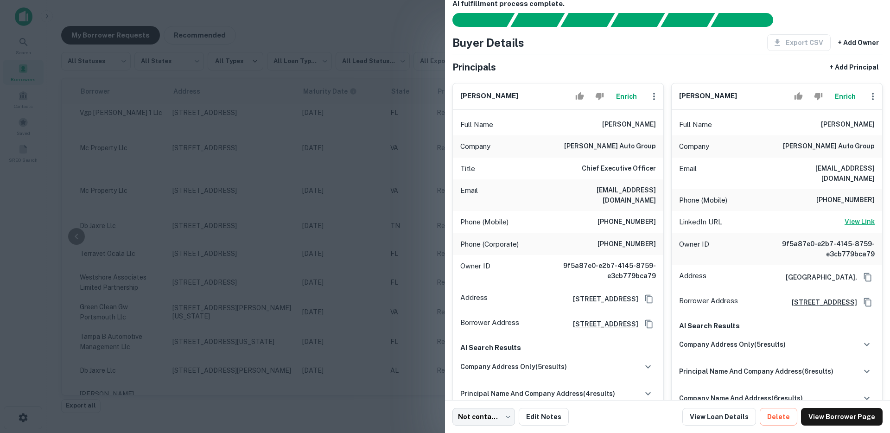
click at [853, 217] on h6 "View Link" at bounding box center [860, 222] width 30 height 10
click at [290, 171] on div at bounding box center [445, 216] width 890 height 433
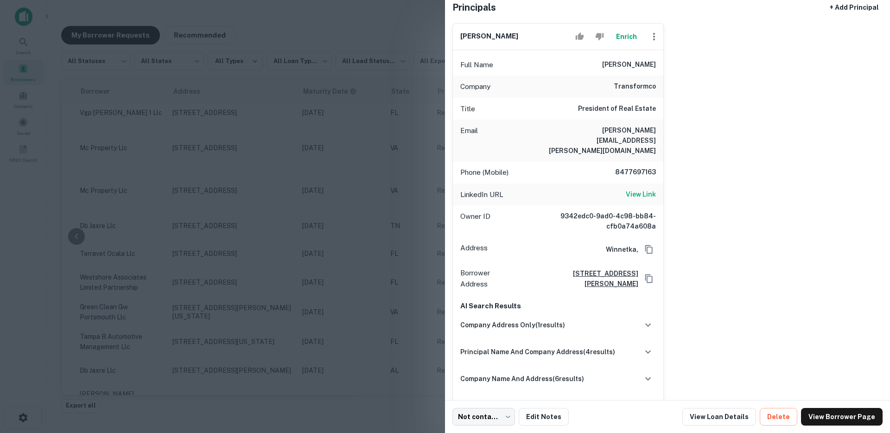
scroll to position [80, 0]
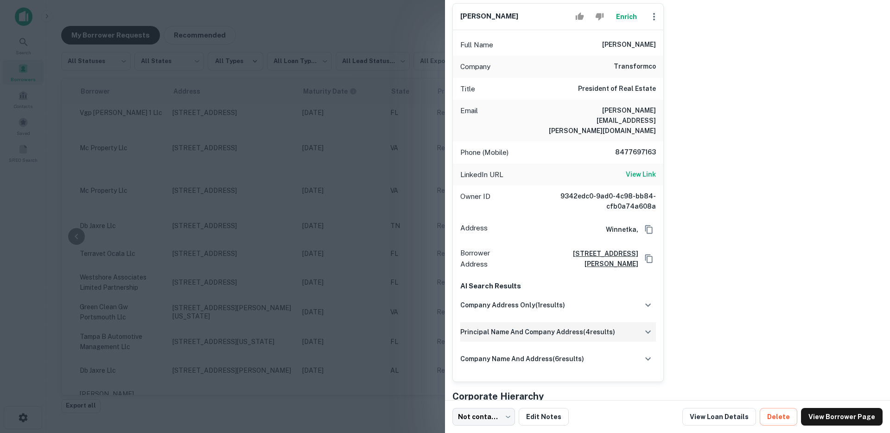
click at [615, 322] on div "principal name and company address ( 4 results)" at bounding box center [558, 331] width 196 height 19
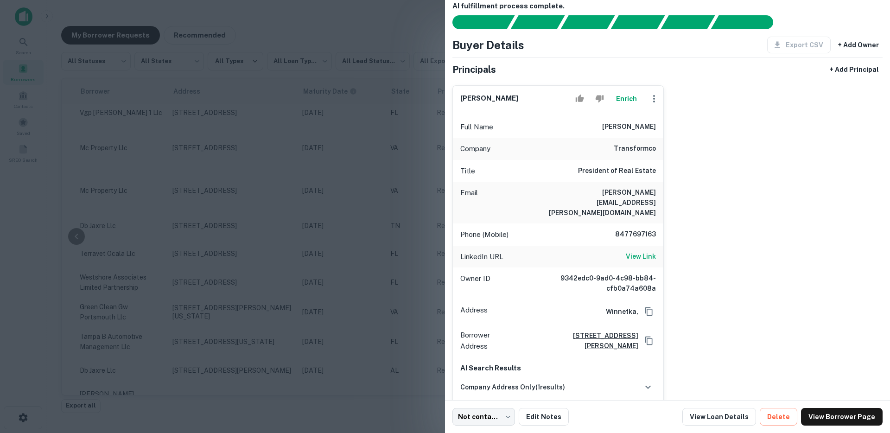
scroll to position [0, 0]
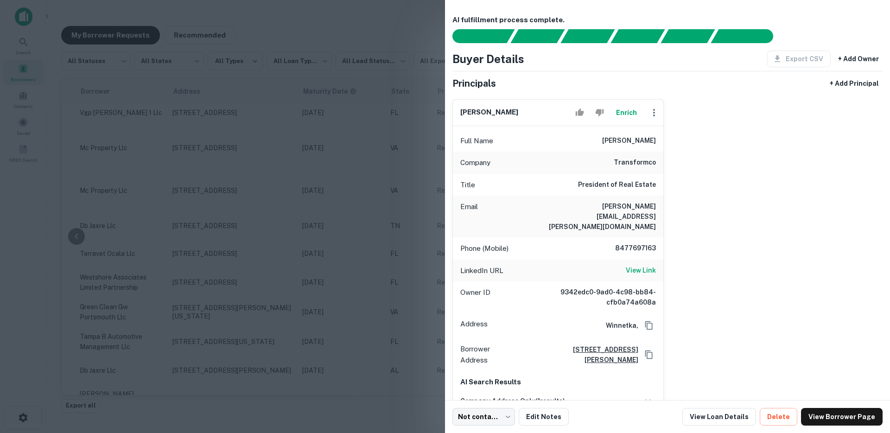
click at [644, 143] on h6 "[PERSON_NAME]" at bounding box center [629, 140] width 54 height 11
click at [227, 243] on div at bounding box center [445, 216] width 890 height 433
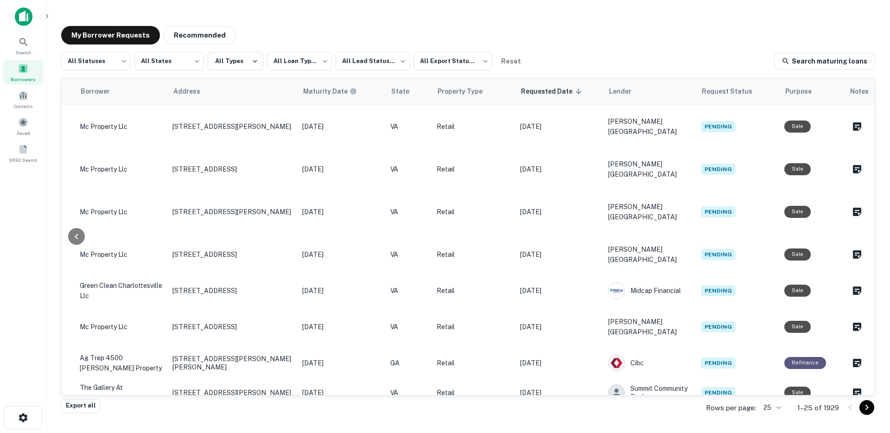
scroll to position [0, 284]
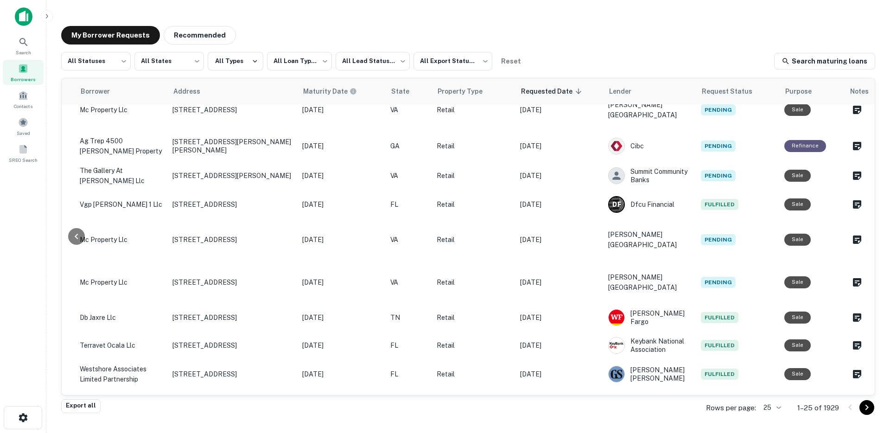
scroll to position [462, 284]
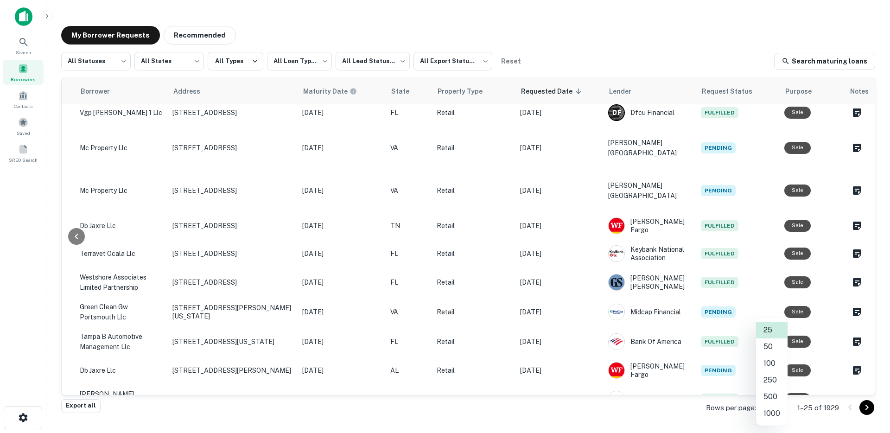
click at [774, 411] on body "**********" at bounding box center [445, 216] width 890 height 433
click at [442, 18] on div at bounding box center [445, 216] width 890 height 433
